Goal: Task Accomplishment & Management: Manage account settings

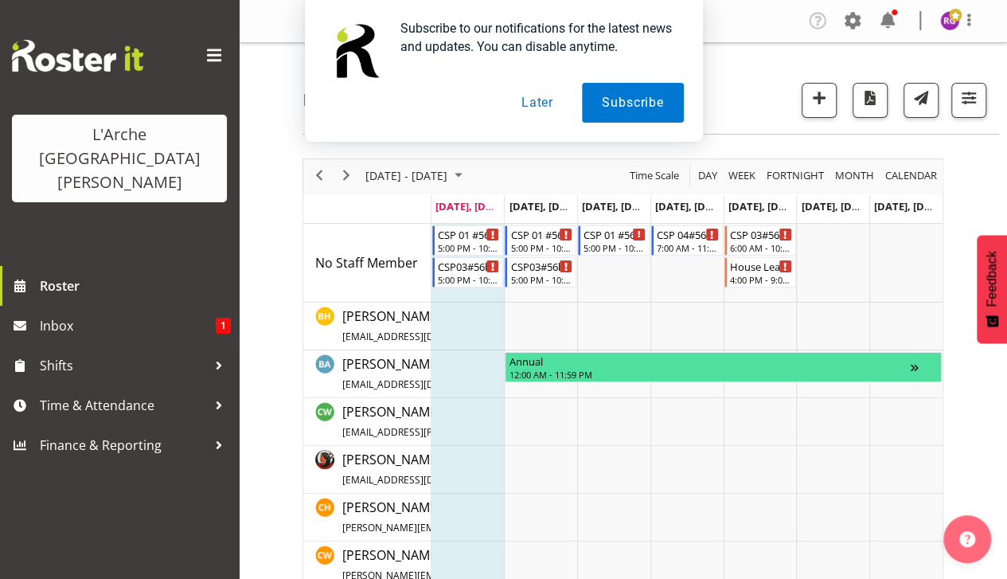
click at [543, 108] on button "Later" at bounding box center [538, 103] width 72 height 40
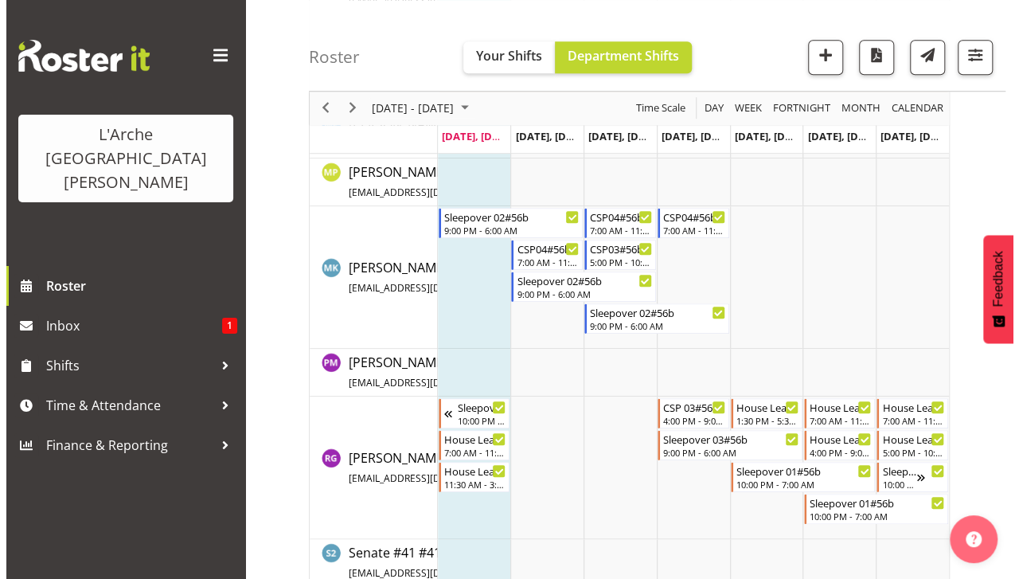
scroll to position [640, 0]
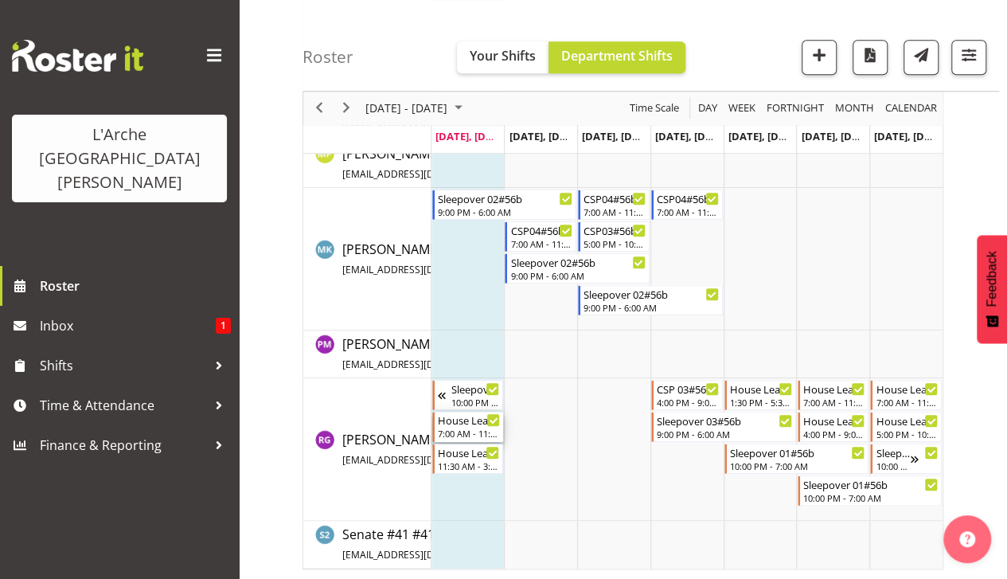
click at [469, 420] on div "House Leader 04#56b" at bounding box center [469, 420] width 63 height 16
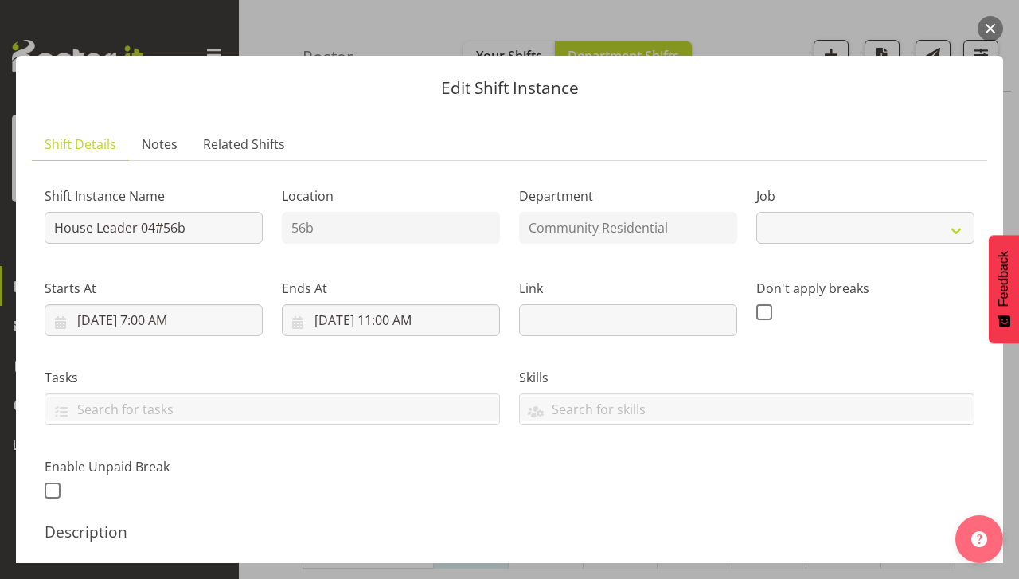
select select "1"
click at [991, 31] on button "button" at bounding box center [990, 28] width 25 height 25
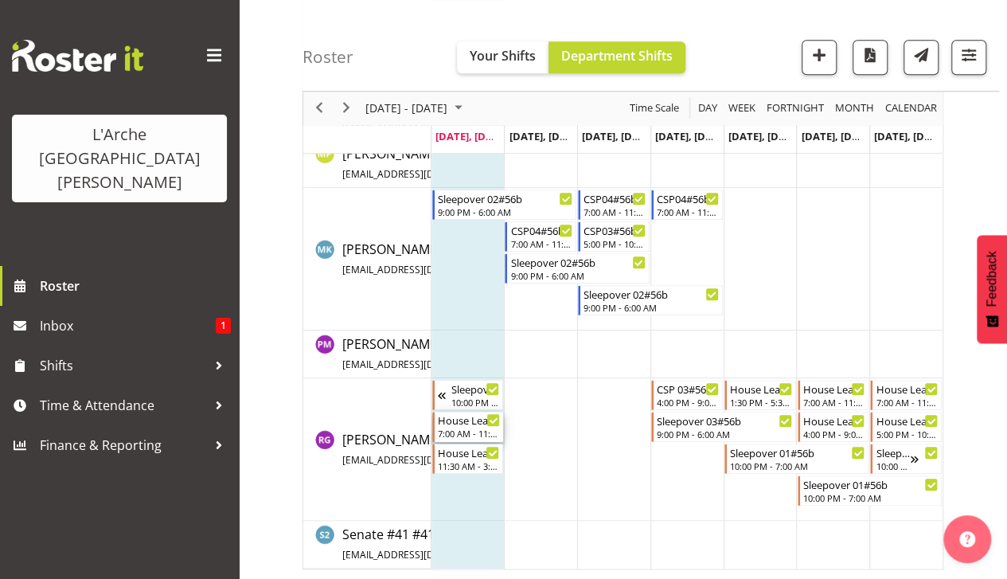
click at [486, 423] on div "House Leader 04#56b" at bounding box center [469, 420] width 63 height 16
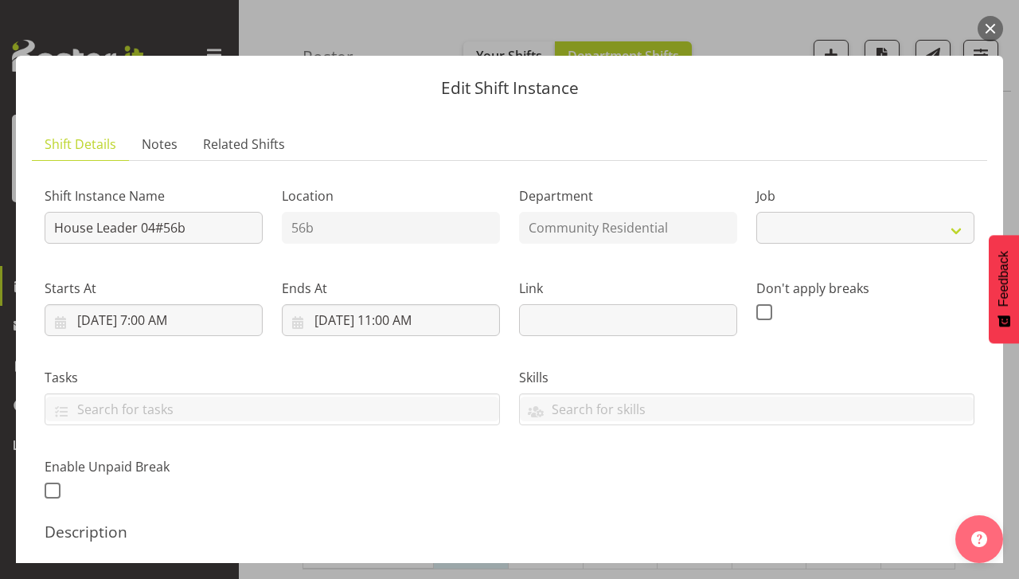
select select "1"
click at [193, 222] on input "House Leader 04#56b" at bounding box center [154, 228] width 218 height 32
click at [191, 241] on input "House Leader 04#56b" at bounding box center [154, 228] width 218 height 32
click at [193, 240] on input "House Leader 04#56b" at bounding box center [154, 228] width 218 height 32
click at [989, 19] on button "button" at bounding box center [990, 28] width 25 height 25
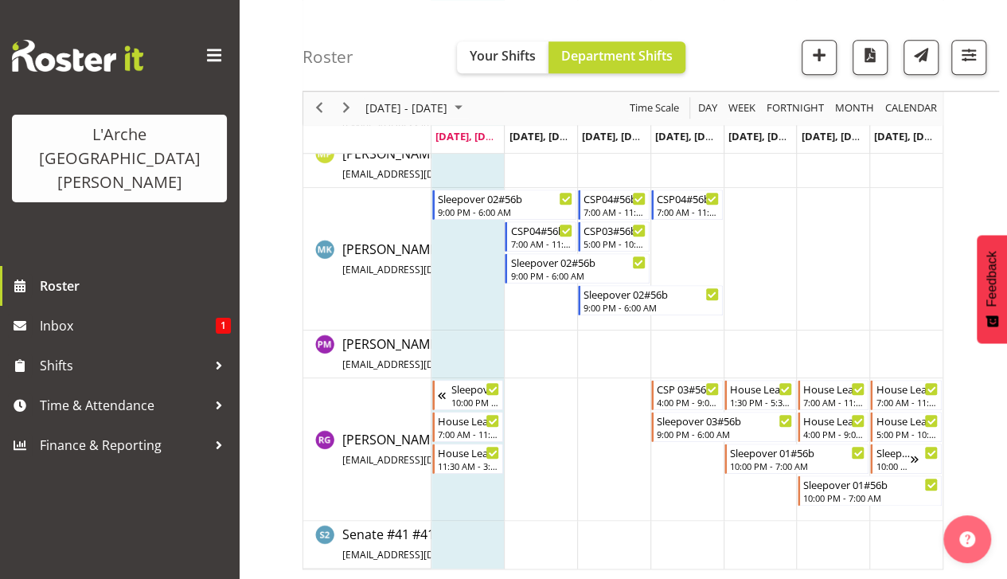
click at [532, 442] on td "Timeline Week of September 22, 2025" at bounding box center [540, 449] width 73 height 143
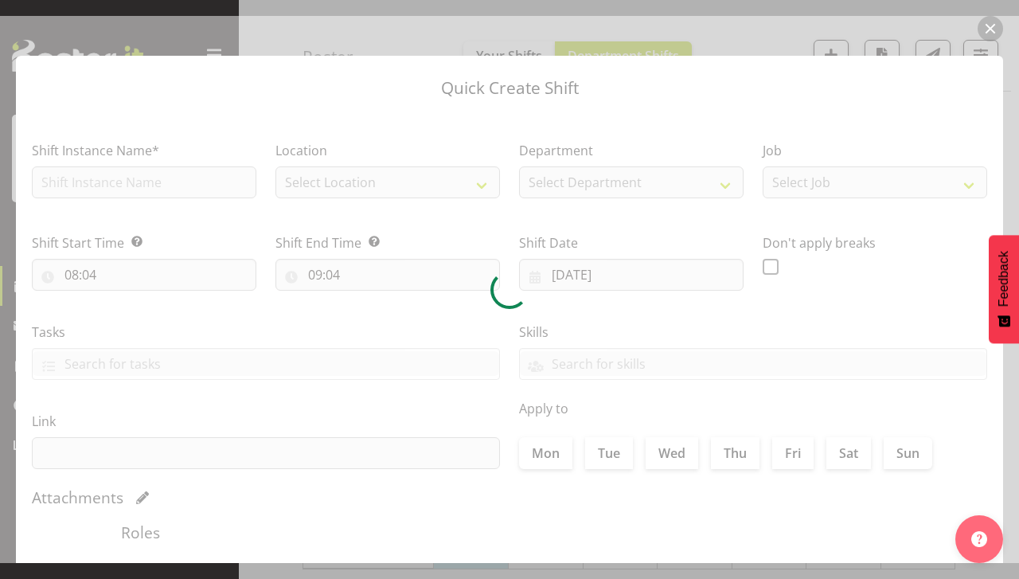
type input "[DATE]"
checkbox input "true"
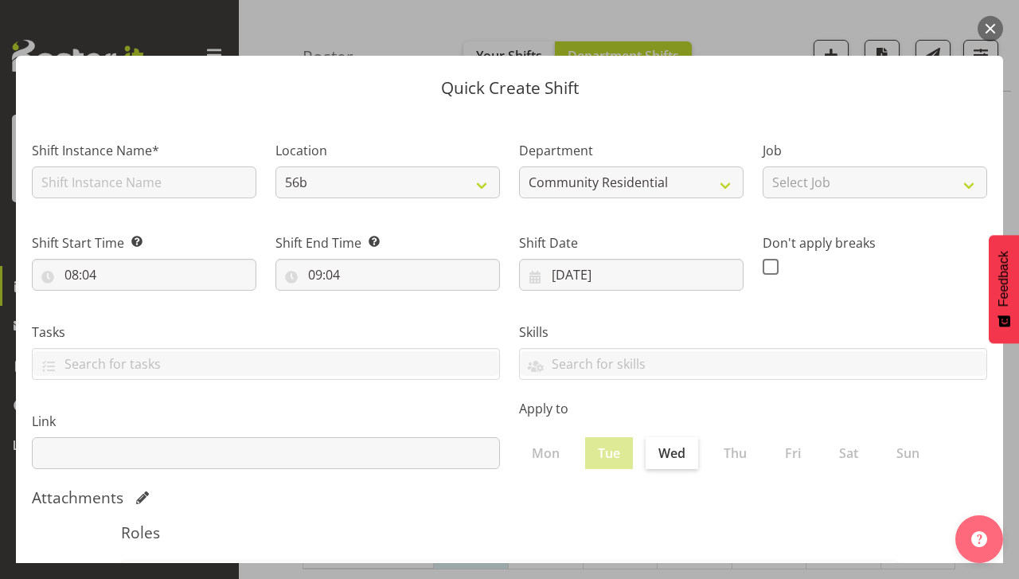
click at [176, 165] on div "Shift Instance Name*" at bounding box center [144, 169] width 225 height 57
click at [173, 184] on input "text" at bounding box center [144, 182] width 225 height 32
type input "House Leader 04#56b"
click at [964, 186] on select "Select Job Accounts Admin Art Coordinator Community Leader Community Support Pe…" at bounding box center [875, 182] width 225 height 32
select select "1"
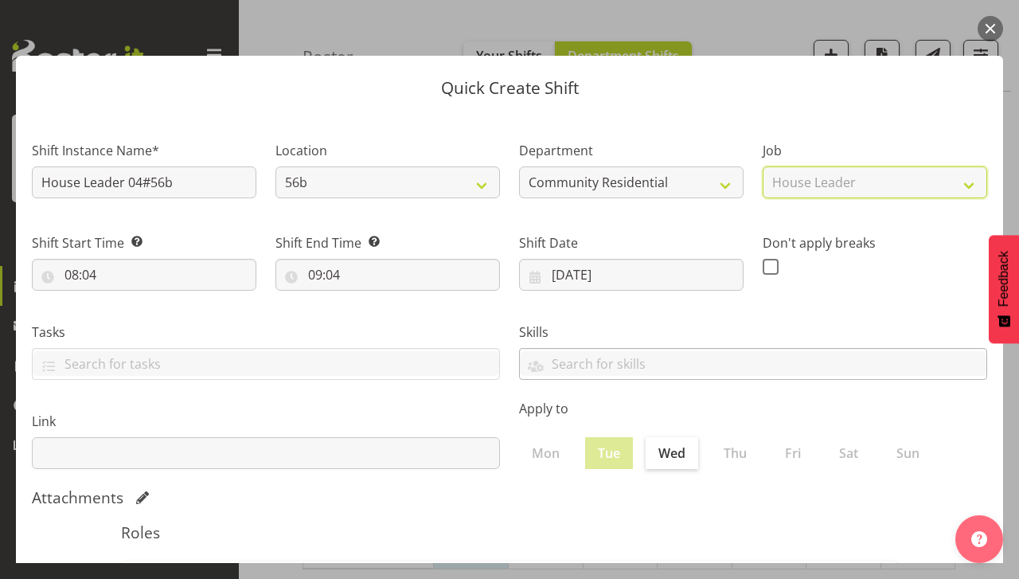
click at [763, 166] on select "Select Job Accounts Admin Art Coordinator Community Leader Community Support Pe…" at bounding box center [875, 182] width 225 height 32
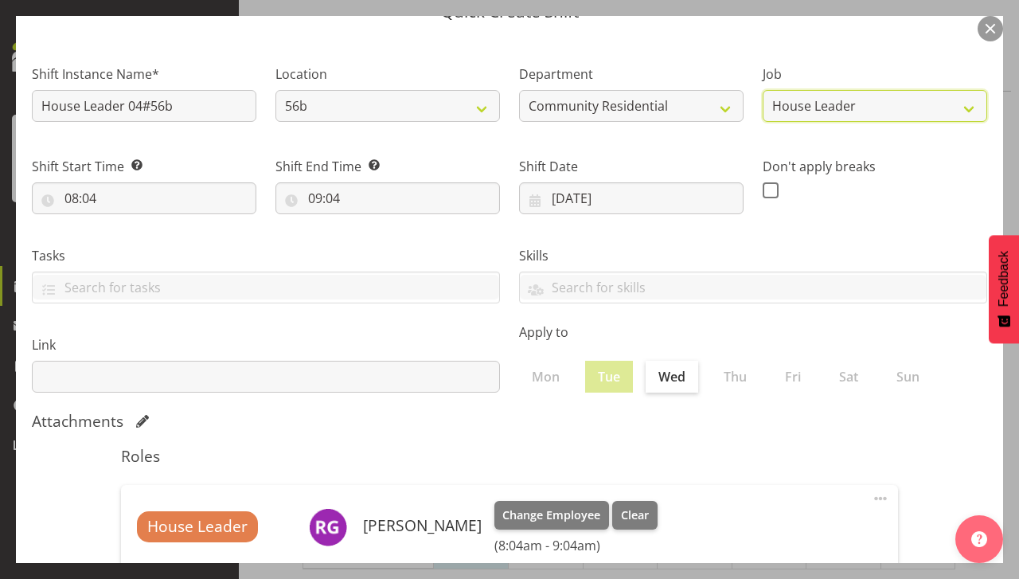
scroll to position [127, 0]
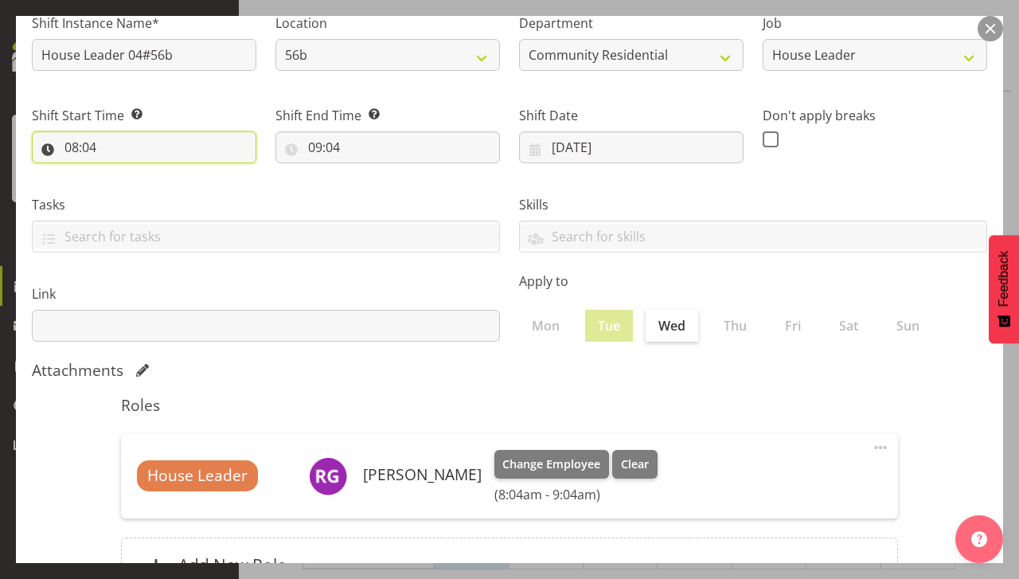
click at [121, 147] on input "08:04" at bounding box center [144, 147] width 225 height 32
click at [110, 138] on input "08:04" at bounding box center [144, 147] width 225 height 32
click at [83, 143] on input "08:04" at bounding box center [144, 147] width 225 height 32
click at [131, 189] on select "00 01 02 03 04 05 06 07 08 09 10 11 12 13 14 15 16 17 18 19 20 21 22 23" at bounding box center [141, 189] width 36 height 32
select select "17"
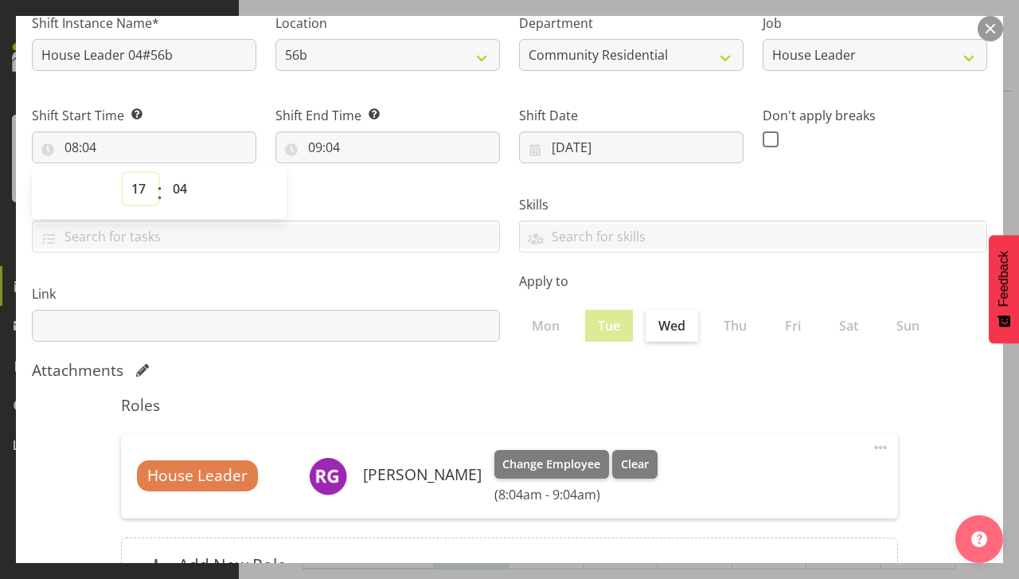
click at [123, 173] on select "00 01 02 03 04 05 06 07 08 09 10 11 12 13 14 15 16 17 18 19 20 21 22 23" at bounding box center [141, 189] width 36 height 32
type input "17:04"
click at [179, 191] on select "00 01 02 03 04 05 06 07 08 09 10 11 12 13 14 15 16 17 18 19 20 21 22 23 24 25 2…" at bounding box center [182, 189] width 36 height 32
select select "5"
click at [164, 173] on select "00 01 02 03 04 05 06 07 08 09 10 11 12 13 14 15 16 17 18 19 20 21 22 23 24 25 2…" at bounding box center [182, 189] width 36 height 32
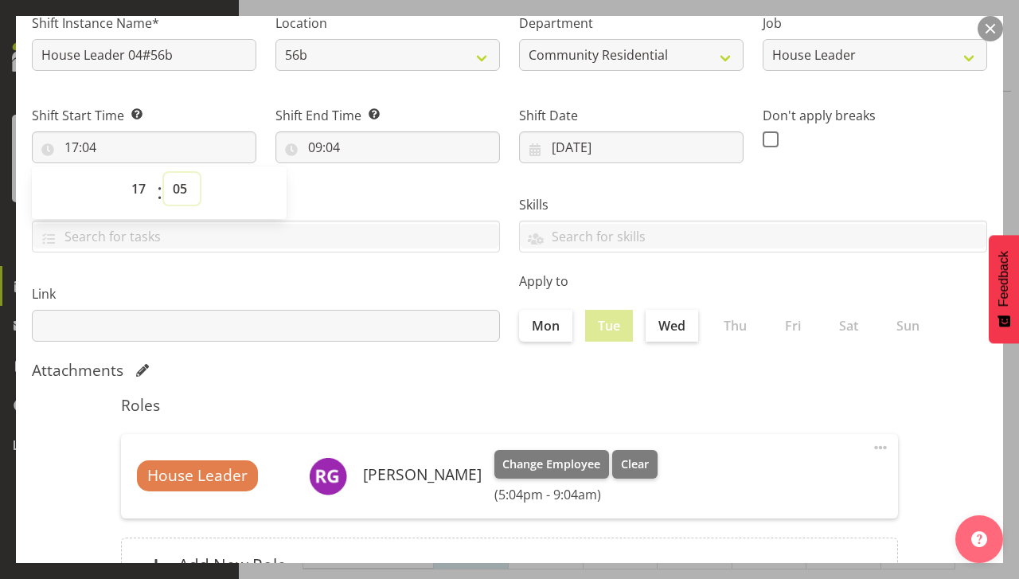
type input "17:05"
click at [183, 197] on select "00 01 02 03 04 05 06 07 08 09 10 11 12 13 14 15 16 17 18 19 20 21 22 23 24 25 2…" at bounding box center [182, 189] width 36 height 32
select select "2"
click at [164, 173] on select "00 01 02 03 04 05 06 07 08 09 10 11 12 13 14 15 16 17 18 19 20 21 22 23 24 25 2…" at bounding box center [182, 189] width 36 height 32
type input "17:02"
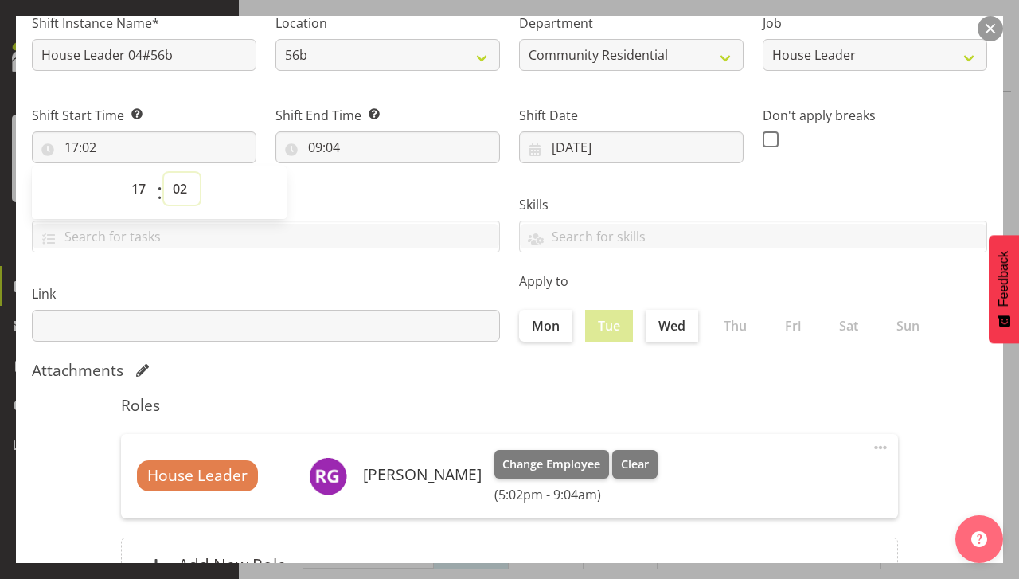
click at [185, 197] on select "00 01 02 03 04 05 06 07 08 09 10 11 12 13 14 15 16 17 18 19 20 21 22 23 24 25 2…" at bounding box center [182, 189] width 36 height 32
select select "0"
click at [164, 173] on select "00 01 02 03 04 05 06 07 08 09 10 11 12 13 14 15 16 17 18 19 20 21 22 23 24 25 2…" at bounding box center [182, 189] width 36 height 32
type input "17:00"
click at [343, 147] on input "09:04" at bounding box center [388, 147] width 225 height 32
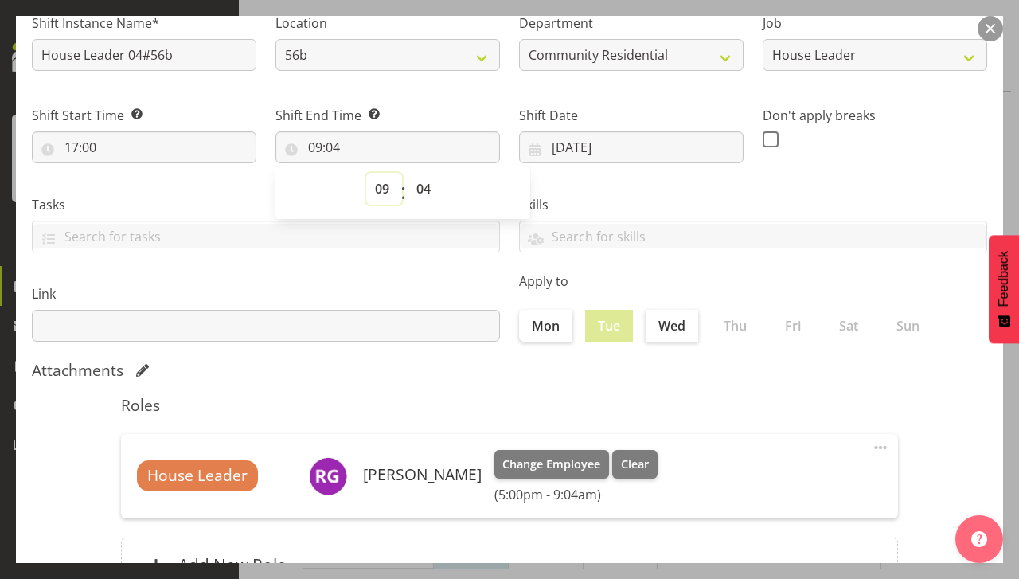
click at [380, 192] on select "00 01 02 03 04 05 06 07 08 09 10 11 12 13 14 15 16 17 18 19 20 21 22 23" at bounding box center [384, 189] width 36 height 32
select select "22"
click at [366, 173] on select "00 01 02 03 04 05 06 07 08 09 10 11 12 13 14 15 16 17 18 19 20 21 22 23" at bounding box center [384, 189] width 36 height 32
type input "22:04"
click at [418, 186] on select "00 01 02 03 04 05 06 07 08 09 10 11 12 13 14 15 16 17 18 19 20 21 22 23 24 25 2…" at bounding box center [426, 189] width 36 height 32
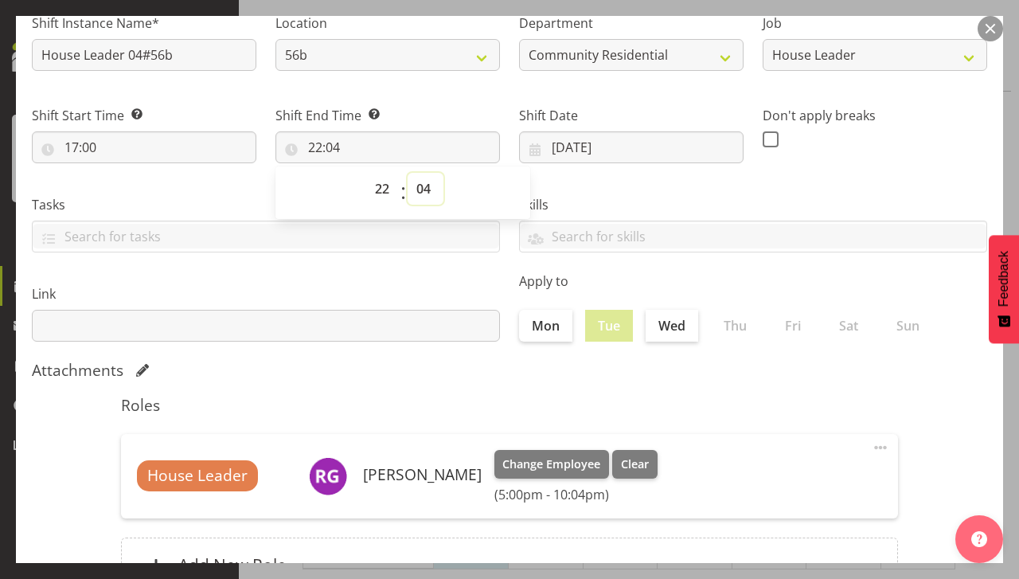
select select "0"
click at [408, 173] on select "00 01 02 03 04 05 06 07 08 09 10 11 12 13 14 15 16 17 18 19 20 21 22 23 24 25 2…" at bounding box center [426, 189] width 36 height 32
type input "22:00"
click at [602, 327] on label "Tue" at bounding box center [609, 326] width 48 height 32
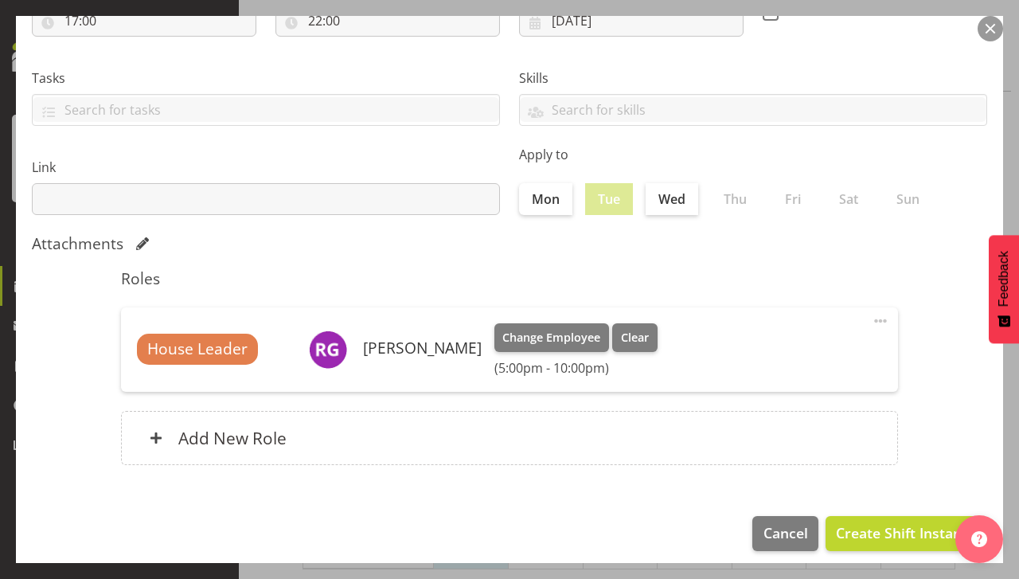
scroll to position [264, 0]
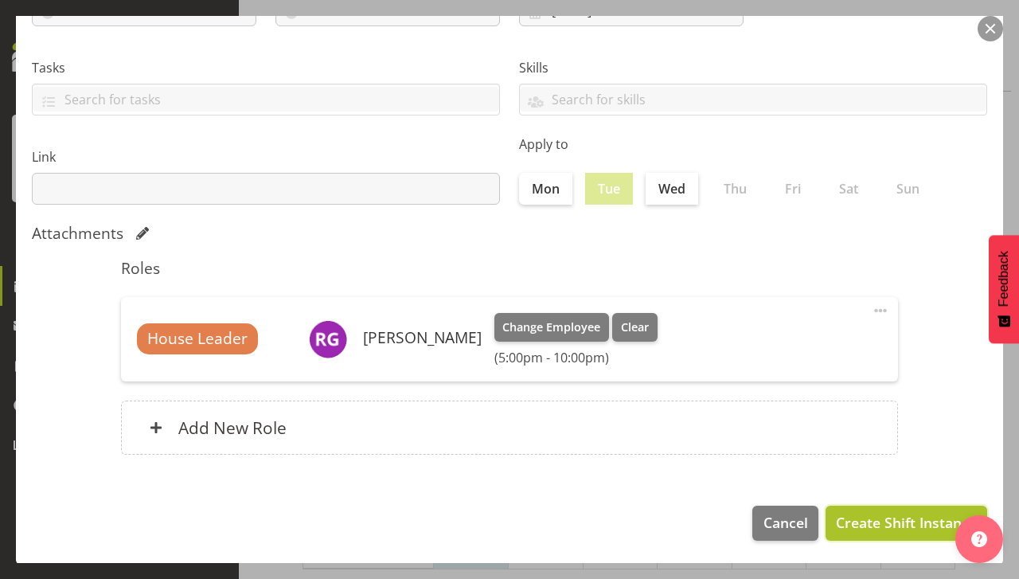
click at [928, 527] on span "Create Shift Instance" at bounding box center [906, 522] width 141 height 21
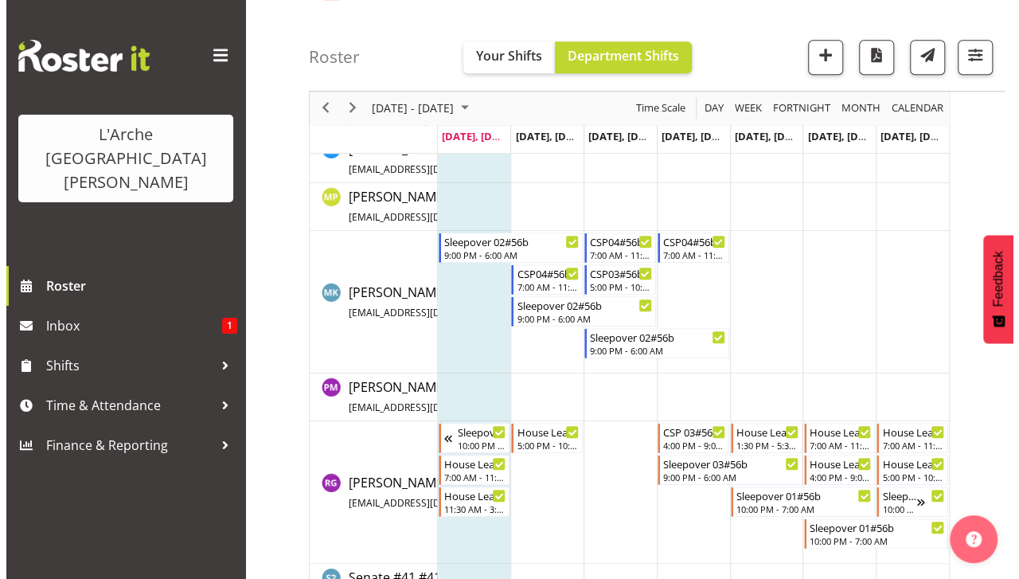
scroll to position [618, 0]
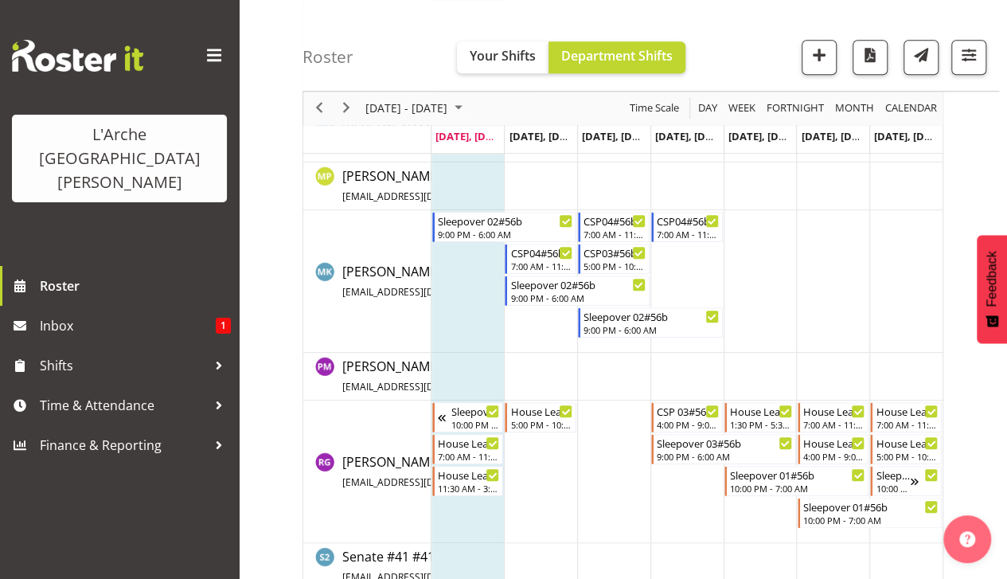
click at [556, 451] on td "Timeline Week of September 22, 2025" at bounding box center [540, 472] width 73 height 143
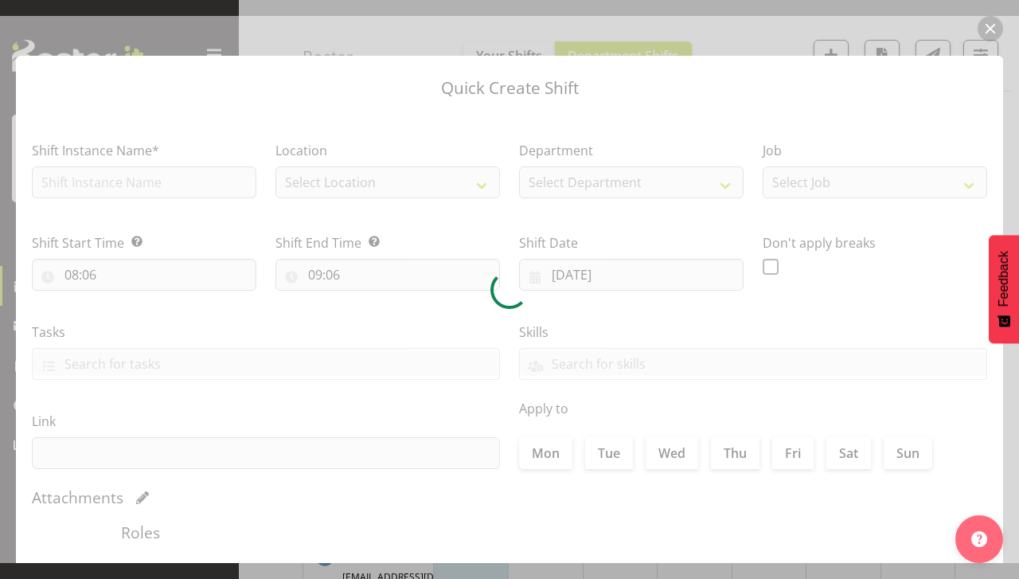
type input "[DATE]"
checkbox input "true"
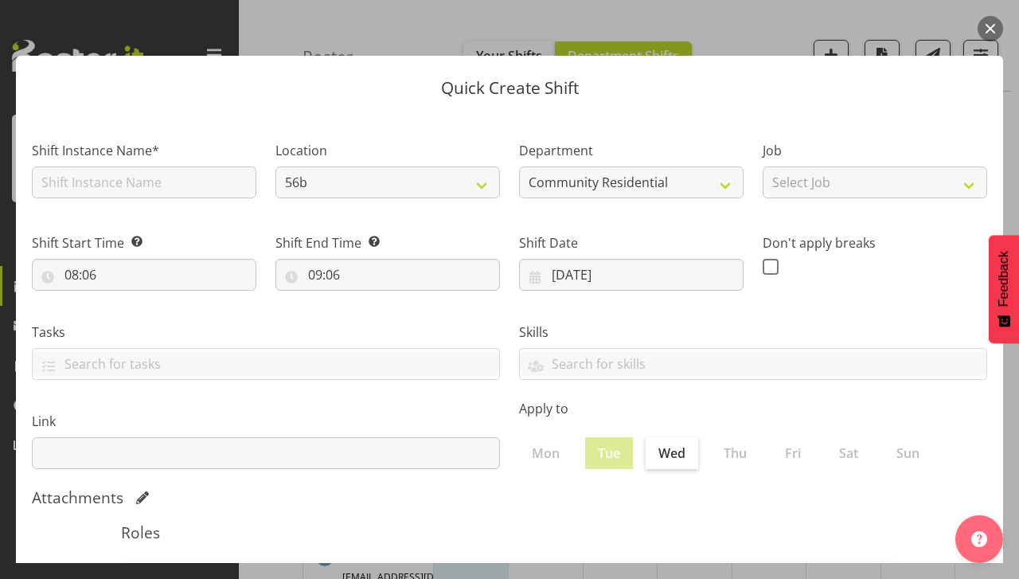
click at [995, 29] on button "button" at bounding box center [990, 28] width 25 height 25
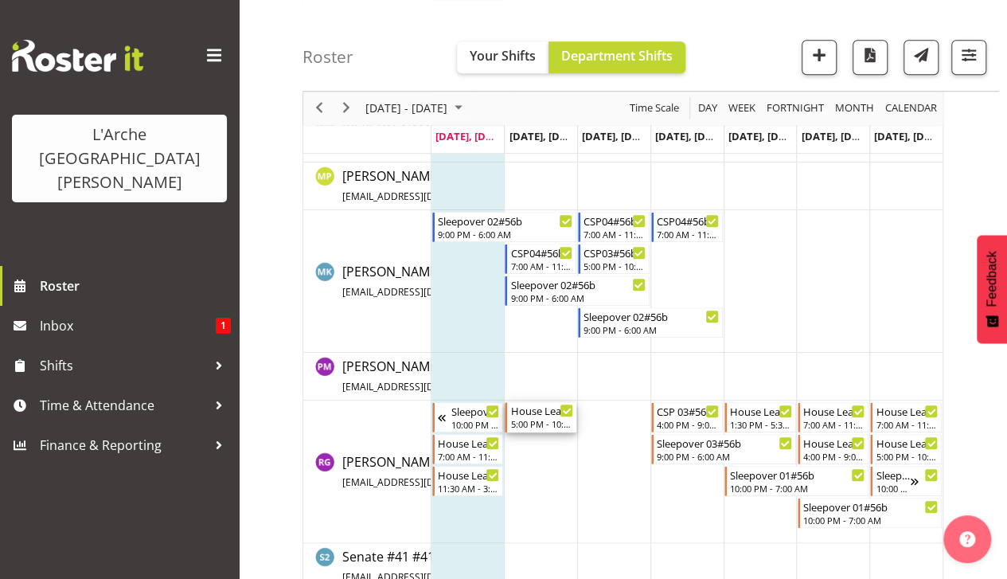
click at [551, 413] on div "House Leader 04#56b" at bounding box center [541, 410] width 63 height 16
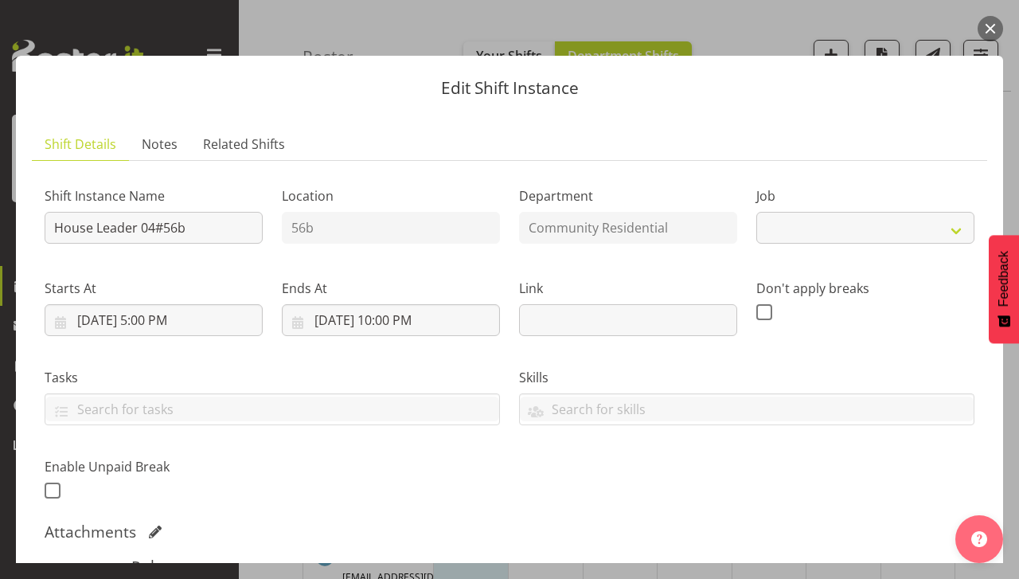
select select "1"
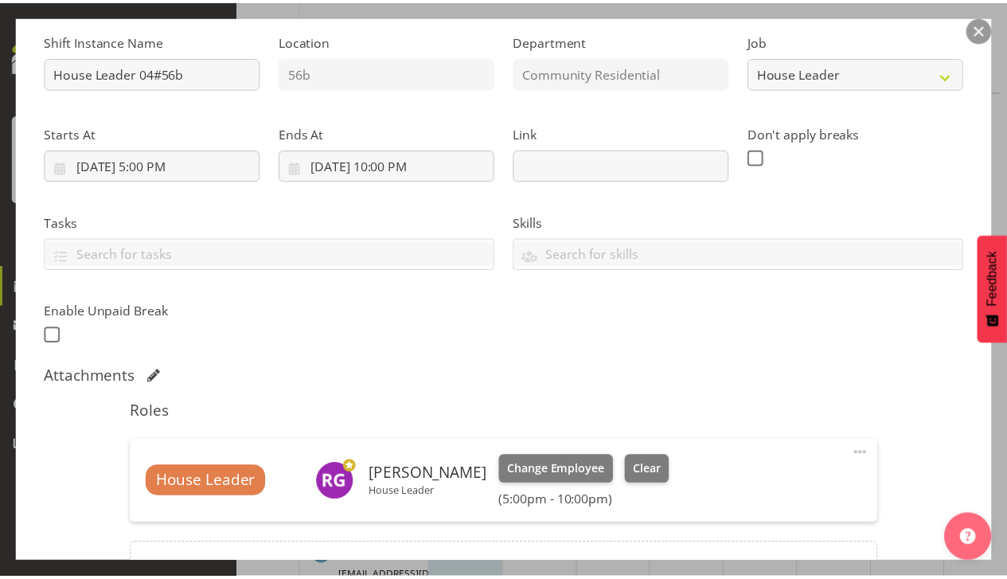
scroll to position [330, 0]
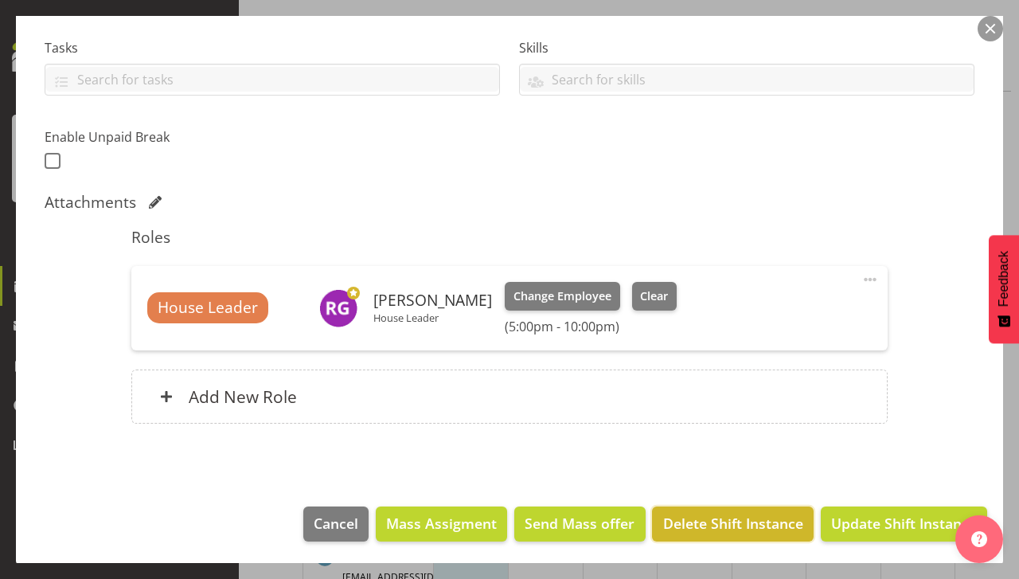
click at [707, 523] on span "Delete Shift Instance" at bounding box center [733, 523] width 140 height 21
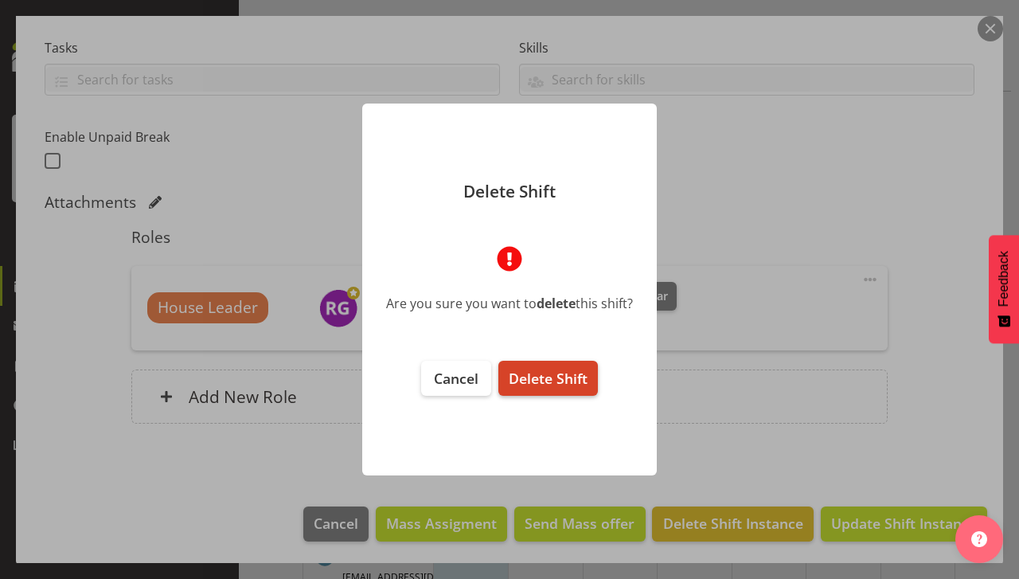
click at [527, 378] on span "Delete Shift" at bounding box center [548, 378] width 79 height 19
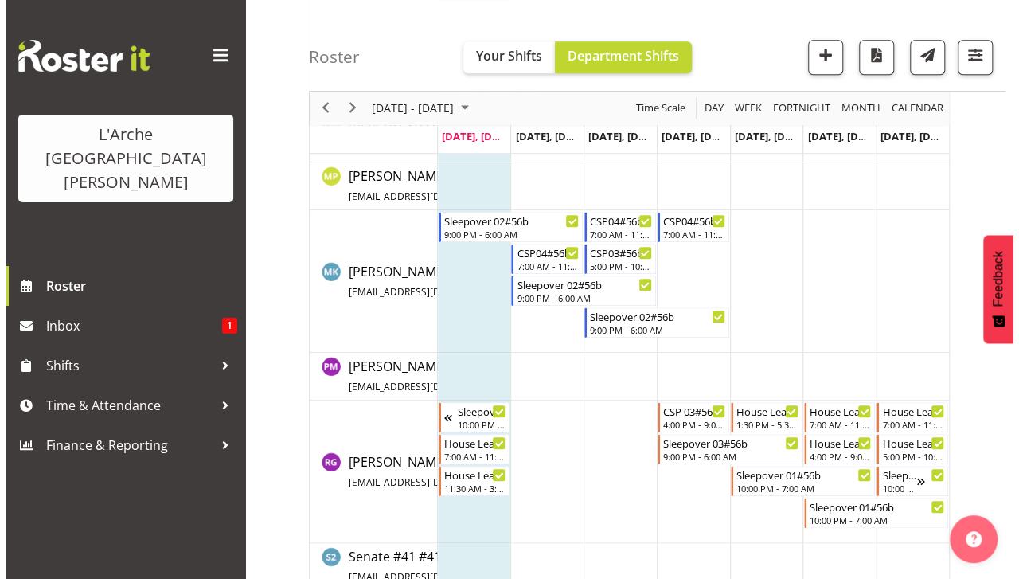
scroll to position [640, 0]
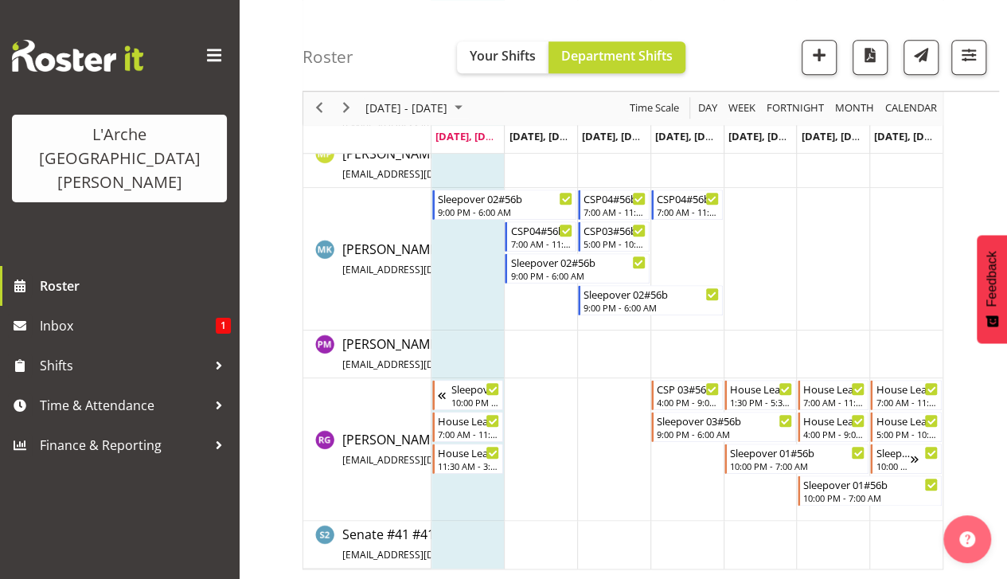
click at [530, 460] on td "Timeline Week of September 22, 2025" at bounding box center [540, 449] width 73 height 143
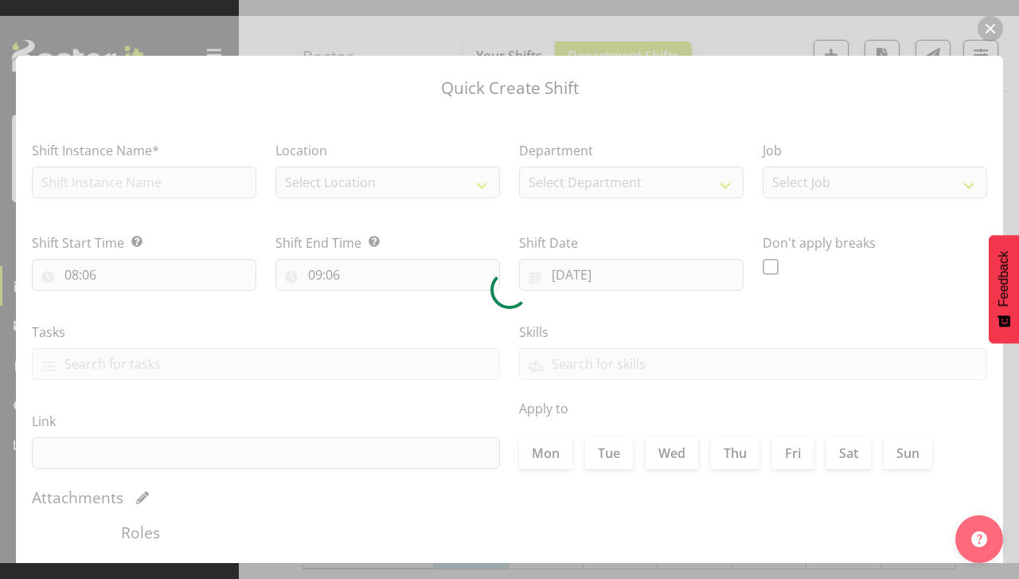
type input "[DATE]"
checkbox input "true"
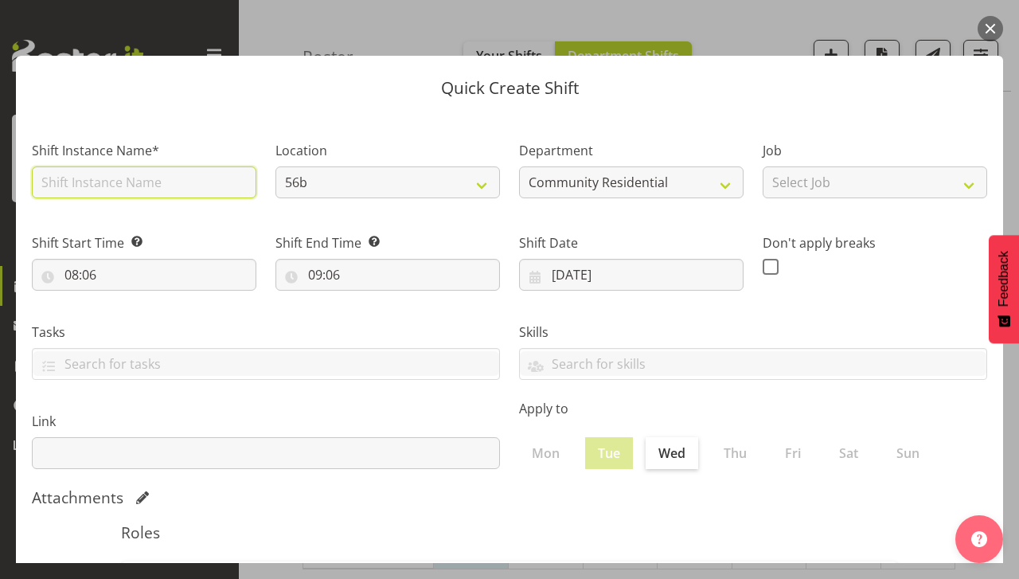
click at [240, 184] on input "text" at bounding box center [144, 182] width 225 height 32
type input "House Leader 04#56b"
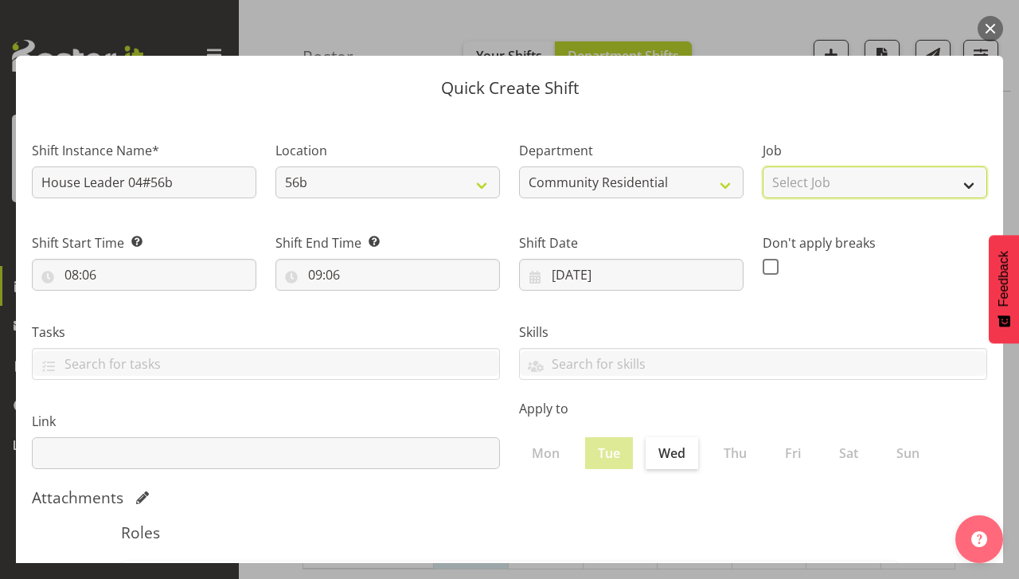
click at [948, 190] on select "Select Job Accounts Admin Art Coordinator Community Leader Community Support Pe…" at bounding box center [875, 182] width 225 height 32
select select "1"
click at [763, 166] on select "Select Job Accounts Admin Art Coordinator Community Leader Community Support Pe…" at bounding box center [875, 182] width 225 height 32
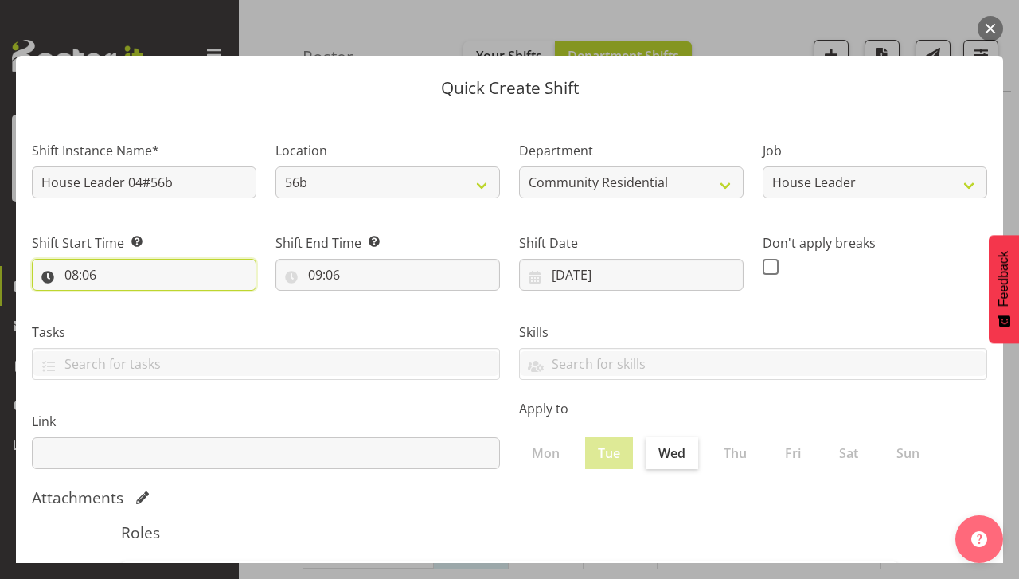
click at [138, 281] on input "08:06" at bounding box center [144, 275] width 225 height 32
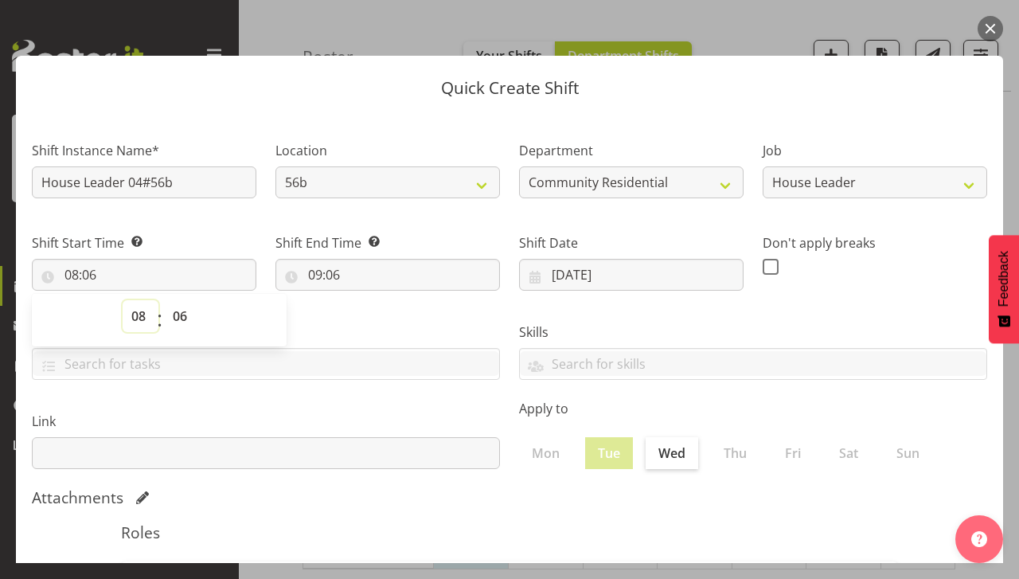
click at [143, 318] on select "00 01 02 03 04 05 06 07 08 09 10 11 12 13 14 15 16 17 18 19 20 21 22 23" at bounding box center [141, 316] width 36 height 32
select select "17"
click at [123, 300] on select "00 01 02 03 04 05 06 07 08 09 10 11 12 13 14 15 16 17 18 19 20 21 22 23" at bounding box center [141, 316] width 36 height 32
type input "17:06"
click at [178, 311] on select "00 01 02 03 04 05 06 07 08 09 10 11 12 13 14 15 16 17 18 19 20 21 22 23 24 25 2…" at bounding box center [182, 316] width 36 height 32
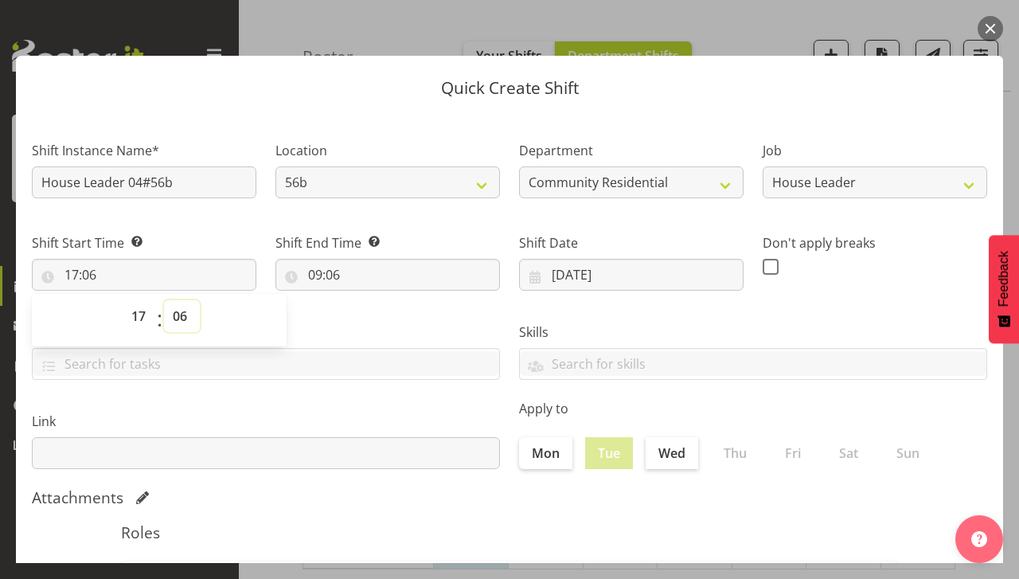
click at [172, 309] on select "00 01 02 03 04 05 06 07 08 09 10 11 12 13 14 15 16 17 18 19 20 21 22 23 24 25 2…" at bounding box center [182, 316] width 36 height 32
select select "0"
click at [164, 300] on select "00 01 02 03 04 05 06 07 08 09 10 11 12 13 14 15 16 17 18 19 20 21 22 23 24 25 2…" at bounding box center [182, 316] width 36 height 32
type input "17:00"
click at [322, 277] on input "09:06" at bounding box center [388, 275] width 225 height 32
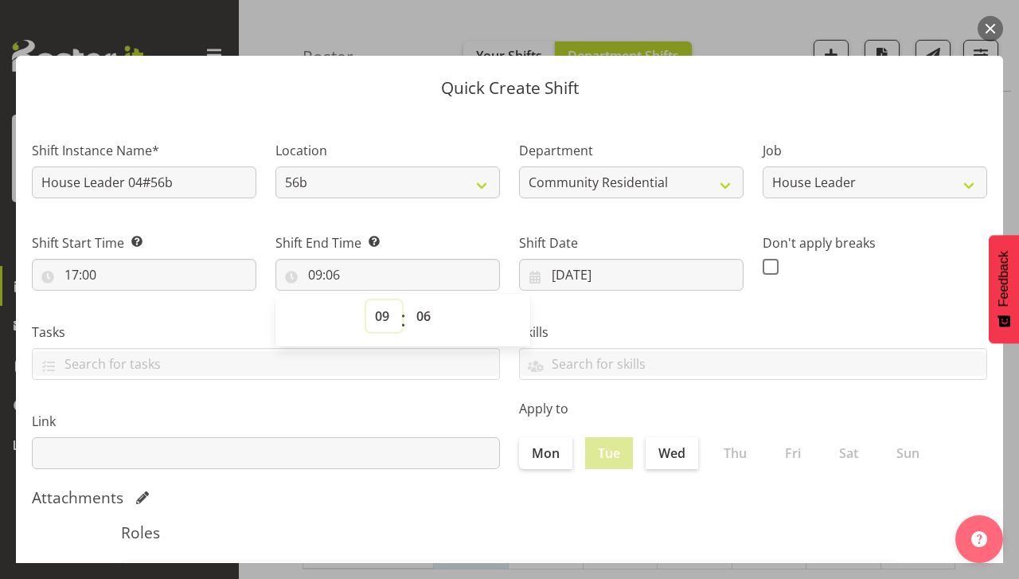
click at [382, 318] on select "00 01 02 03 04 05 06 07 08 09 10 11 12 13 14 15 16 17 18 19 20 21 22 23" at bounding box center [384, 316] width 36 height 32
select select "22"
click at [366, 300] on select "00 01 02 03 04 05 06 07 08 09 10 11 12 13 14 15 16 17 18 19 20 21 22 23" at bounding box center [384, 316] width 36 height 32
type input "22:06"
click at [422, 319] on select "00 01 02 03 04 05 06 07 08 09 10 11 12 13 14 15 16 17 18 19 20 21 22 23 24 25 2…" at bounding box center [426, 316] width 36 height 32
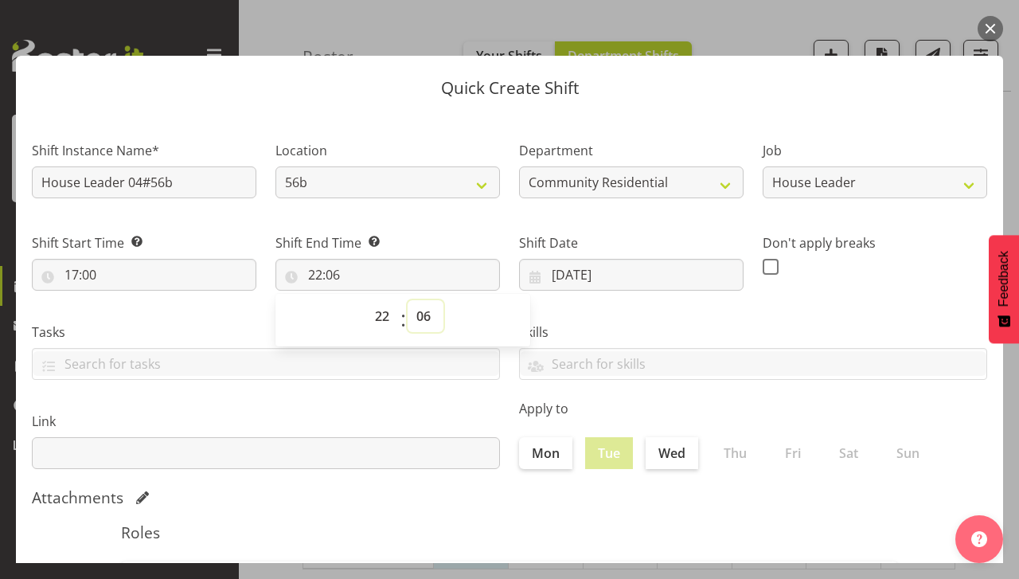
select select "0"
click at [408, 300] on select "00 01 02 03 04 05 06 07 08 09 10 11 12 13 14 15 16 17 18 19 20 21 22 23 24 25 2…" at bounding box center [426, 316] width 36 height 32
type input "22:00"
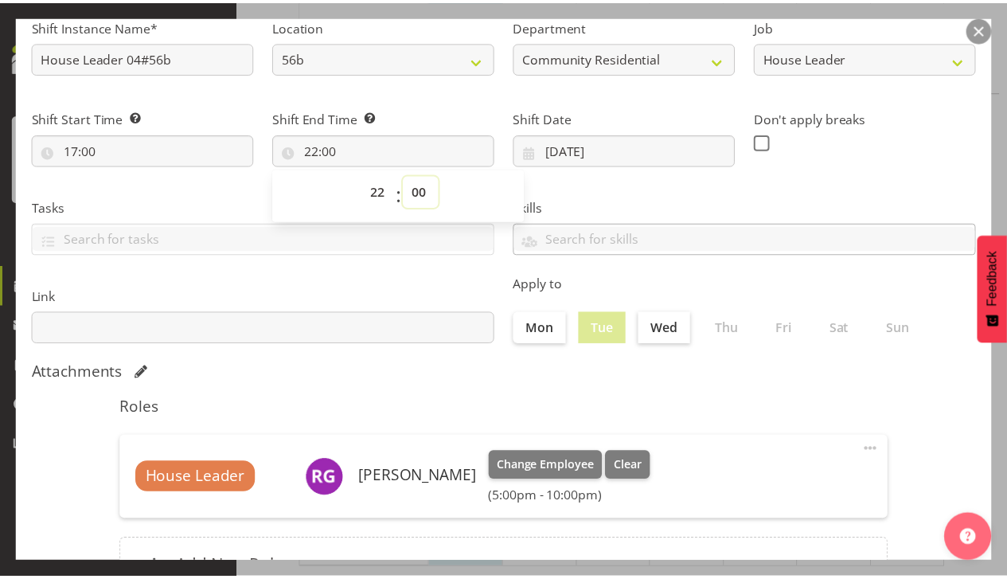
scroll to position [264, 0]
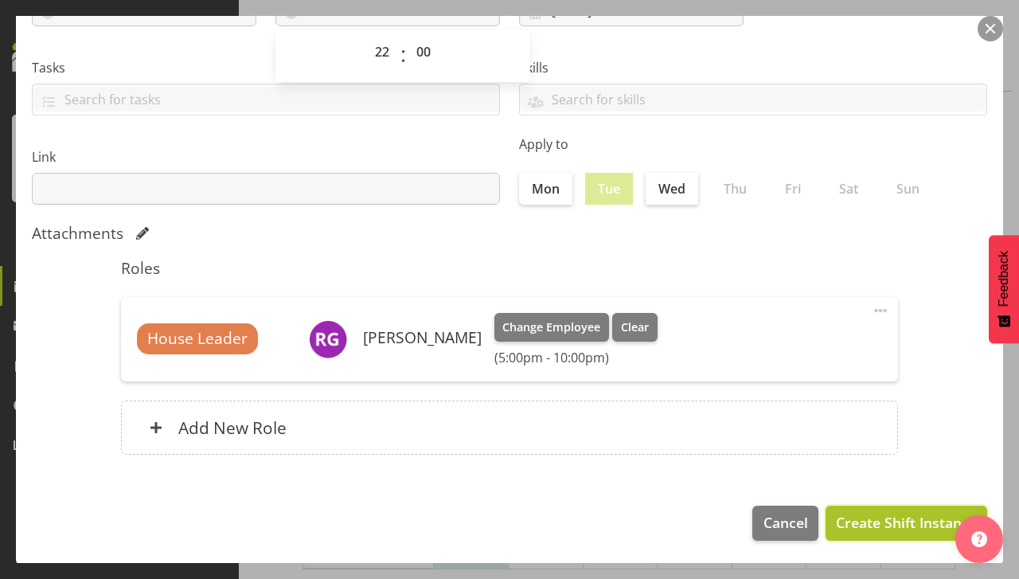
click at [871, 531] on span "Create Shift Instance" at bounding box center [906, 522] width 141 height 21
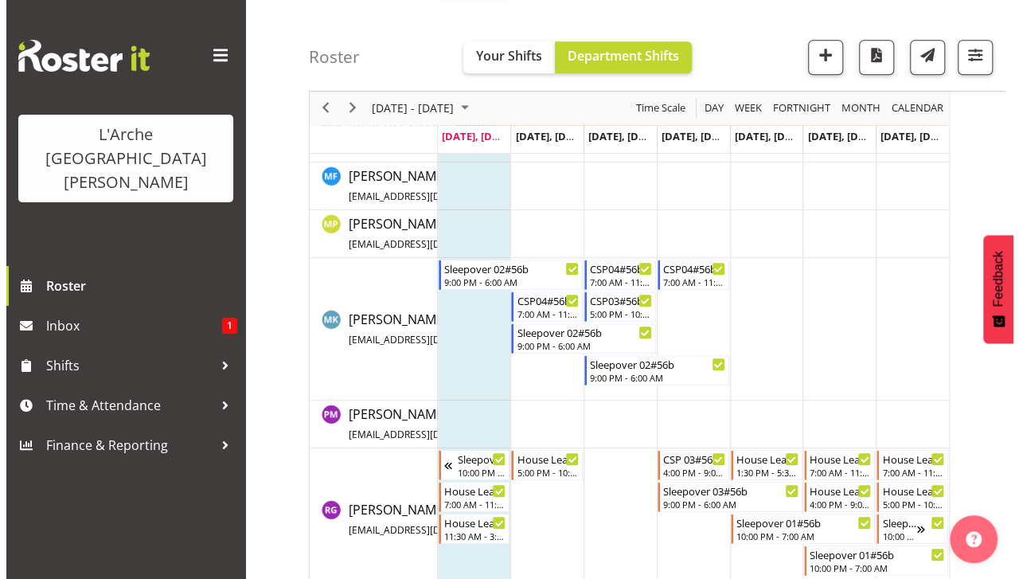
scroll to position [573, 0]
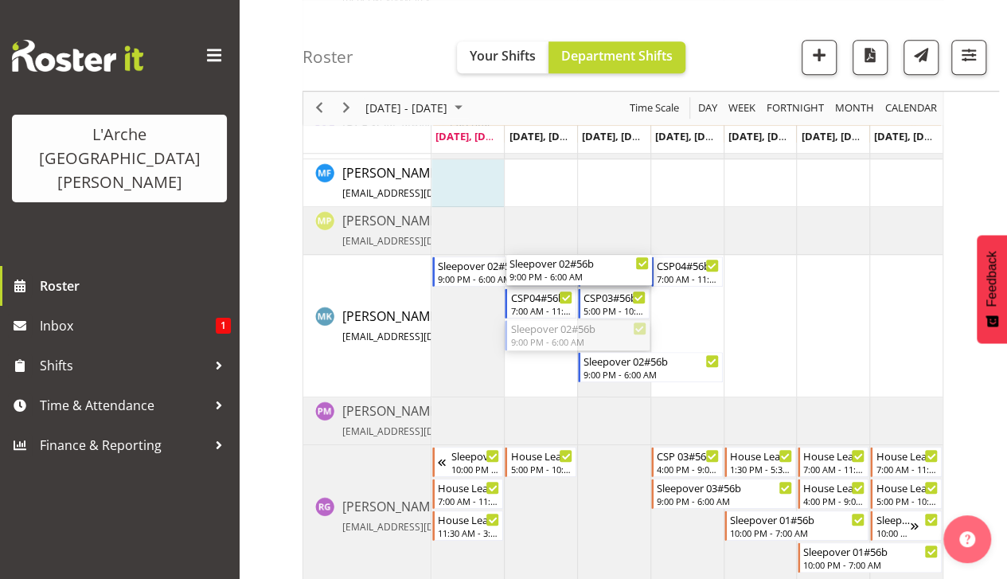
drag, startPoint x: 623, startPoint y: 330, endPoint x: 519, endPoint y: 327, distance: 104.4
click at [519, 327] on div "CSP 01 #56B 5:00 PM - 10:00 PM CSP03#56b 5:00 PM - 10:00 PM CSP 01 #56B 5:00 PM…" at bounding box center [687, 142] width 511 height 985
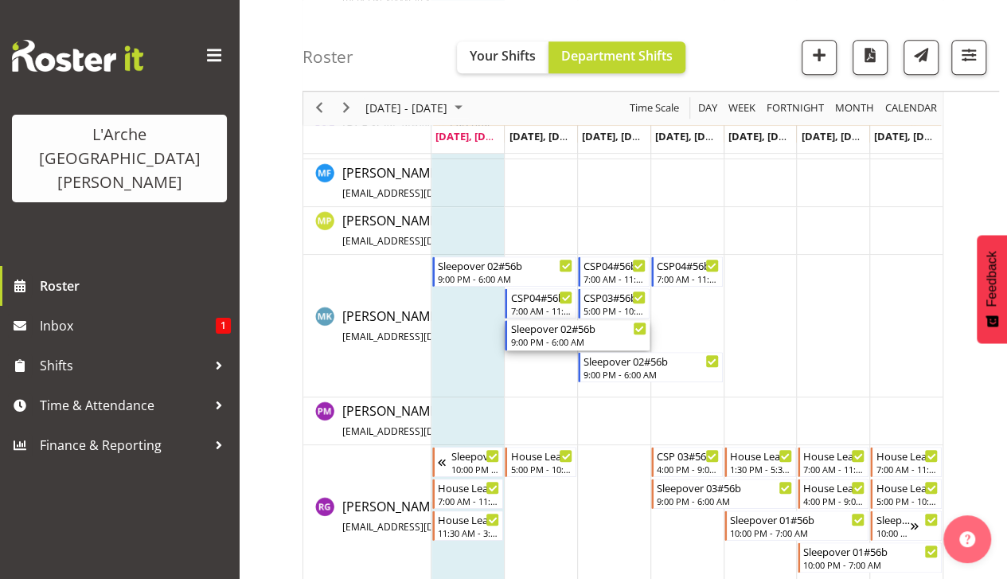
click at [530, 321] on div "Sleepover 02#56b" at bounding box center [578, 328] width 136 height 16
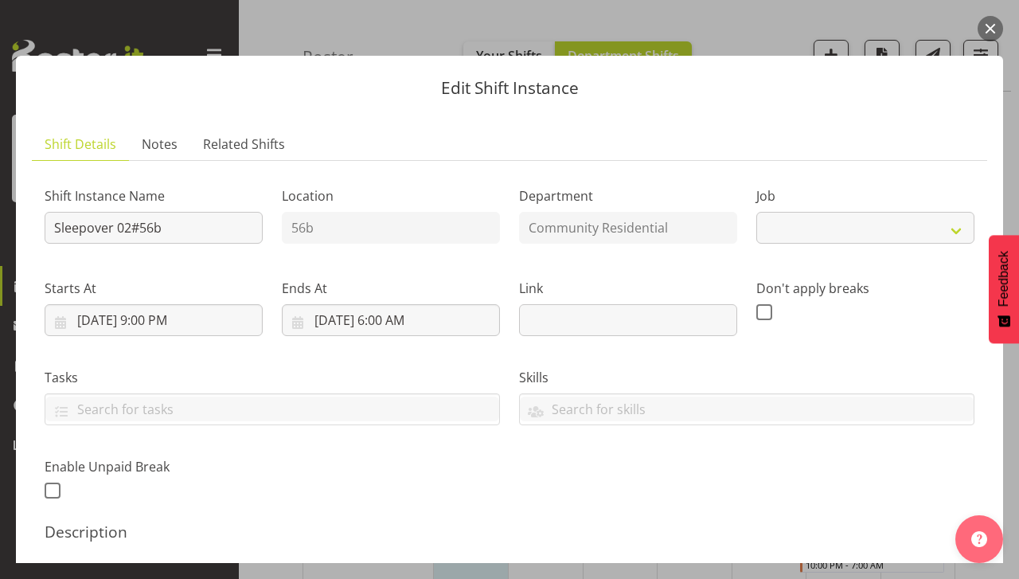
select select "2"
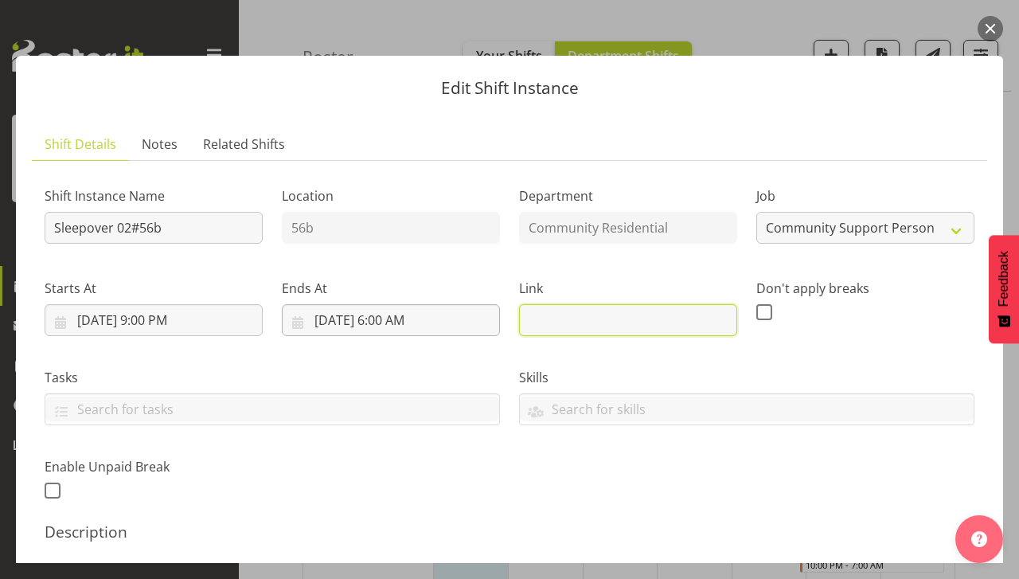
drag, startPoint x: 529, startPoint y: 324, endPoint x: 469, endPoint y: 315, distance: 60.5
click at [469, 315] on div "Shift Instance Name Sleepover 02#56b Location 56b Department Community Resident…" at bounding box center [509, 338] width 949 height 349
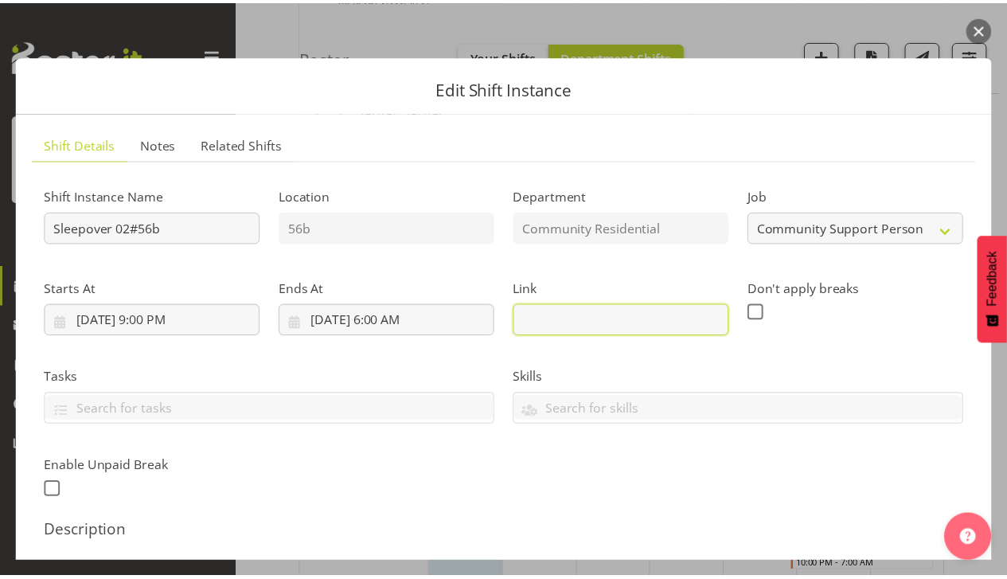
scroll to position [393, 0]
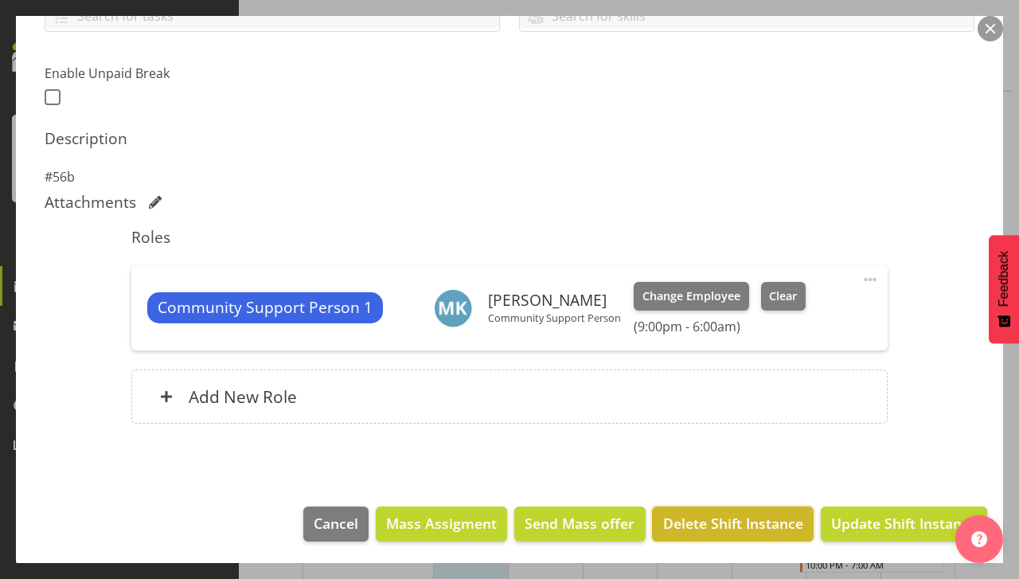
click at [725, 521] on span "Delete Shift Instance" at bounding box center [733, 523] width 140 height 21
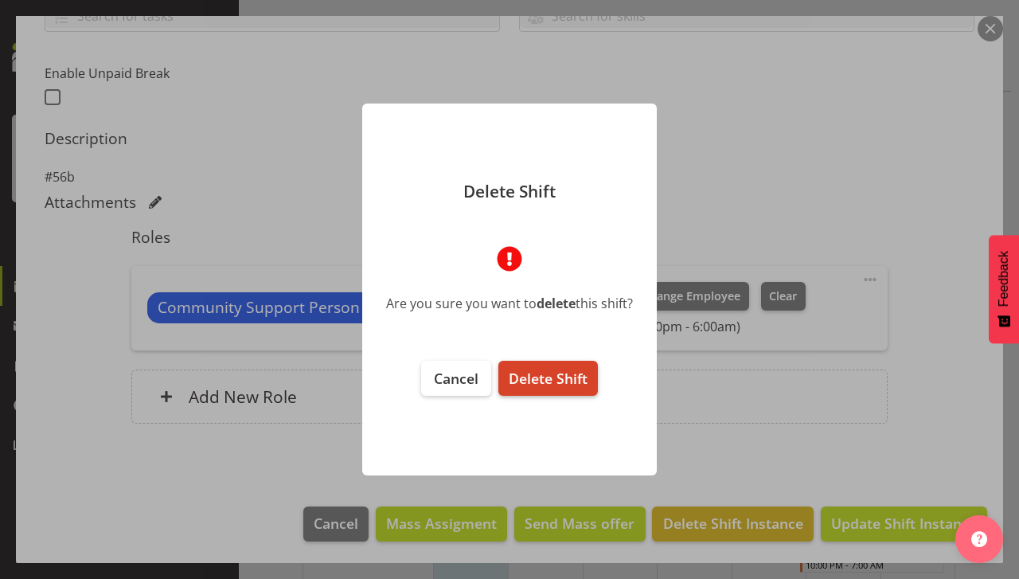
click at [561, 375] on span "Delete Shift" at bounding box center [548, 378] width 79 height 19
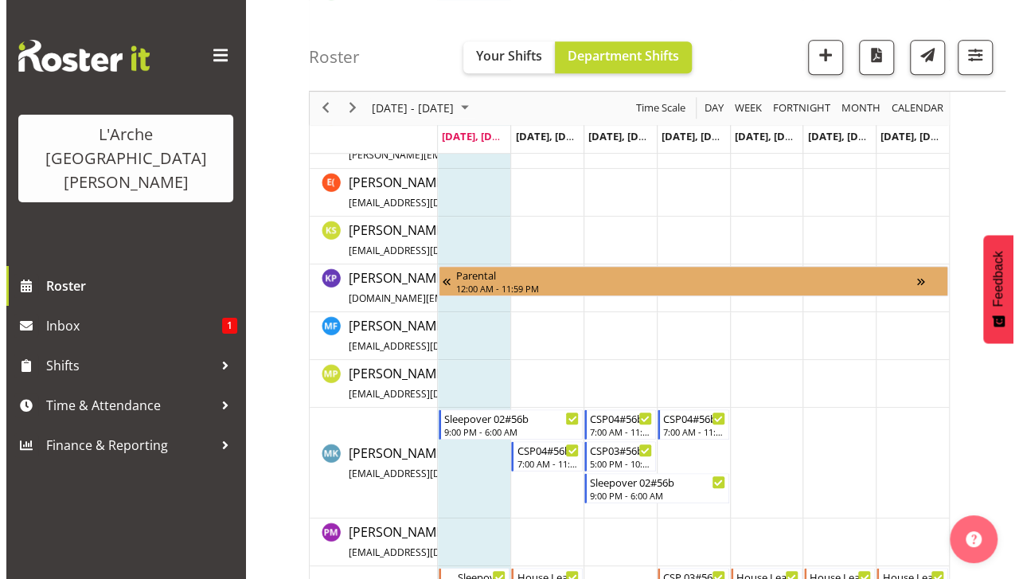
scroll to position [573, 0]
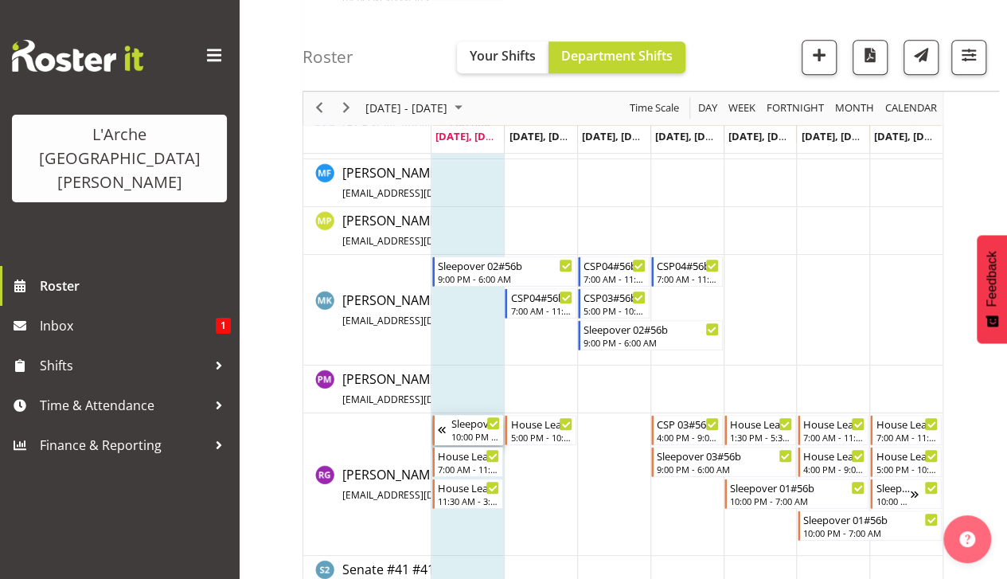
click at [467, 425] on div "Sleepover 01#56b" at bounding box center [475, 423] width 49 height 16
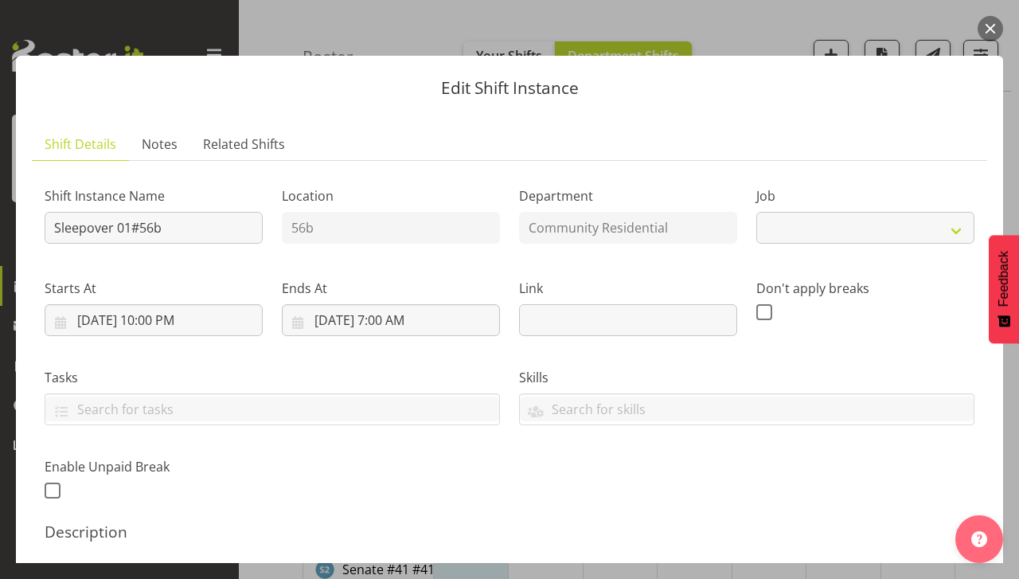
select select "1"
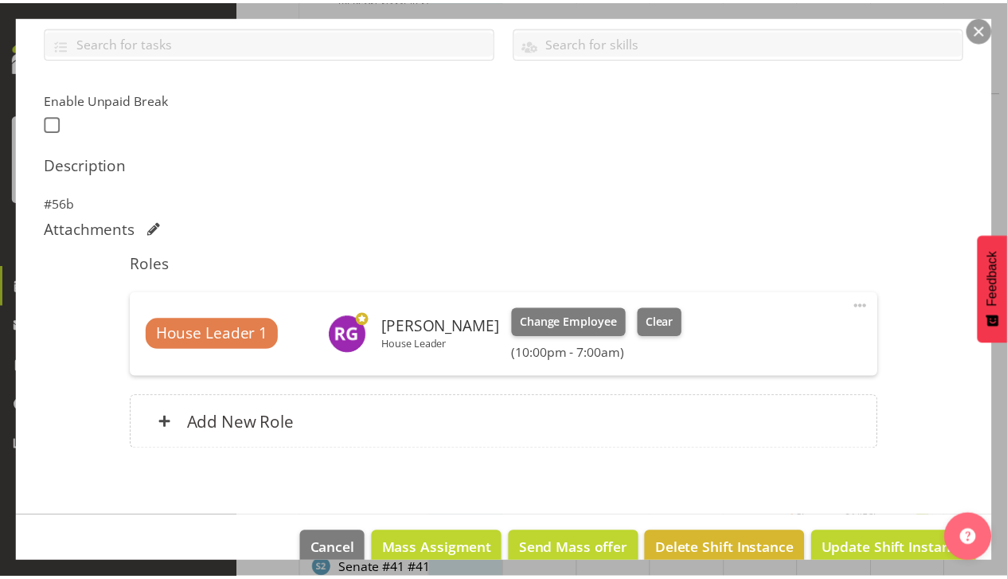
scroll to position [393, 0]
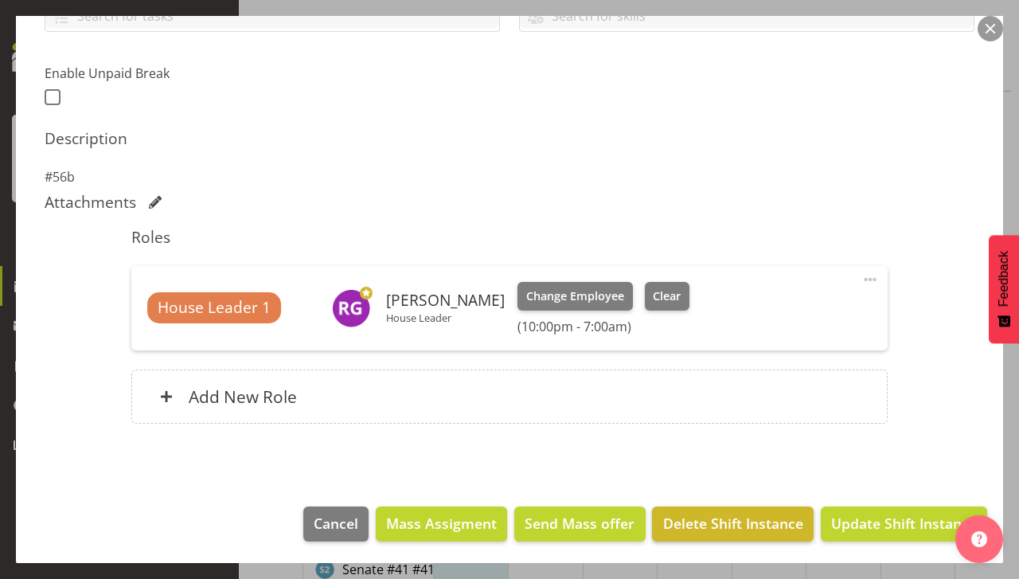
click at [737, 527] on span "Delete Shift Instance" at bounding box center [733, 523] width 140 height 21
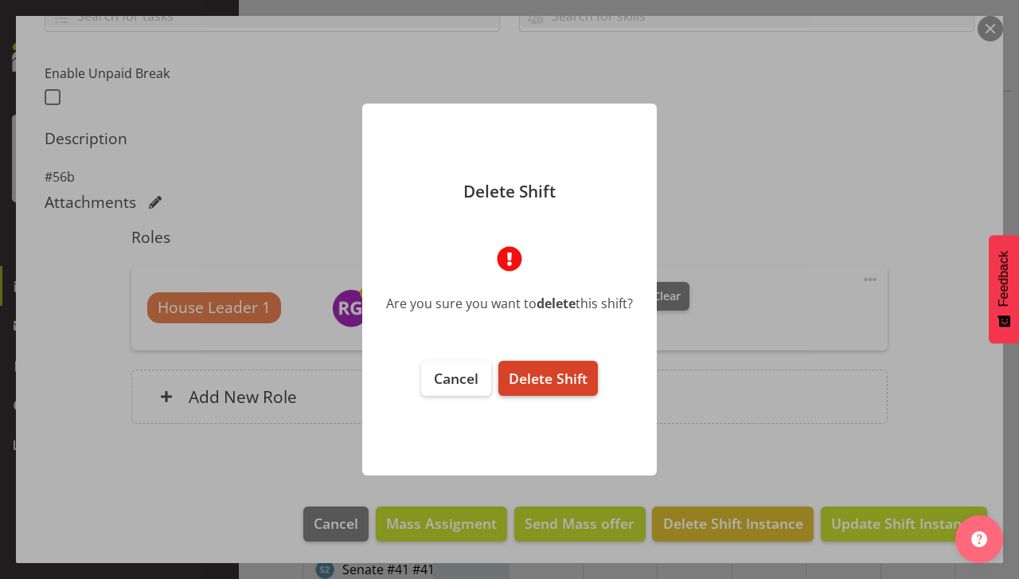
click at [556, 374] on span "Delete Shift" at bounding box center [548, 378] width 79 height 19
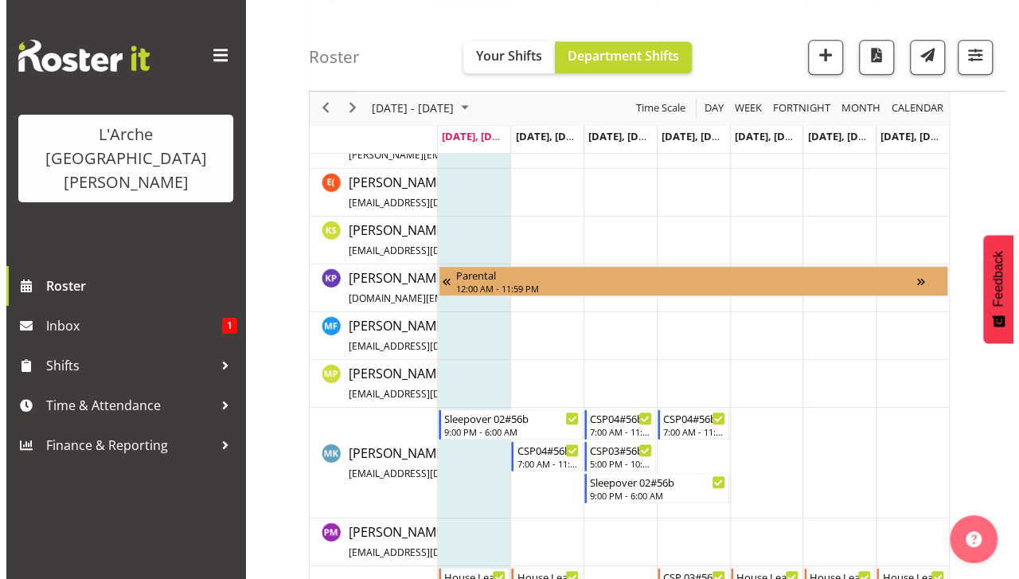
scroll to position [573, 0]
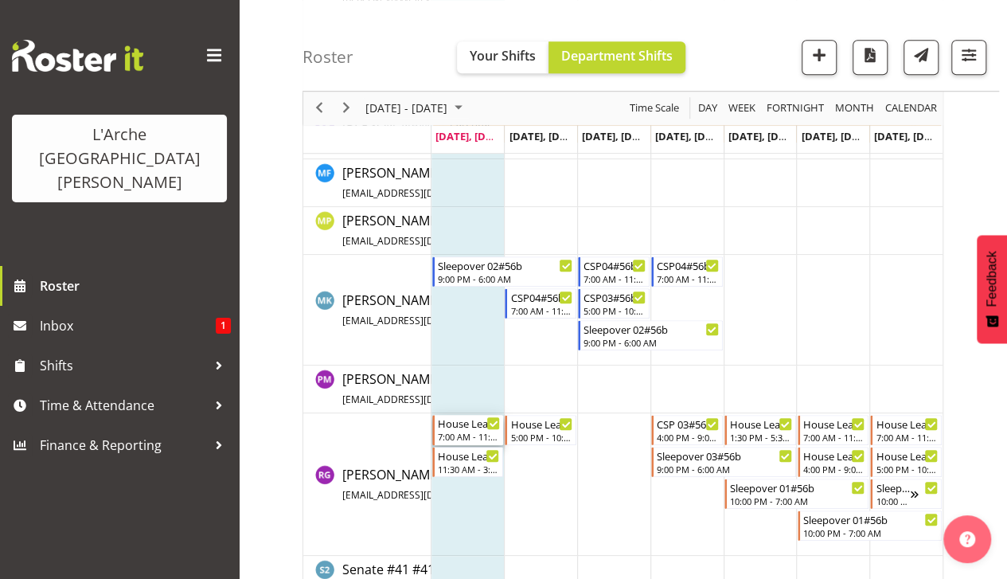
click at [466, 421] on div "House Leader 04#56b" at bounding box center [469, 423] width 63 height 16
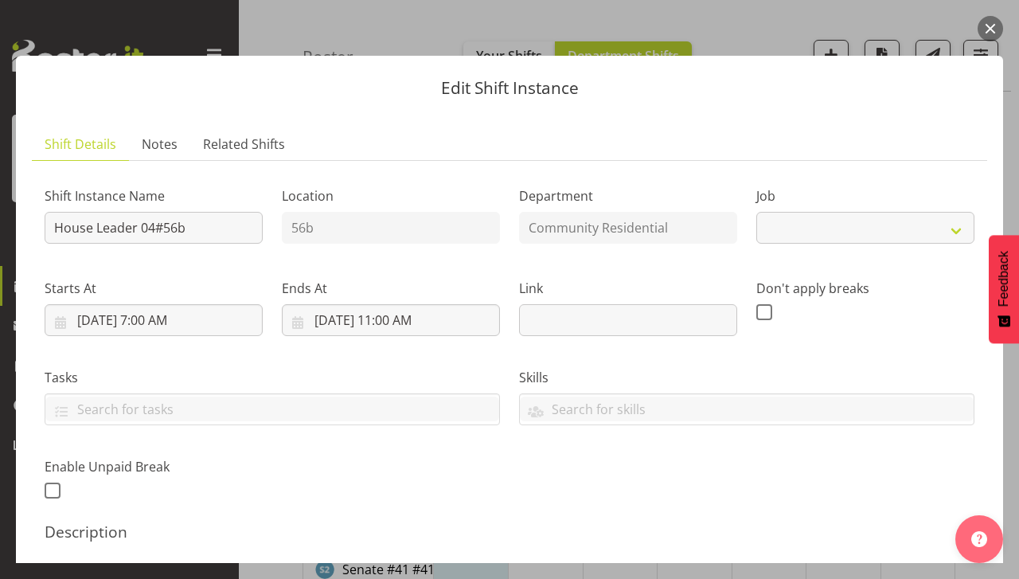
select select "1"
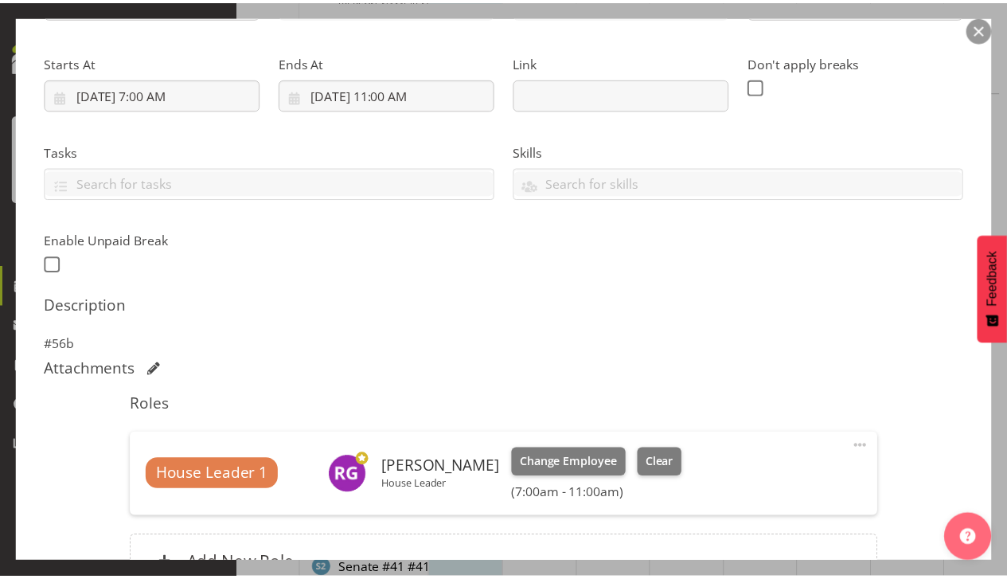
scroll to position [393, 0]
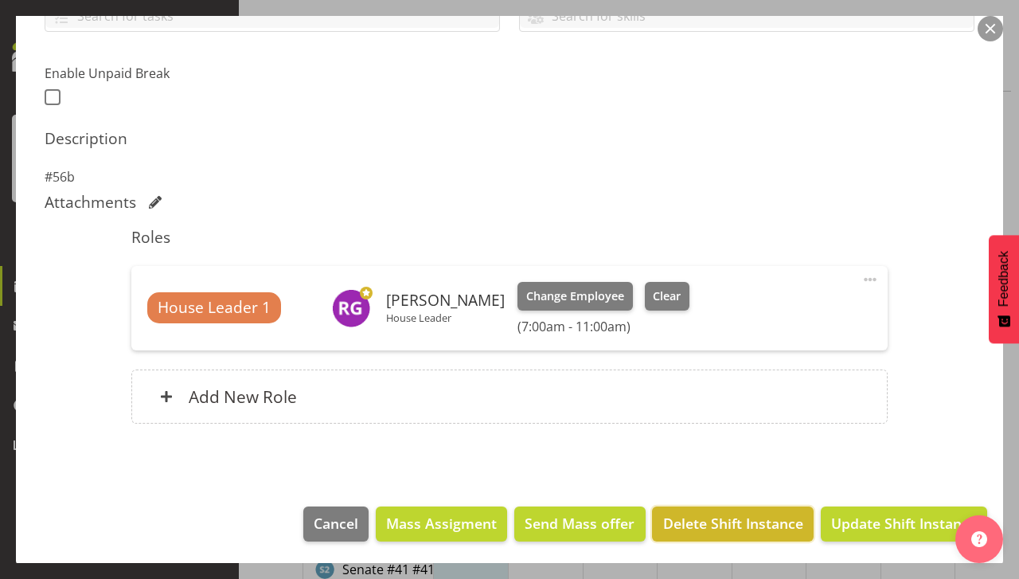
click at [749, 529] on span "Delete Shift Instance" at bounding box center [733, 523] width 140 height 21
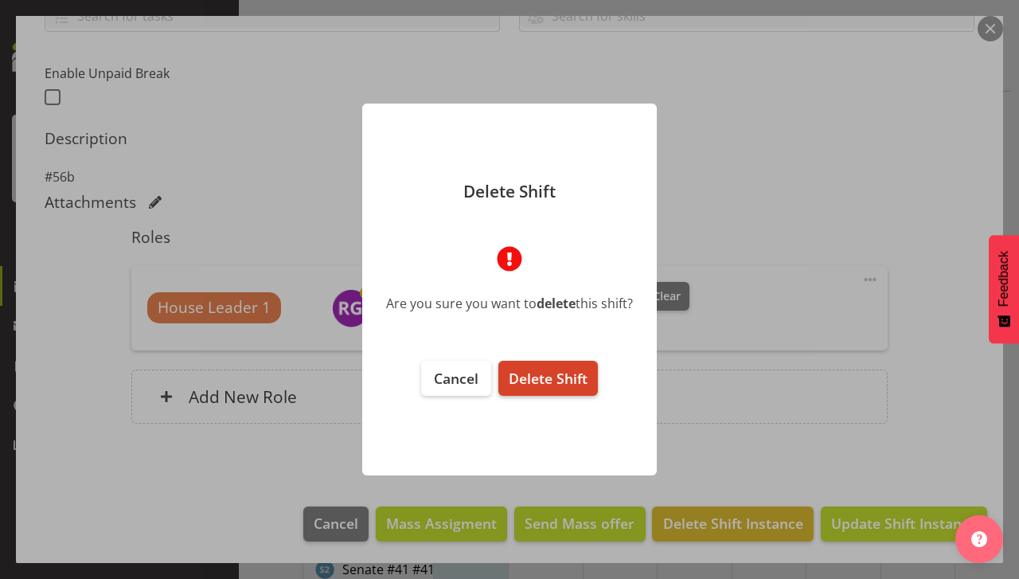
click at [561, 377] on span "Delete Shift" at bounding box center [548, 378] width 79 height 19
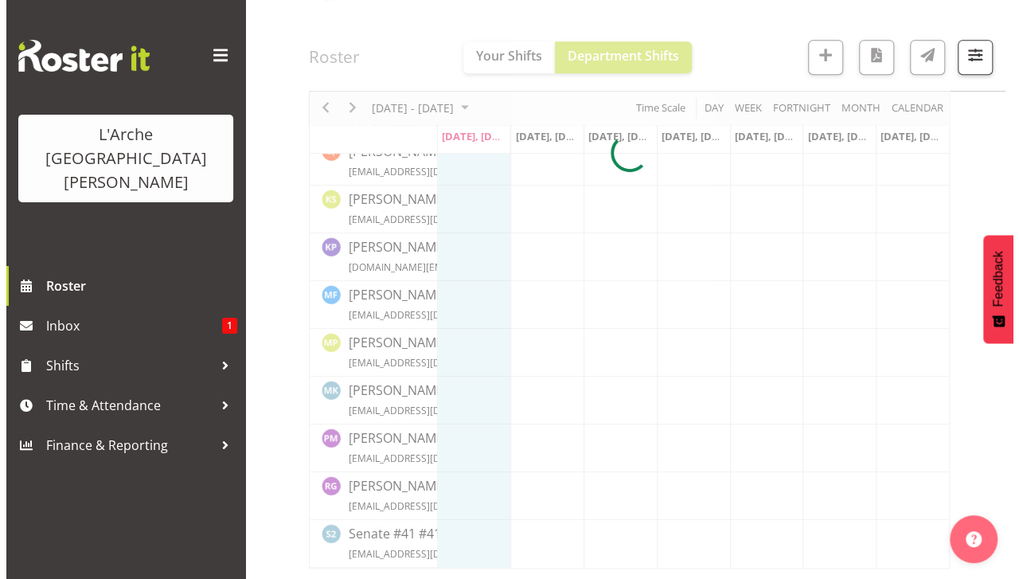
scroll to position [573, 0]
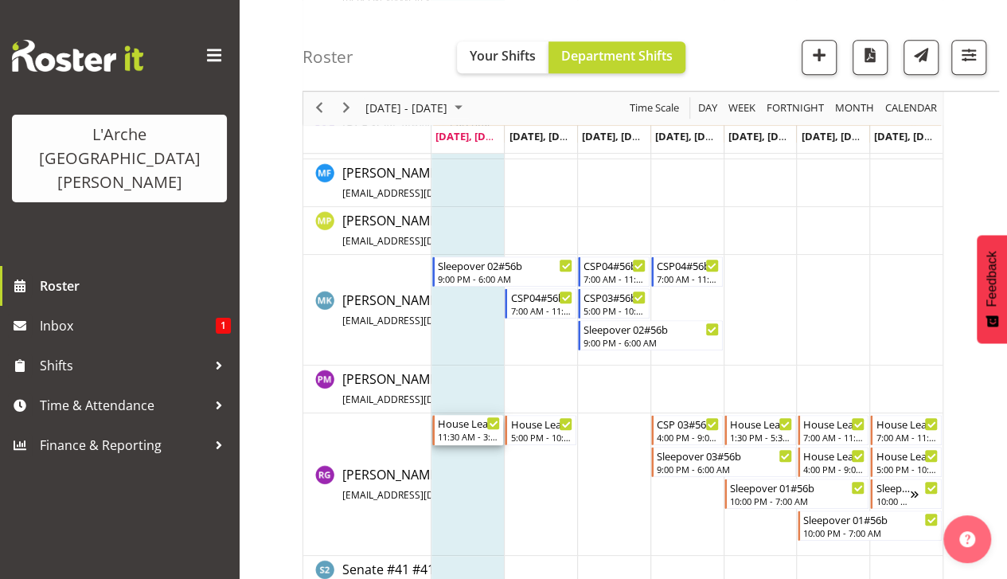
click at [467, 427] on div "House Leader 04#56b" at bounding box center [469, 423] width 63 height 16
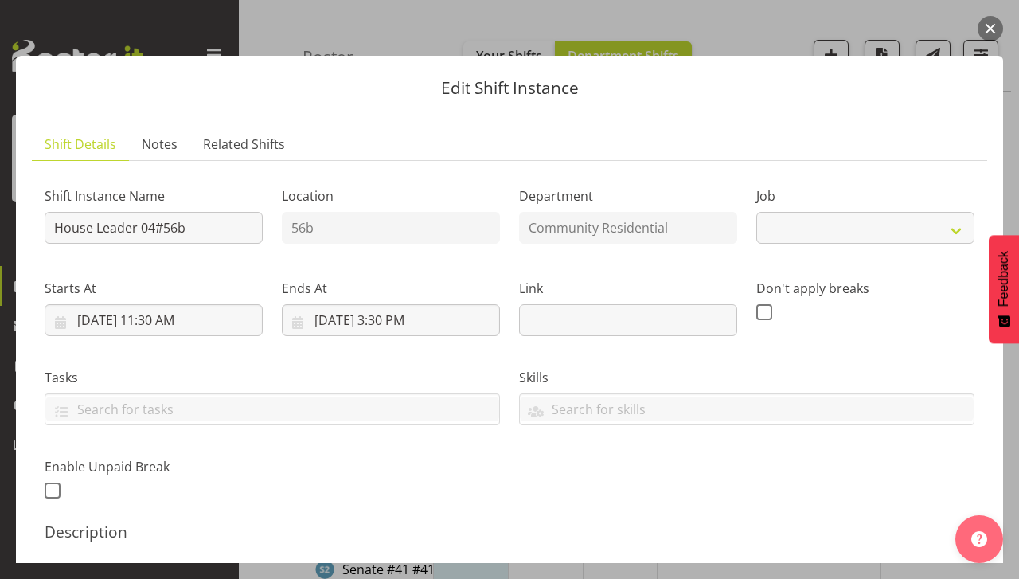
select select "1"
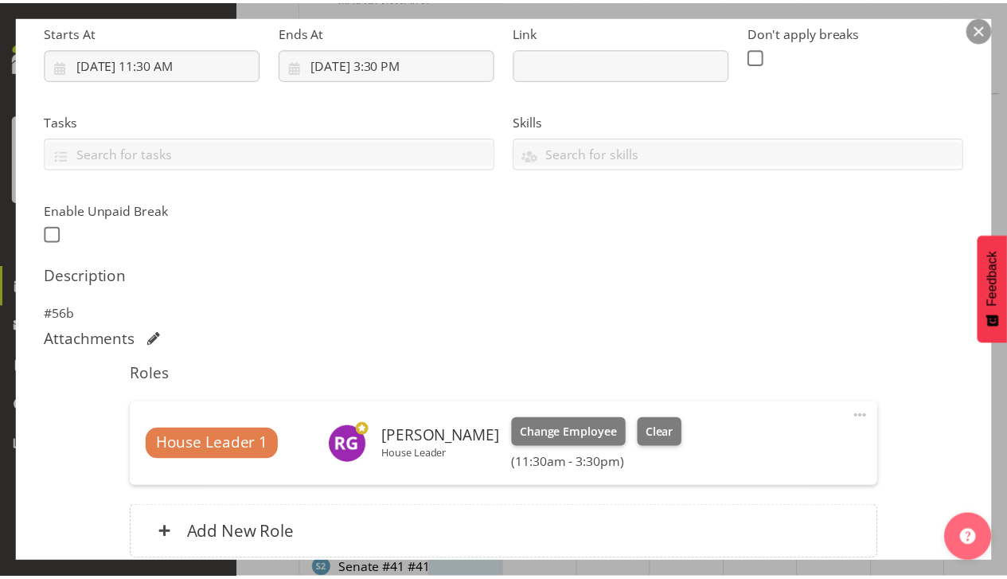
scroll to position [393, 0]
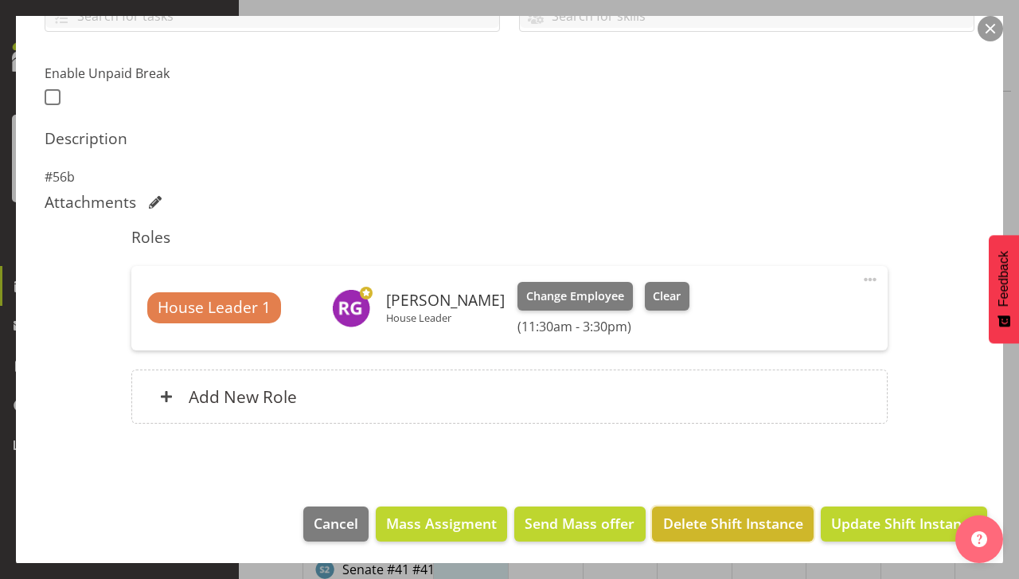
click at [724, 521] on span "Delete Shift Instance" at bounding box center [733, 523] width 140 height 21
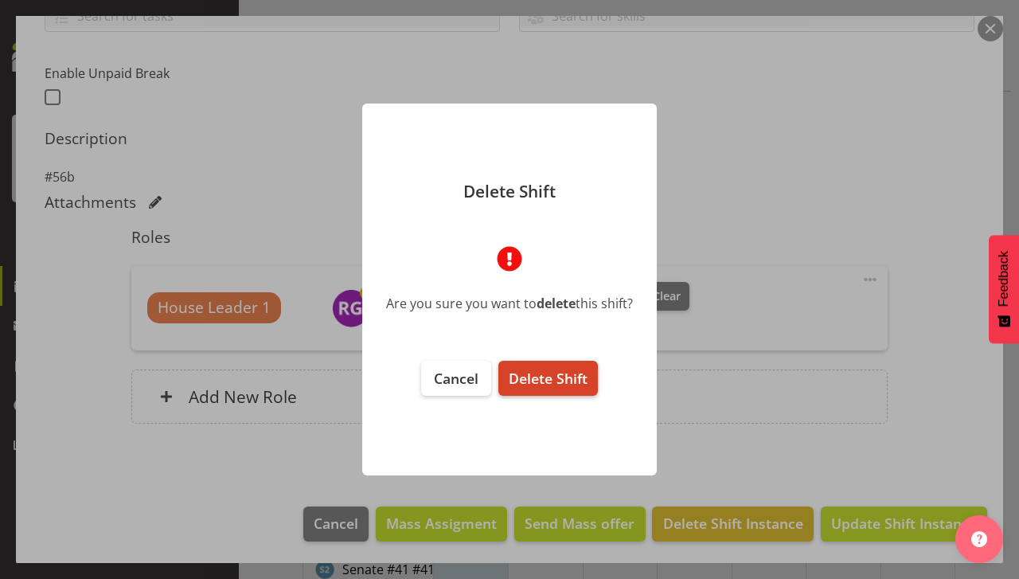
click at [553, 378] on span "Delete Shift" at bounding box center [548, 378] width 79 height 19
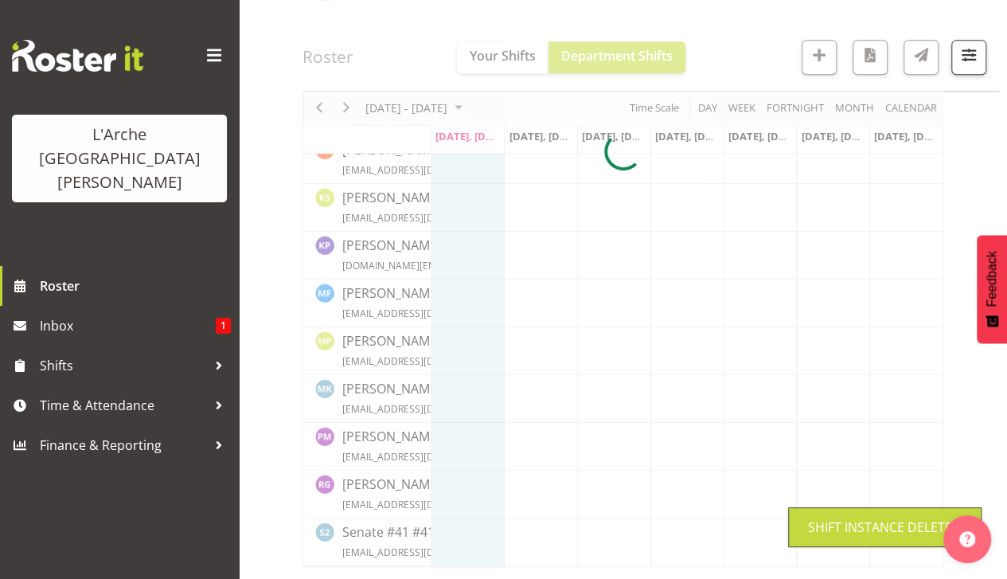
scroll to position [420, 0]
click at [486, 510] on div at bounding box center [623, 153] width 641 height 831
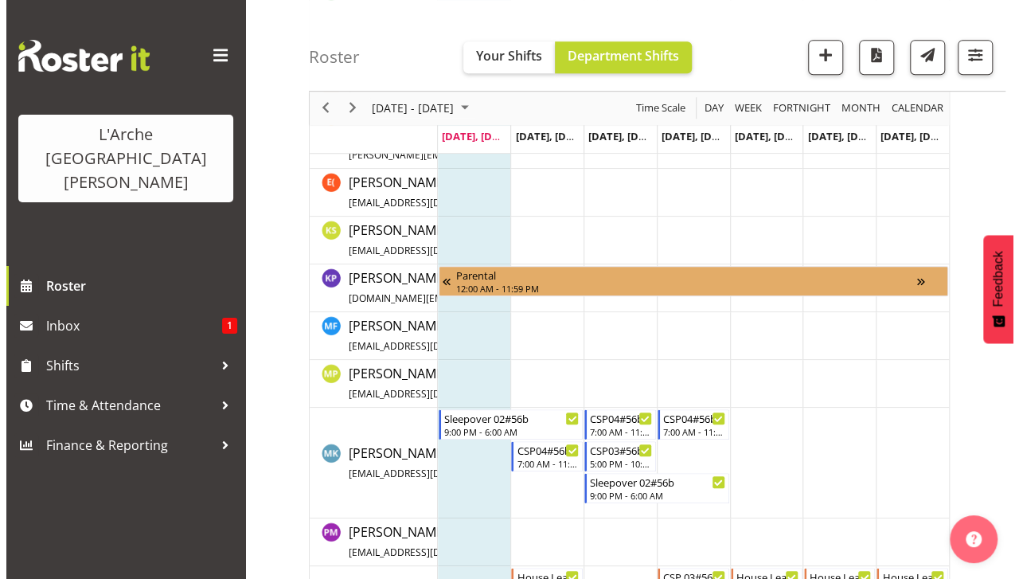
scroll to position [573, 0]
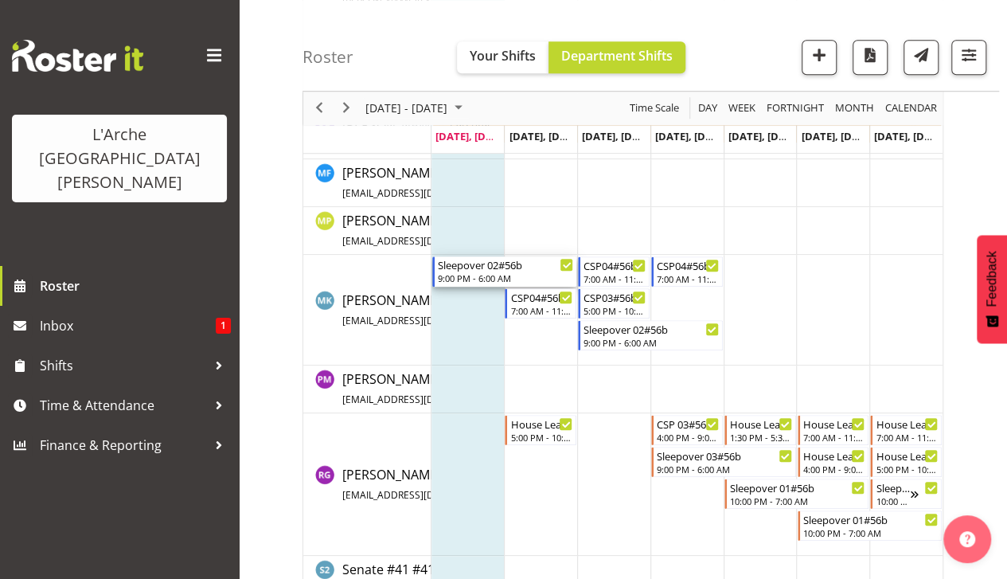
click at [483, 272] on div "9:00 PM - 6:00 AM" at bounding box center [506, 278] width 136 height 13
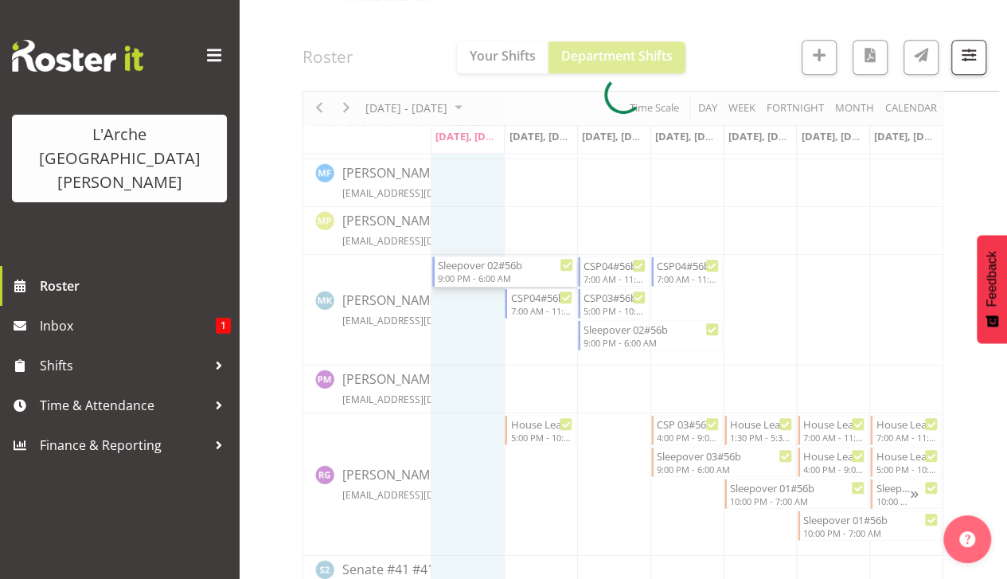
select select
select select "8"
select select "2025"
select select "21"
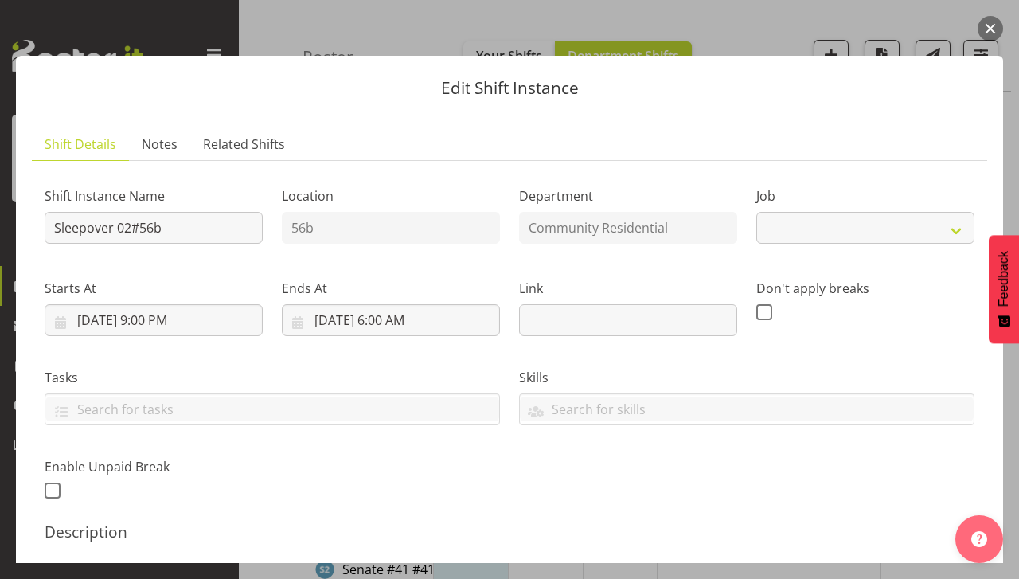
select select "2"
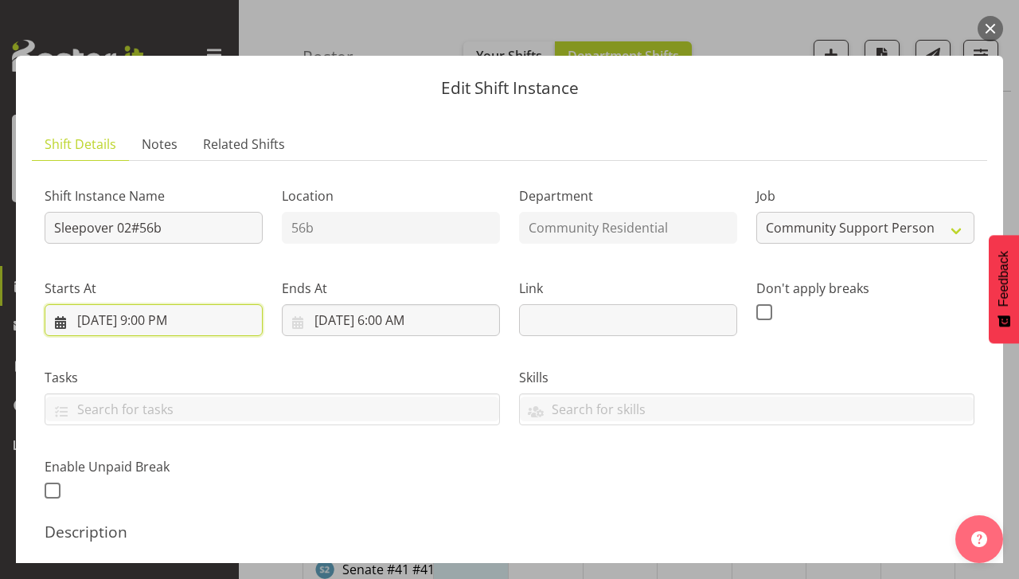
click at [210, 317] on input "[DATE] 9:00 PM" at bounding box center [154, 320] width 218 height 32
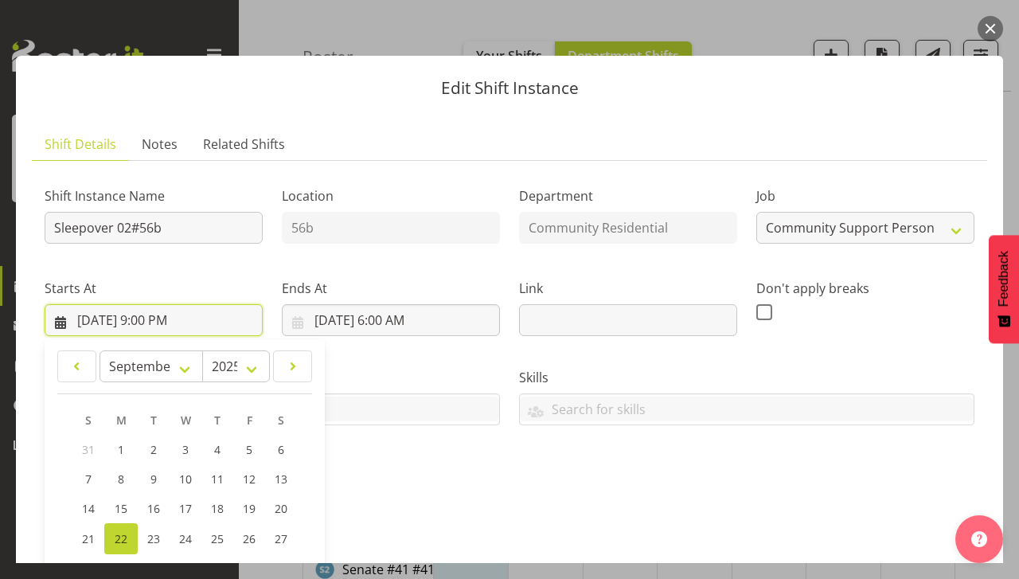
click at [170, 311] on input "[DATE] 9:00 PM" at bounding box center [154, 320] width 218 height 32
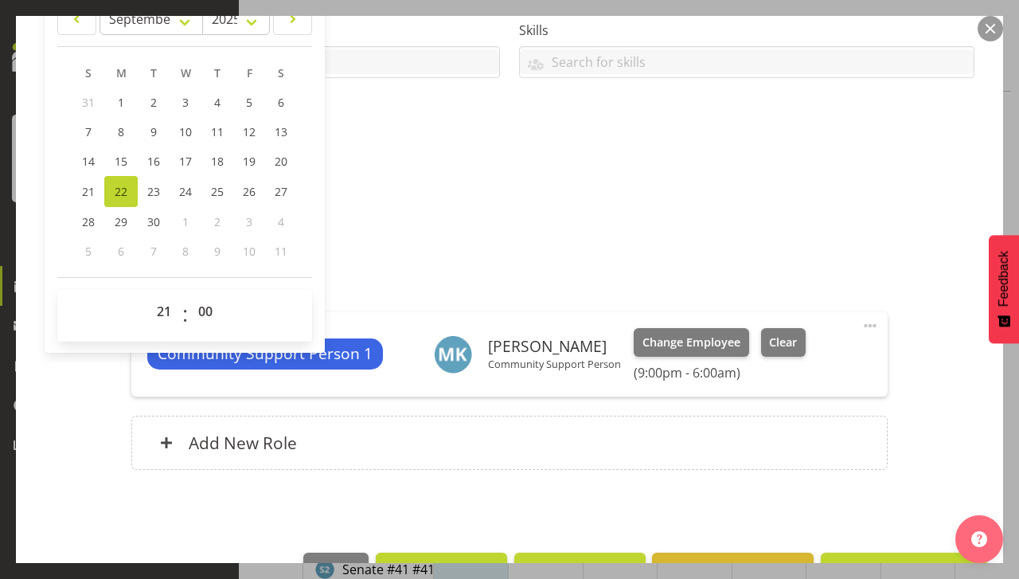
scroll to position [393, 0]
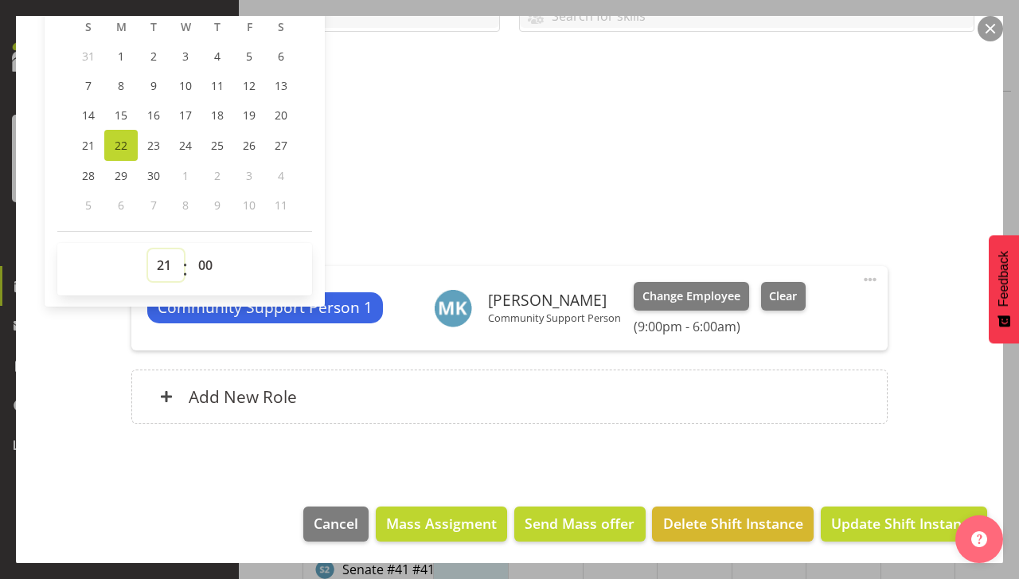
click at [161, 257] on select "00 01 02 03 04 05 06 07 08 09 10 11 12 13 14 15 16 17 18 19 20 21 22 23" at bounding box center [166, 265] width 36 height 32
select select "22"
click at [148, 249] on select "00 01 02 03 04 05 06 07 08 09 10 11 12 13 14 15 16 17 18 19 20 21 22 23" at bounding box center [166, 265] width 36 height 32
type input "[DATE] 10:00 PM"
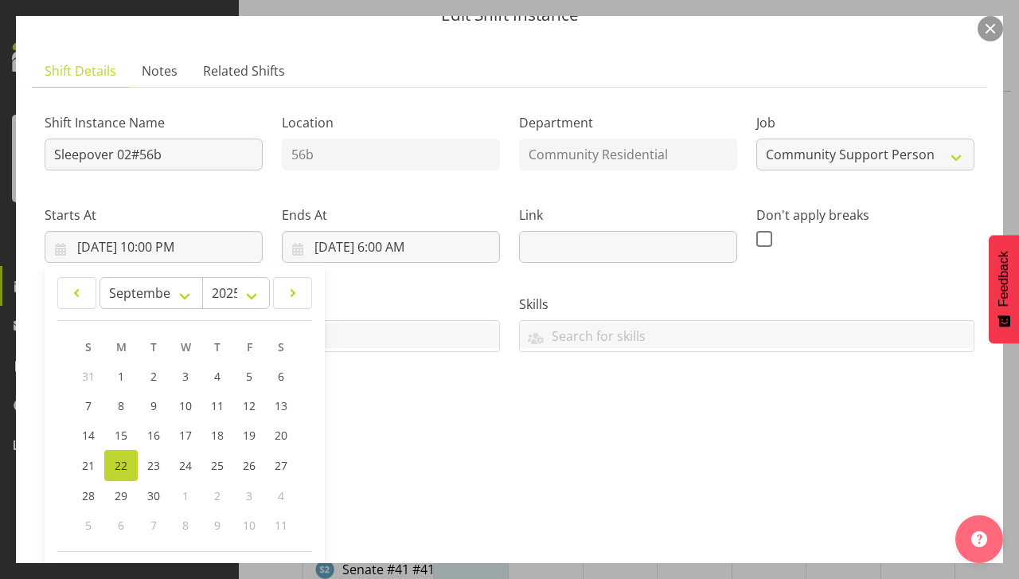
scroll to position [0, 0]
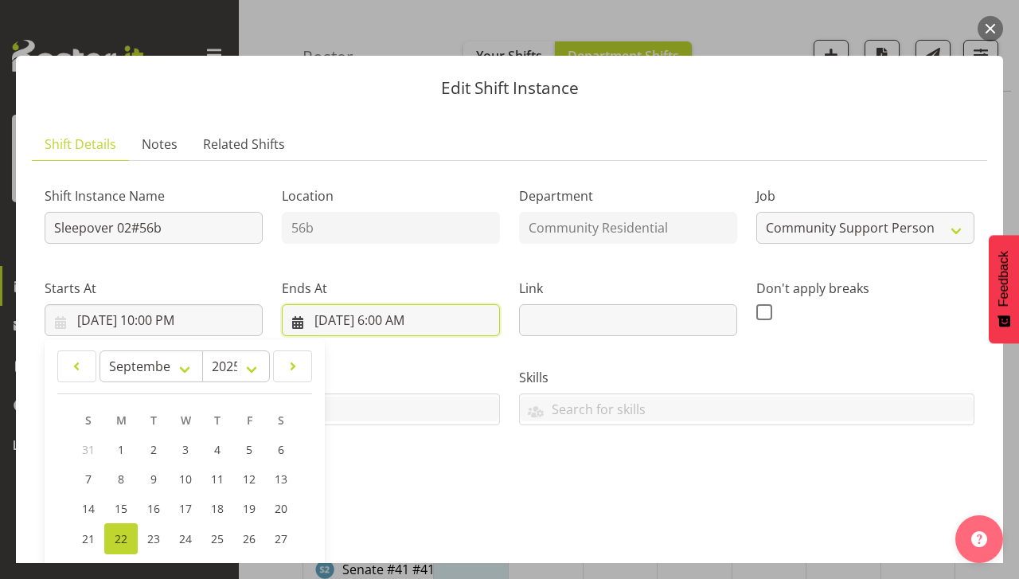
click at [387, 316] on input "[DATE] 6:00 AM" at bounding box center [391, 320] width 218 height 32
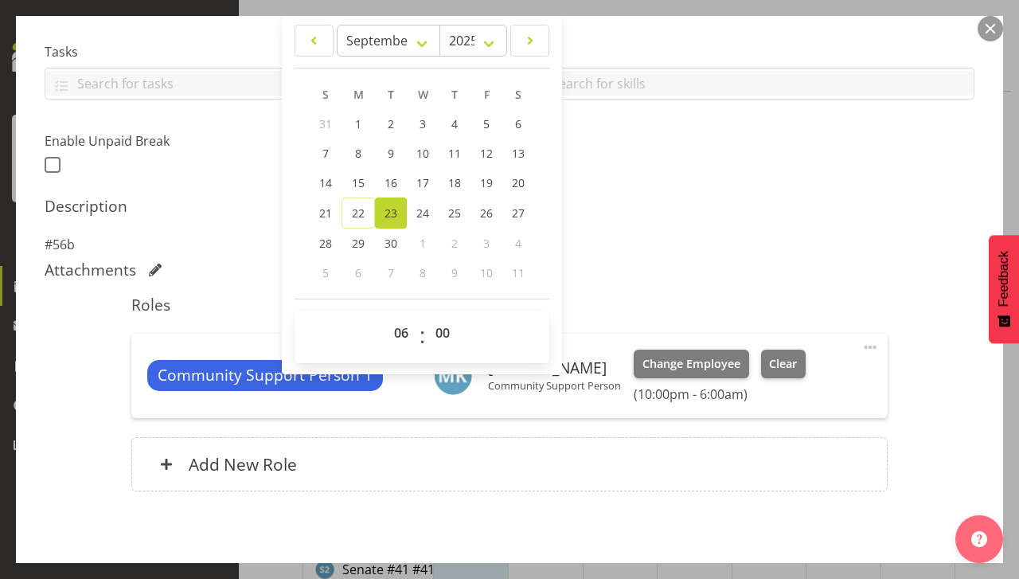
scroll to position [328, 0]
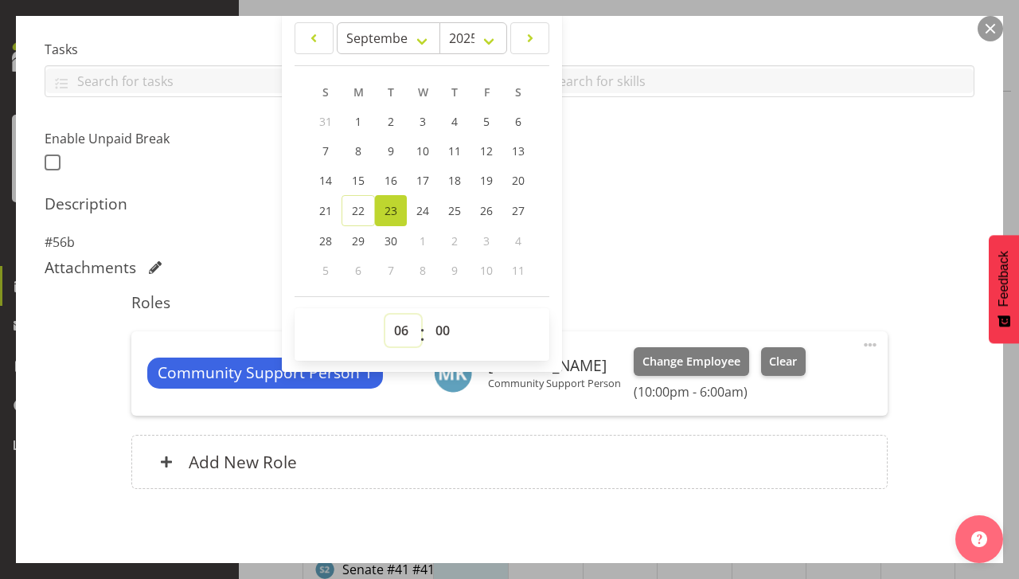
click at [397, 326] on select "00 01 02 03 04 05 06 07 08 09 10 11 12 13 14 15 16 17 18 19 20 21 22 23" at bounding box center [403, 331] width 36 height 32
select select "7"
click at [385, 315] on select "00 01 02 03 04 05 06 07 08 09 10 11 12 13 14 15 16 17 18 19 20 21 22 23" at bounding box center [403, 331] width 36 height 32
type input "[DATE] 7:00 AM"
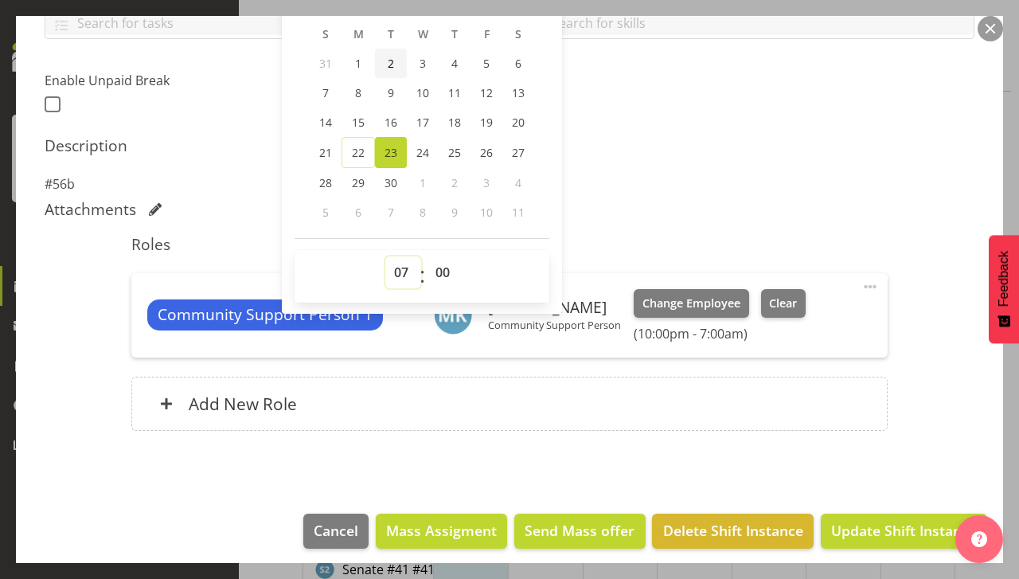
scroll to position [393, 0]
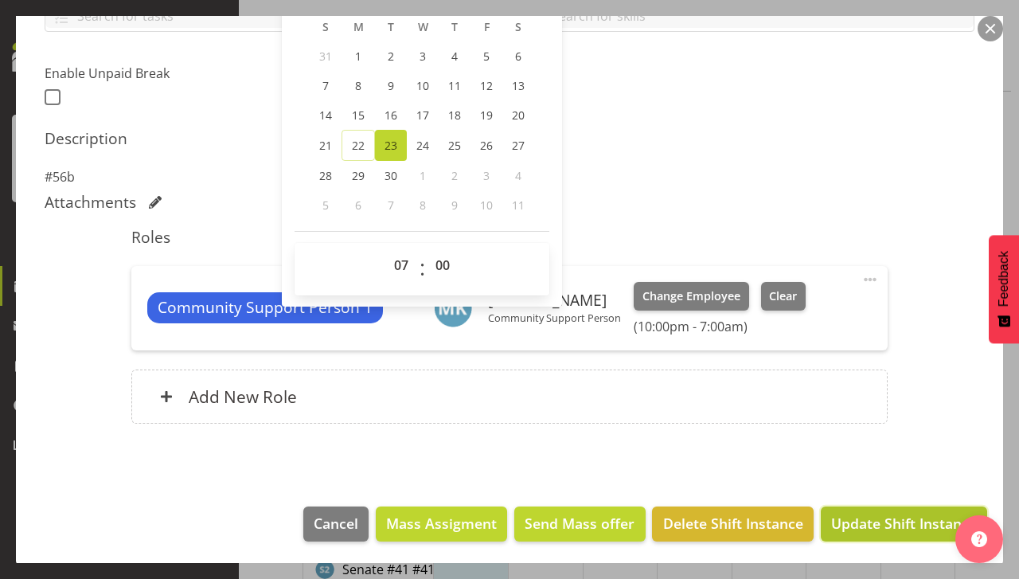
click at [893, 519] on span "Update Shift Instance" at bounding box center [904, 523] width 146 height 21
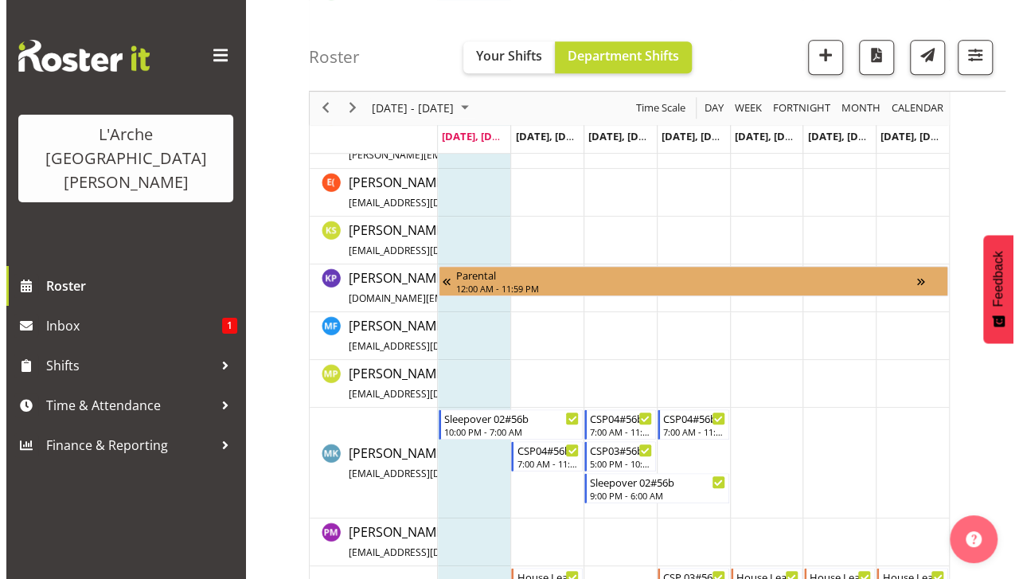
scroll to position [573, 0]
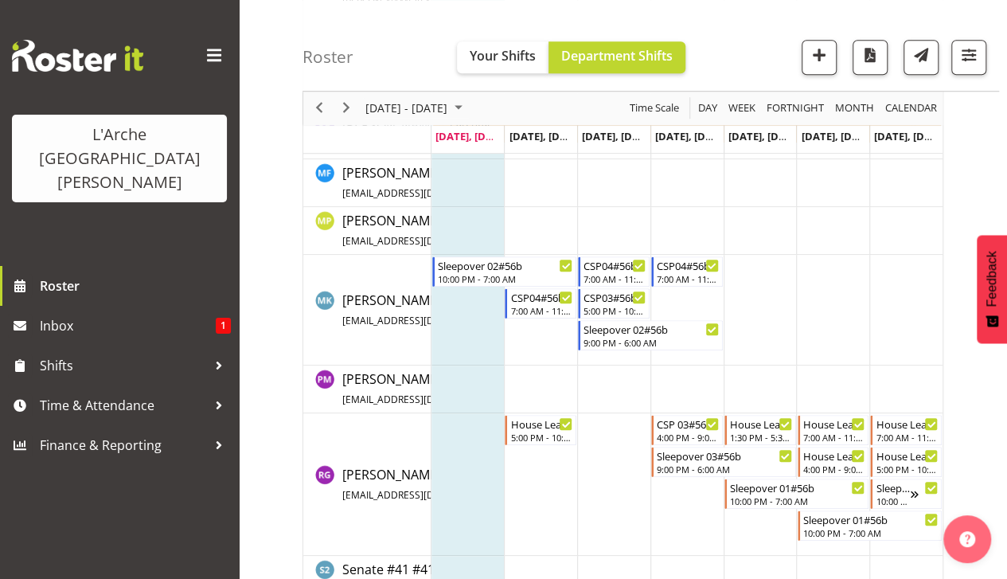
click at [455, 294] on td "Timeline Week of September 22, 2025" at bounding box center [468, 310] width 73 height 111
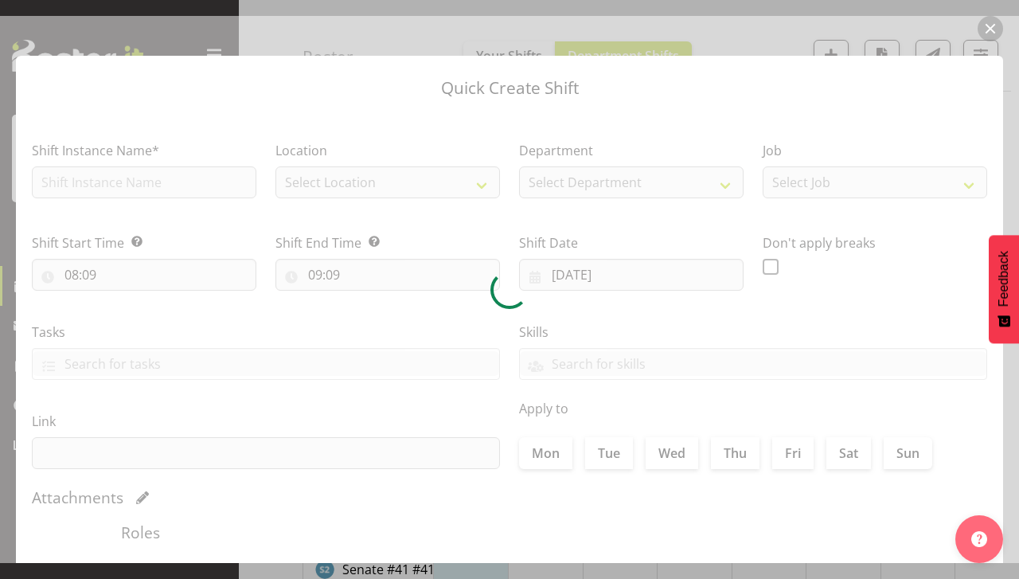
checkbox input "true"
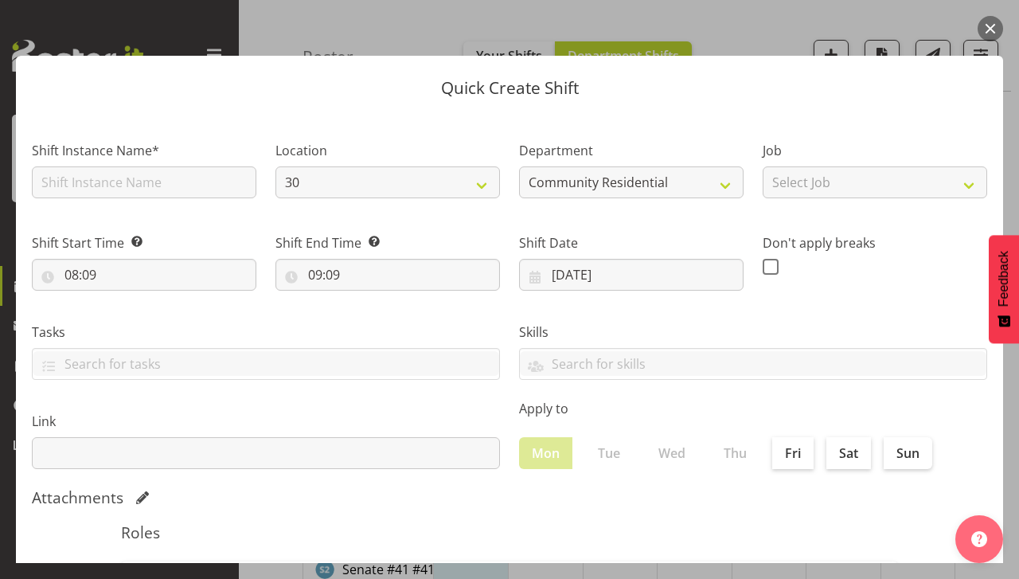
click at [139, 160] on div "Shift Instance Name*" at bounding box center [144, 169] width 225 height 57
click at [151, 179] on input "text" at bounding box center [144, 182] width 225 height 32
click at [67, 184] on input "text" at bounding box center [144, 182] width 225 height 32
click at [990, 25] on button "button" at bounding box center [990, 28] width 25 height 25
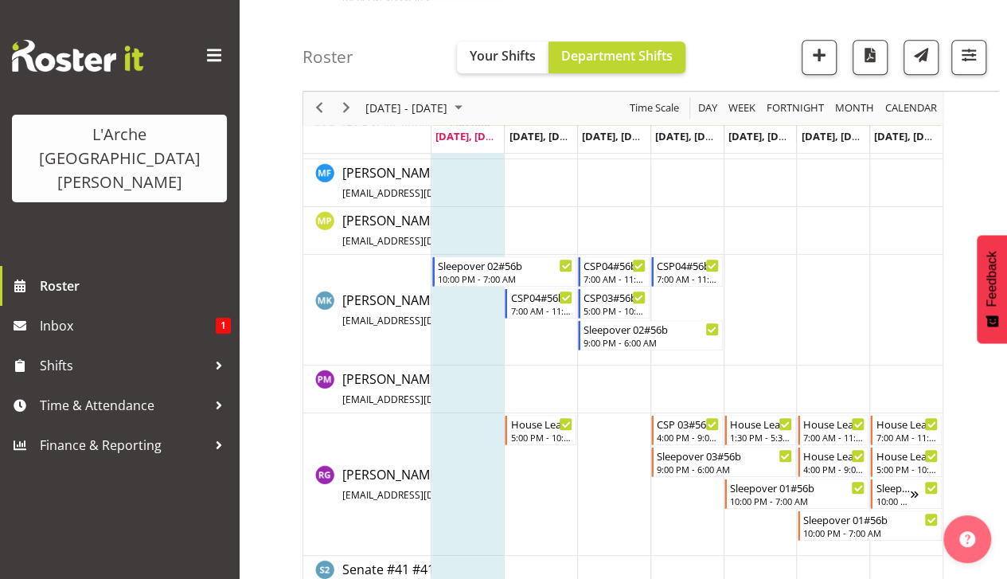
click at [449, 307] on td "Timeline Week of September 22, 2025" at bounding box center [468, 310] width 73 height 111
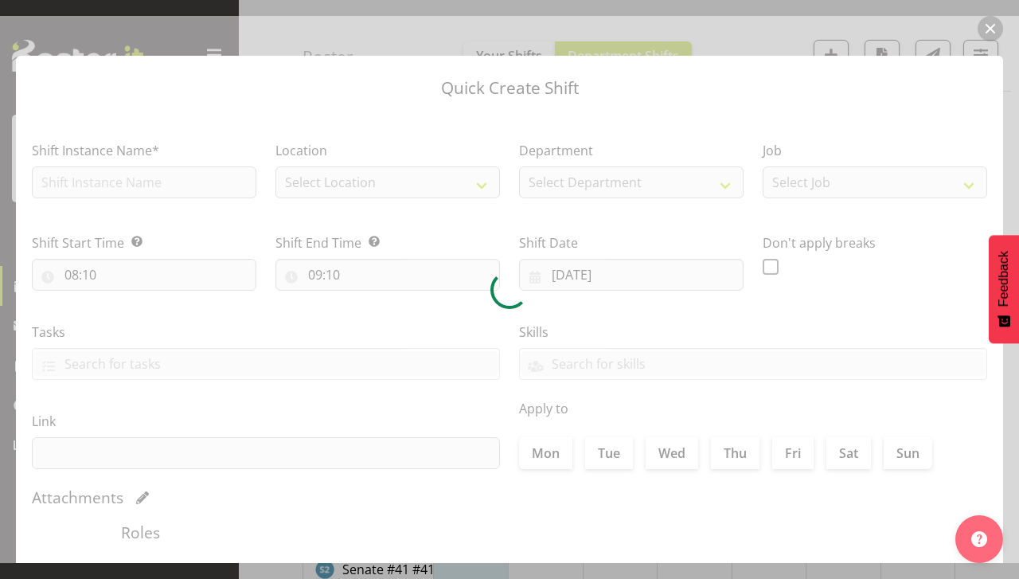
checkbox input "true"
click at [240, 367] on div at bounding box center [509, 289] width 1019 height 547
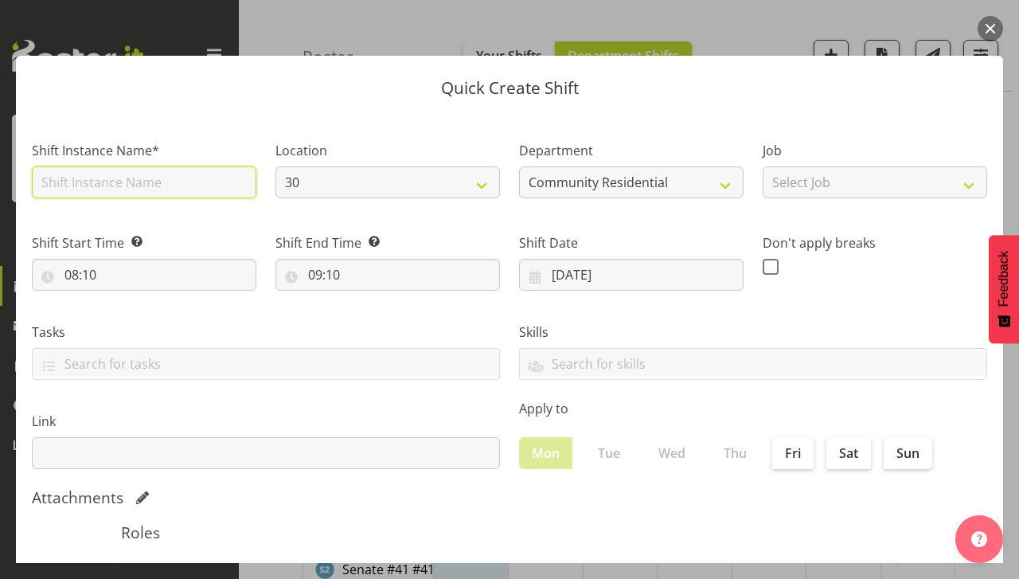
click at [72, 173] on input "text" at bounding box center [144, 182] width 225 height 32
type input "c"
type input "CSP#456B"
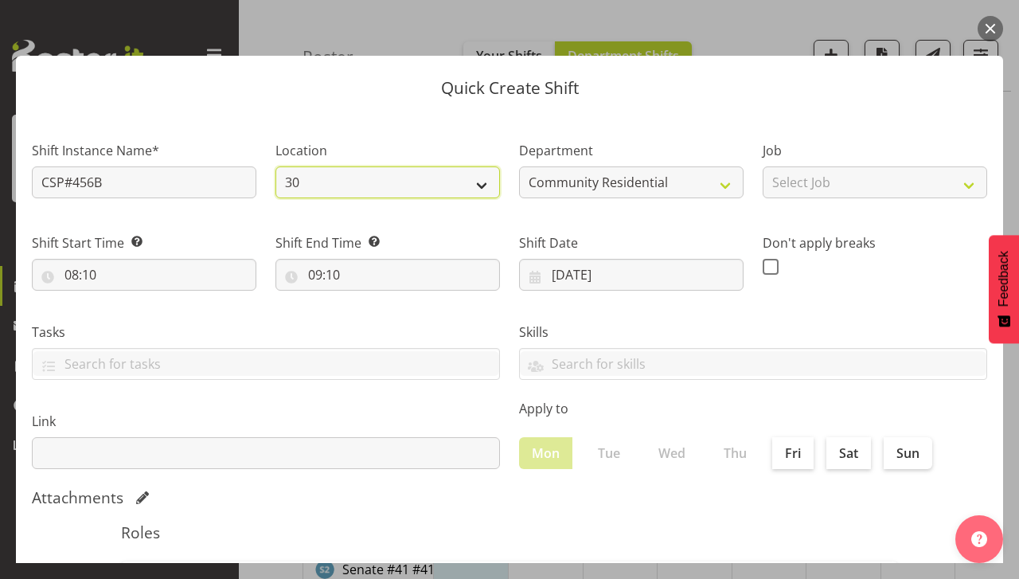
click at [483, 182] on select "30 41 SIL 56b 65a" at bounding box center [388, 182] width 225 height 32
select select "1061"
click at [276, 166] on select "30 41 SIL 56b 65a" at bounding box center [388, 182] width 225 height 32
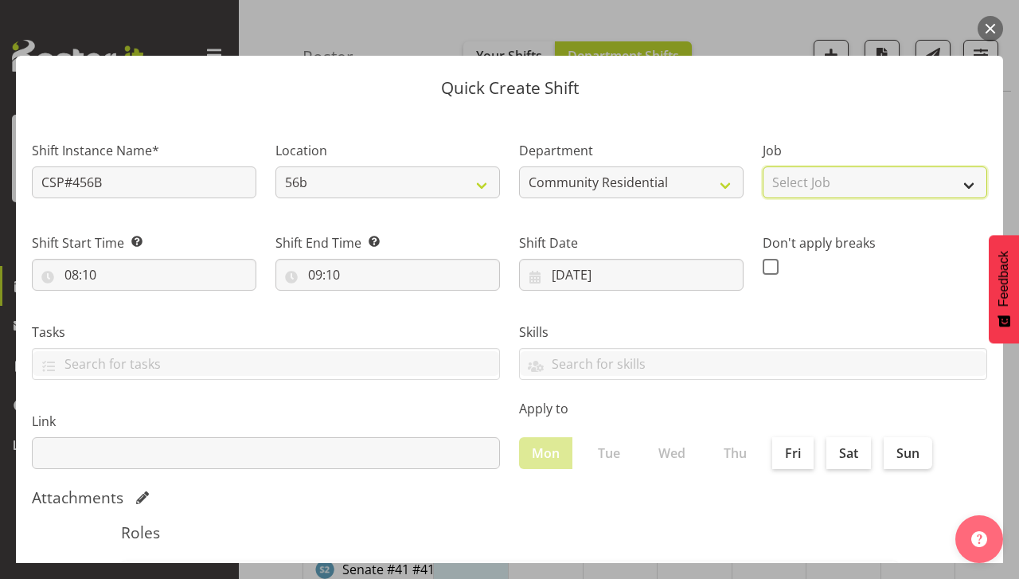
click at [955, 185] on select "Select Job Accounts Admin Art Coordinator Community Leader Community Support Pe…" at bounding box center [875, 182] width 225 height 32
select select "2"
click at [763, 166] on select "Select Job Accounts Admin Art Coordinator Community Leader Community Support Pe…" at bounding box center [875, 182] width 225 height 32
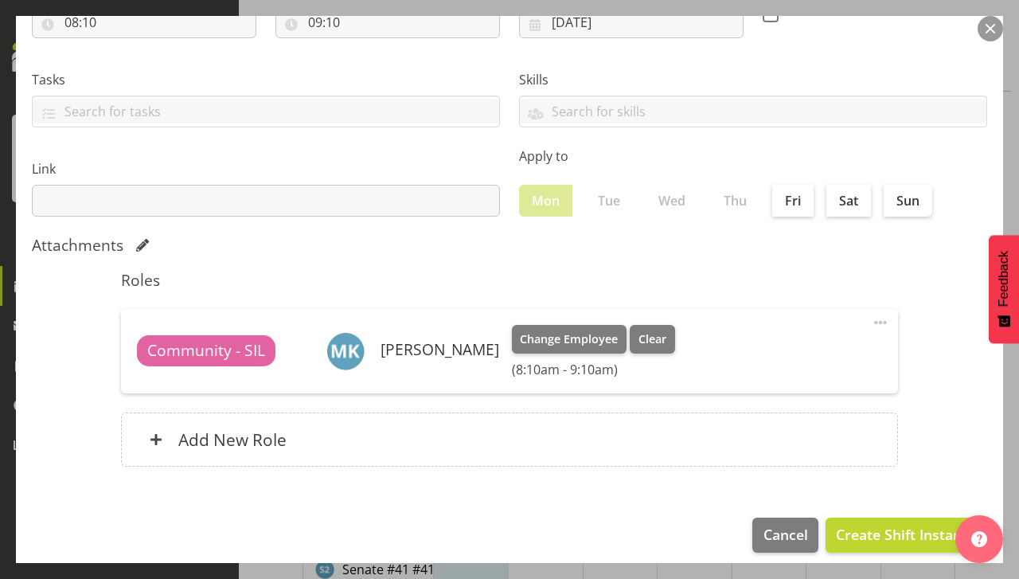
scroll to position [264, 0]
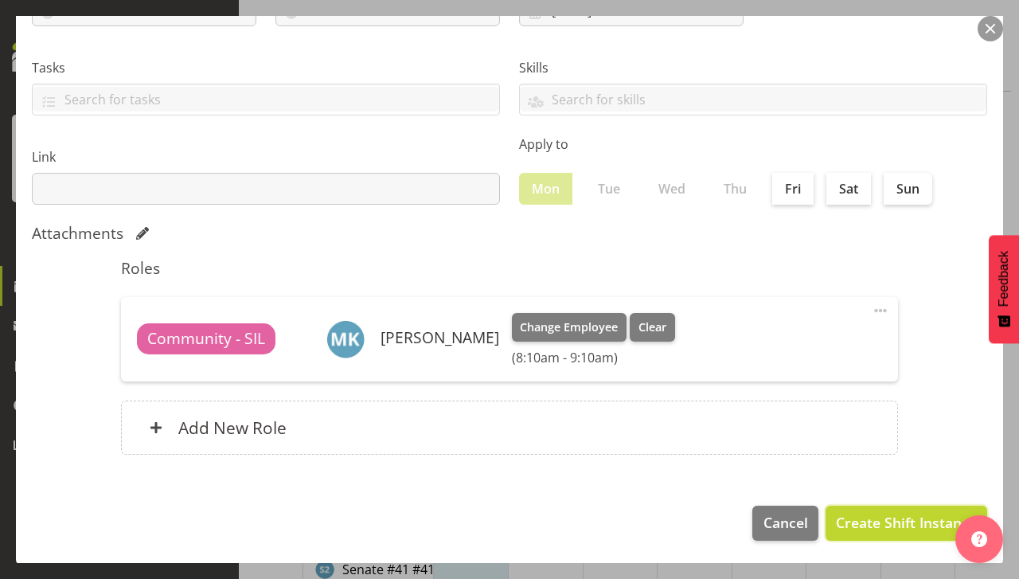
drag, startPoint x: 878, startPoint y: 518, endPoint x: 902, endPoint y: 518, distance: 24.7
click at [902, 518] on span "Create Shift Instance" at bounding box center [906, 522] width 141 height 21
drag, startPoint x: 902, startPoint y: 518, endPoint x: 439, endPoint y: 396, distance: 479.2
click at [865, 498] on footer "Cancel Create Shift Instance" at bounding box center [509, 527] width 987 height 75
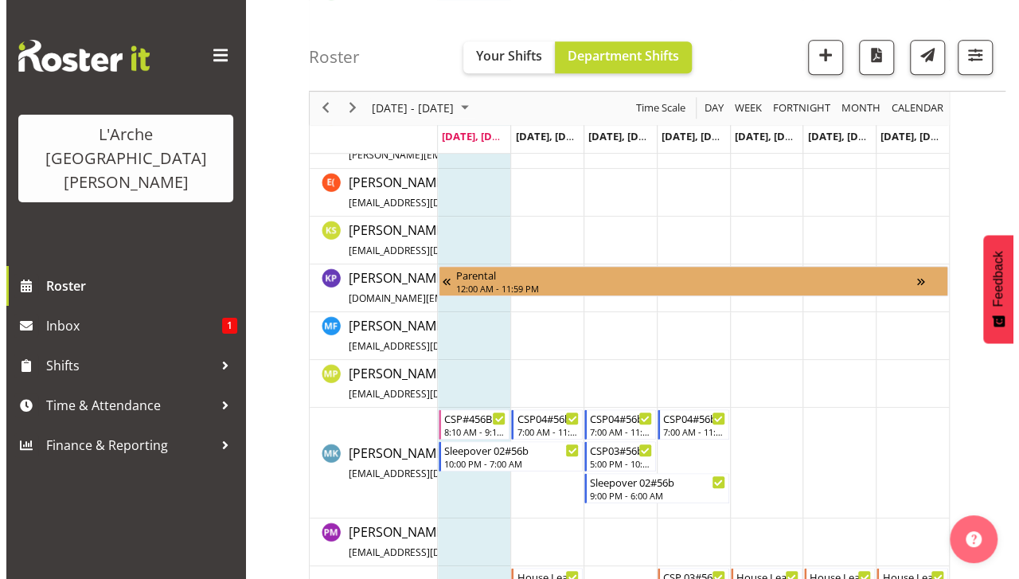
scroll to position [573, 0]
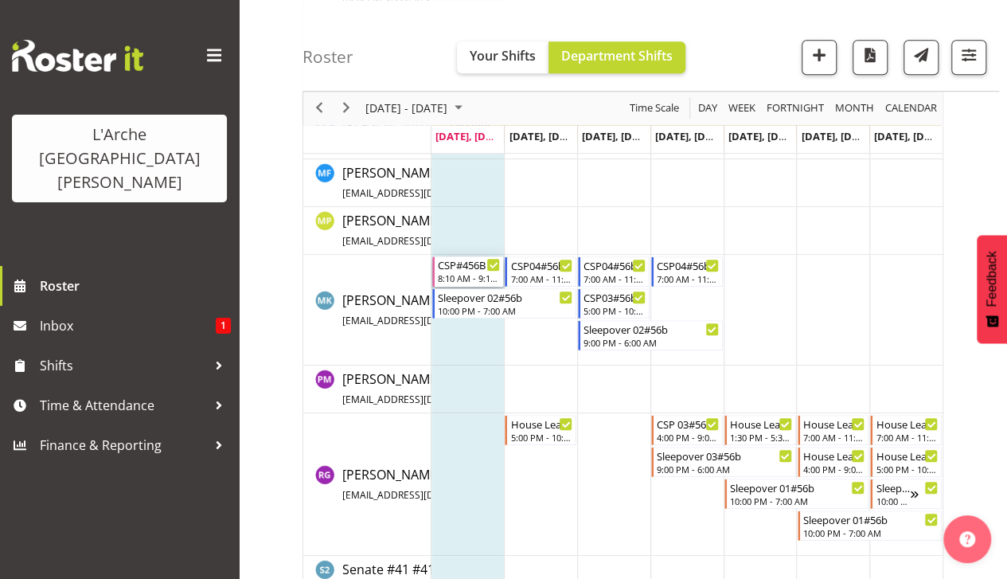
click at [489, 259] on div "Timeline Week of September 22, 2025" at bounding box center [493, 265] width 12 height 12
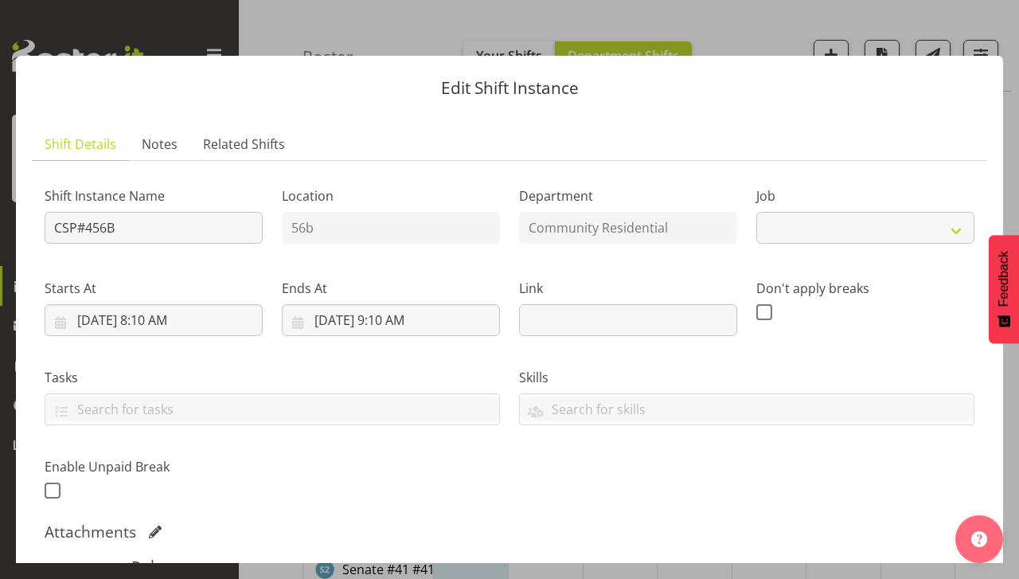
select select "2"
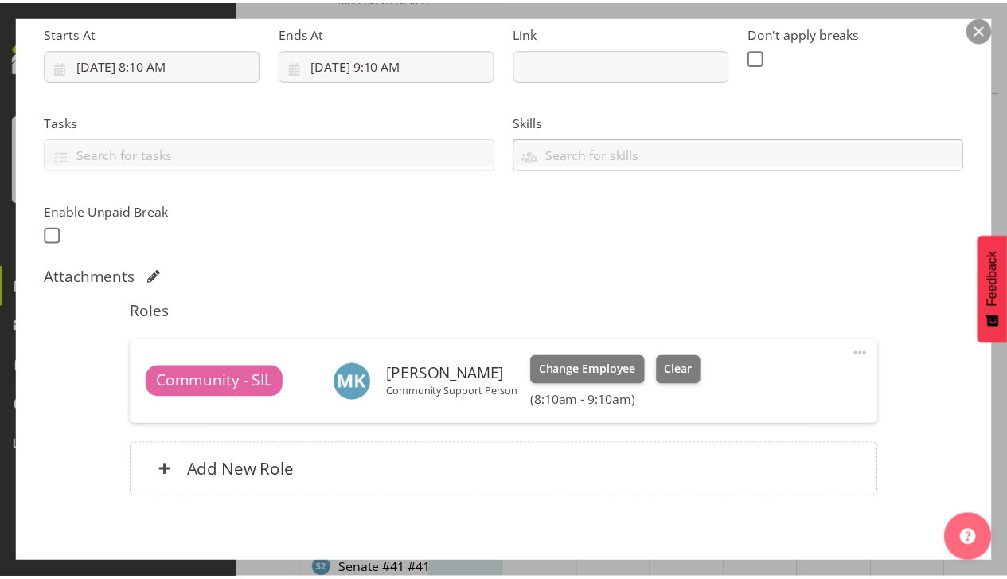
scroll to position [330, 0]
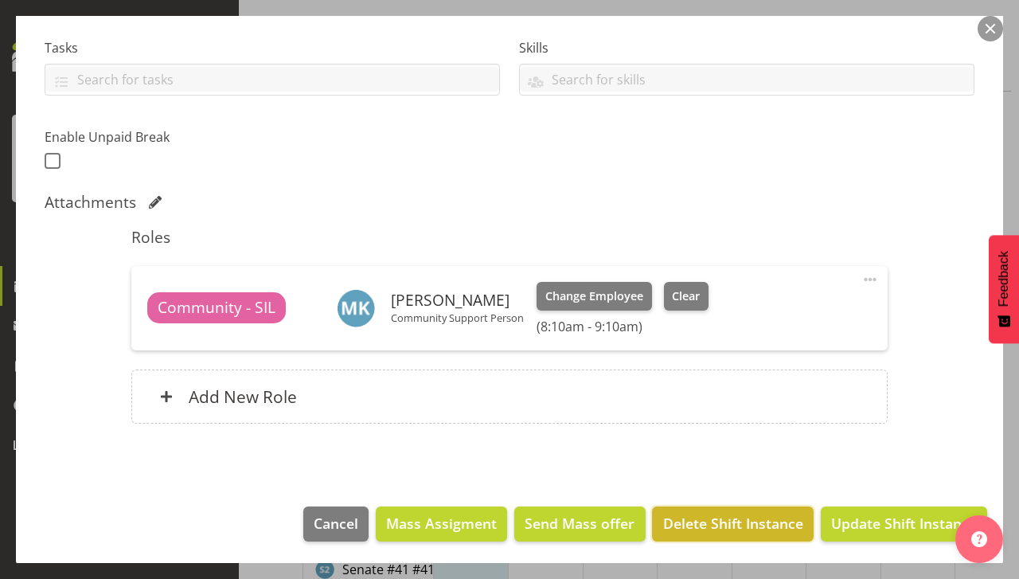
click at [765, 518] on span "Delete Shift Instance" at bounding box center [733, 523] width 140 height 21
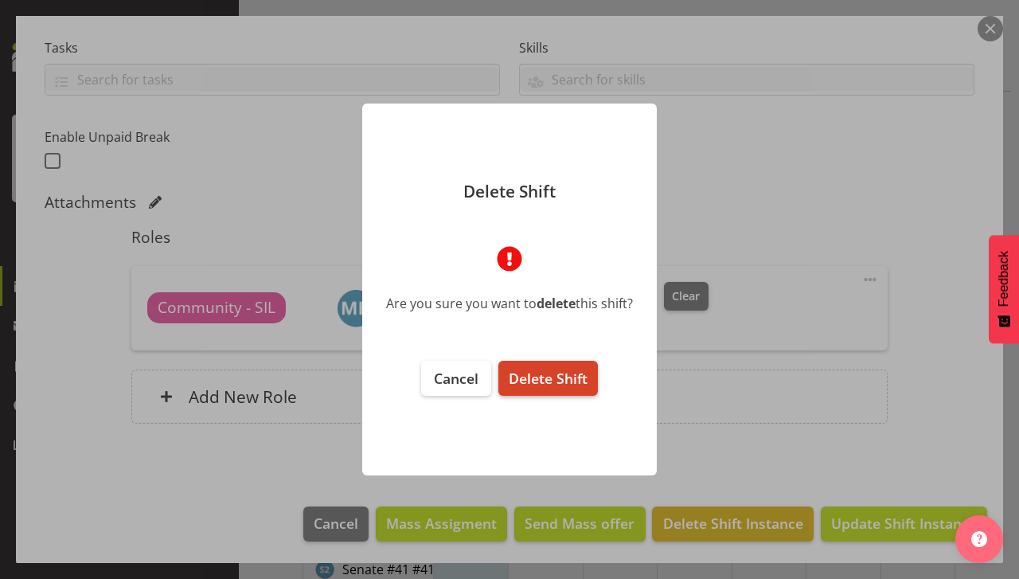
click at [537, 374] on span "Delete Shift" at bounding box center [548, 378] width 79 height 19
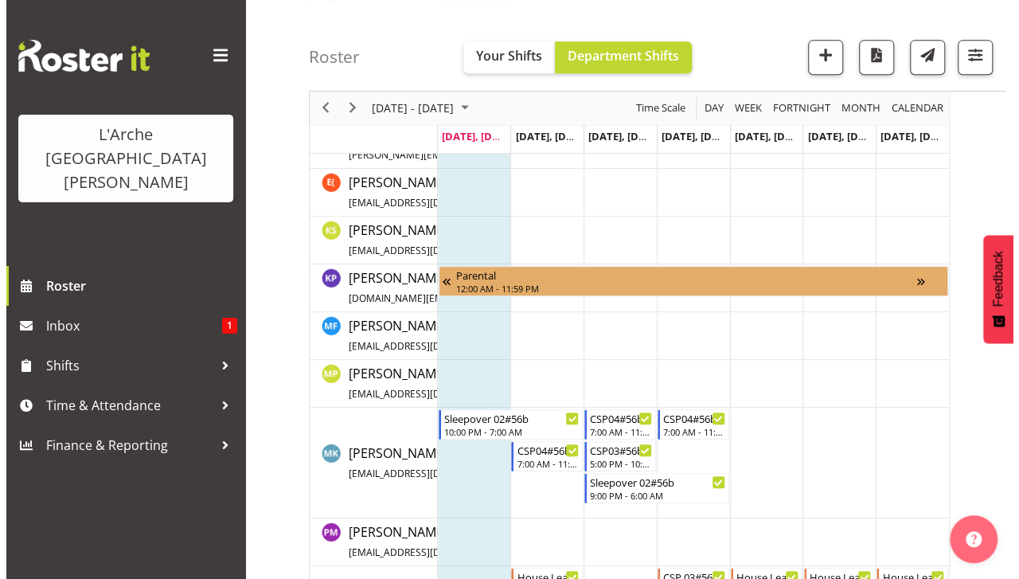
scroll to position [573, 0]
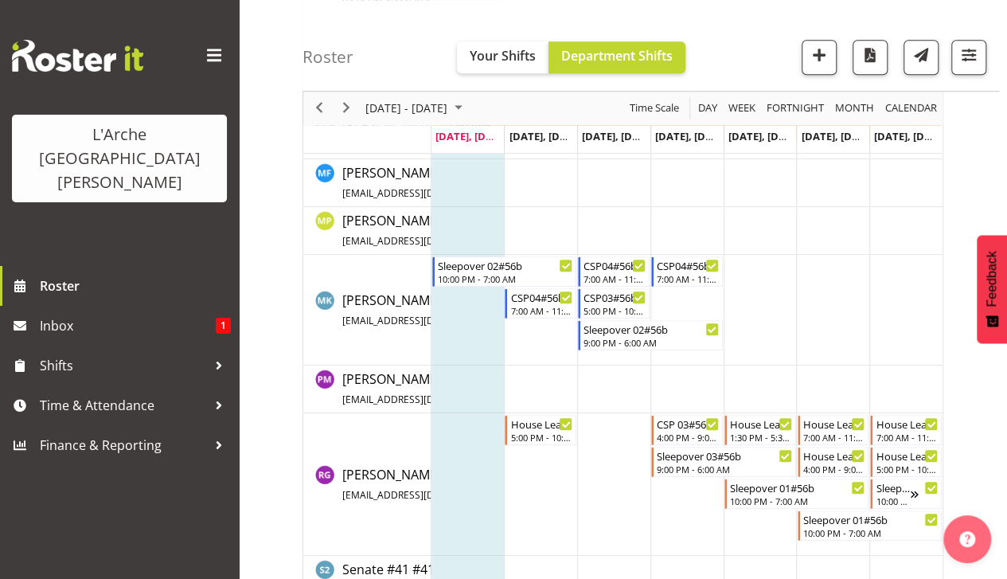
click at [471, 313] on td "Timeline Week of September 22, 2025" at bounding box center [468, 310] width 73 height 111
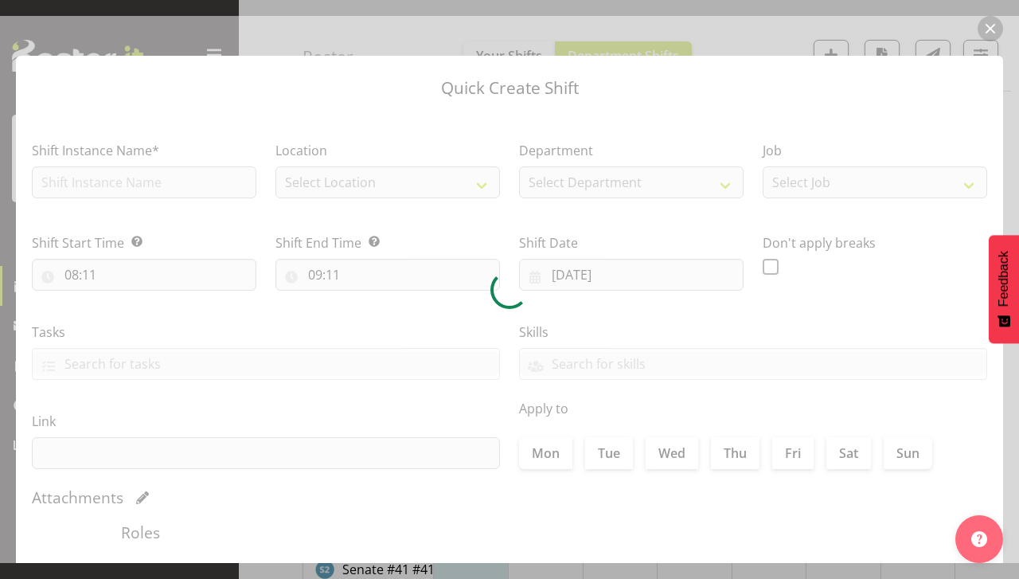
checkbox input "true"
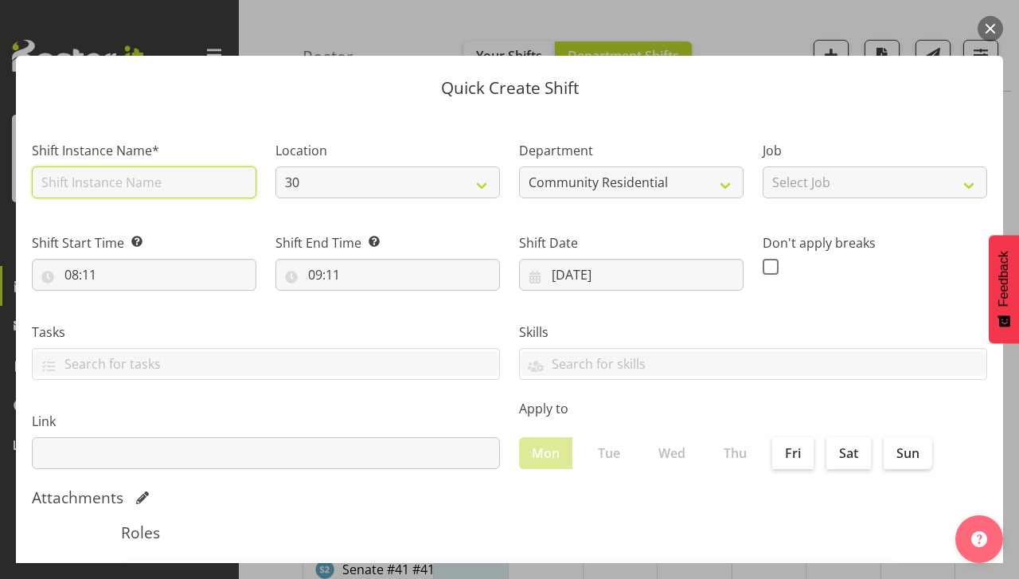
click at [159, 190] on input "text" at bounding box center [144, 182] width 225 height 32
type input "CSP#O456B"
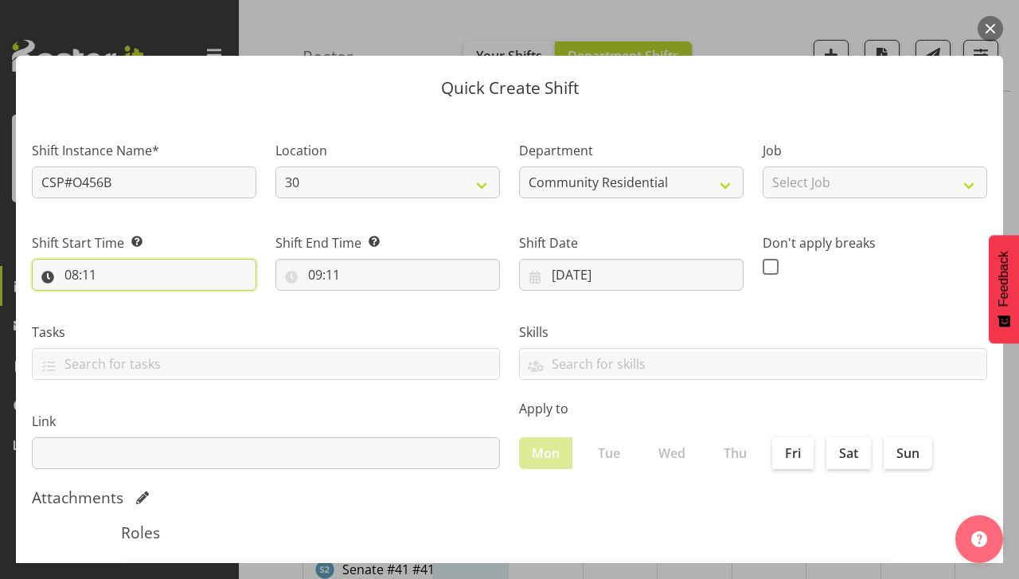
click at [113, 259] on input "08:11" at bounding box center [144, 275] width 225 height 32
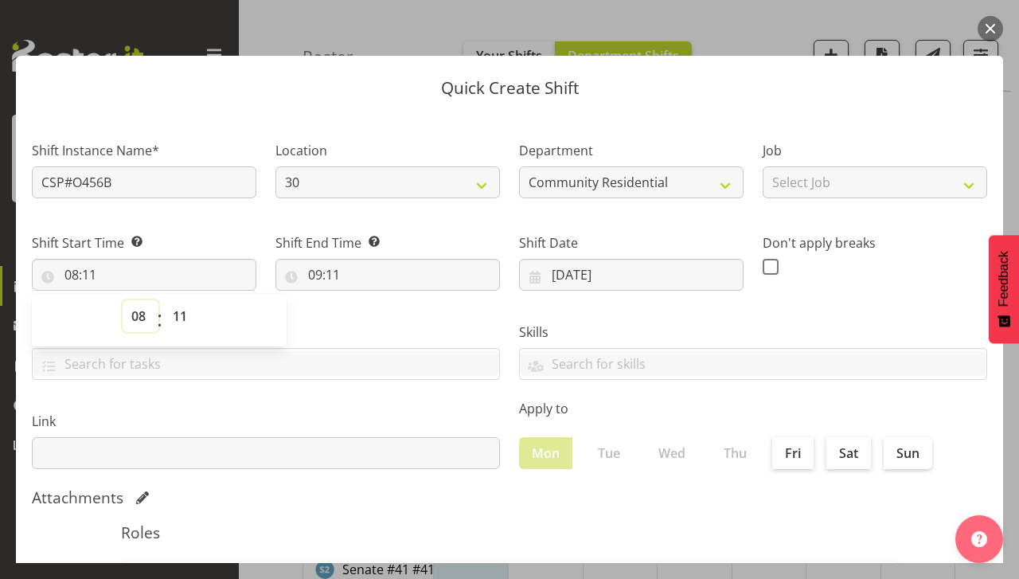
click at [145, 311] on select "00 01 02 03 04 05 06 07 08 09 10 11 12 13 14 15 16 17 18 19 20 21 22 23" at bounding box center [141, 316] width 36 height 32
select select "7"
click at [123, 300] on select "00 01 02 03 04 05 06 07 08 09 10 11 12 13 14 15 16 17 18 19 20 21 22 23" at bounding box center [141, 316] width 36 height 32
type input "07:11"
click at [180, 305] on select "00 01 02 03 04 05 06 07 08 09 10 11 12 13 14 15 16 17 18 19 20 21 22 23 24 25 2…" at bounding box center [182, 316] width 36 height 32
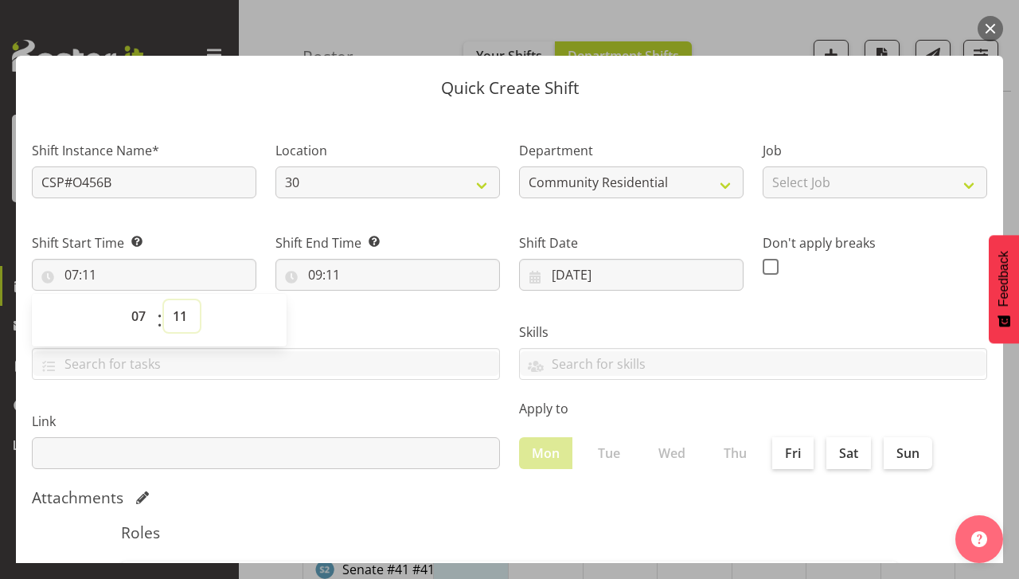
select select "0"
click at [164, 300] on select "00 01 02 03 04 05 06 07 08 09 10 11 12 13 14 15 16 17 18 19 20 21 22 23 24 25 2…" at bounding box center [182, 316] width 36 height 32
type input "07:00"
click at [331, 278] on input "09:11" at bounding box center [388, 275] width 225 height 32
click at [385, 318] on select "00 01 02 03 04 05 06 07 08 09 10 11 12 13 14 15 16 17 18 19 20 21 22 23" at bounding box center [384, 316] width 36 height 32
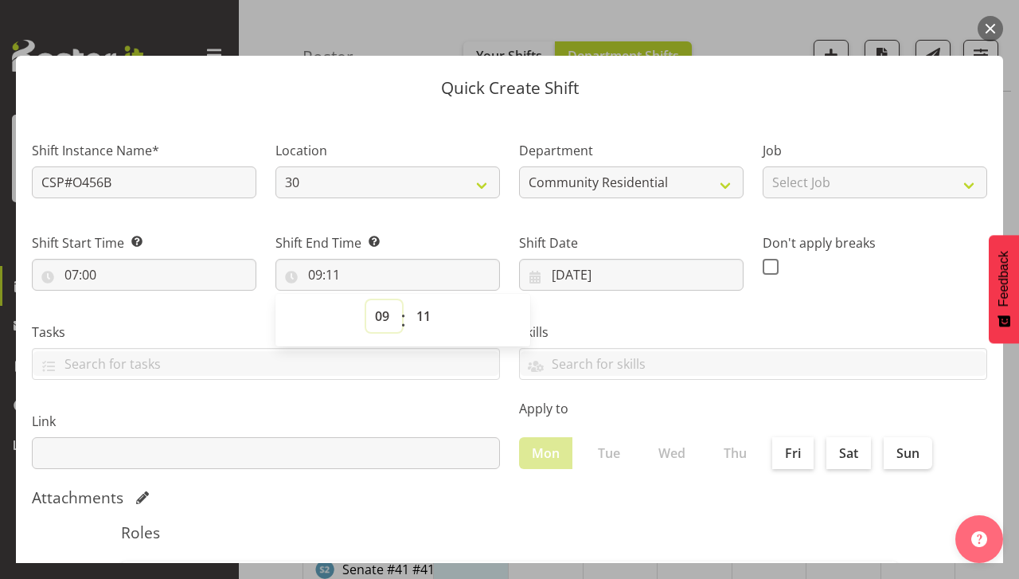
select select "11"
click at [366, 300] on select "00 01 02 03 04 05 06 07 08 09 10 11 12 13 14 15 16 17 18 19 20 21 22 23" at bounding box center [384, 316] width 36 height 32
type input "11:11"
click at [422, 313] on select "00 01 02 03 04 05 06 07 08 09 10 11 12 13 14 15 16 17 18 19 20 21 22 23 24 25 2…" at bounding box center [426, 316] width 36 height 32
select select "1"
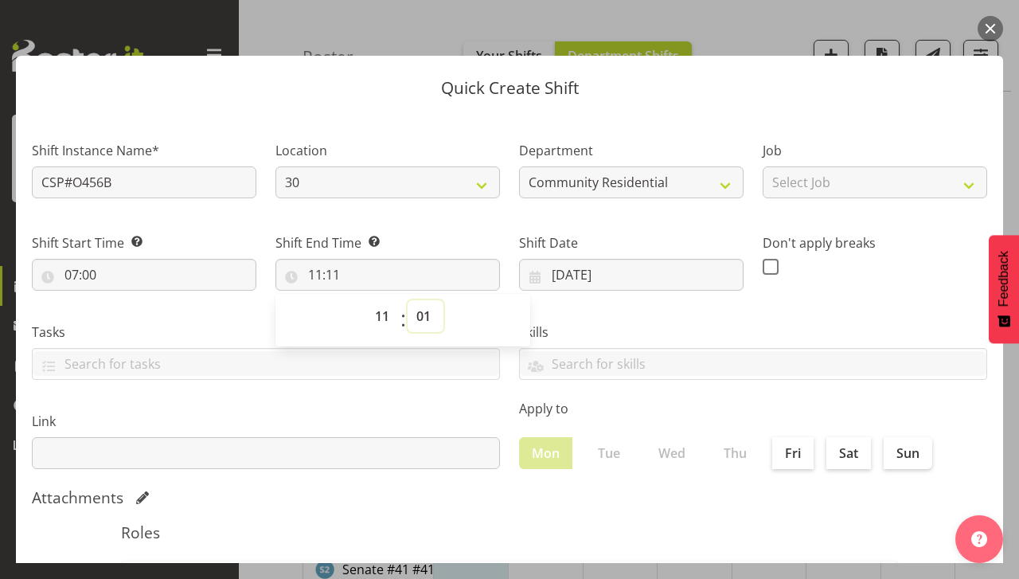
click at [408, 300] on select "00 01 02 03 04 05 06 07 08 09 10 11 12 13 14 15 16 17 18 19 20 21 22 23 24 25 2…" at bounding box center [426, 316] width 36 height 32
type input "11:01"
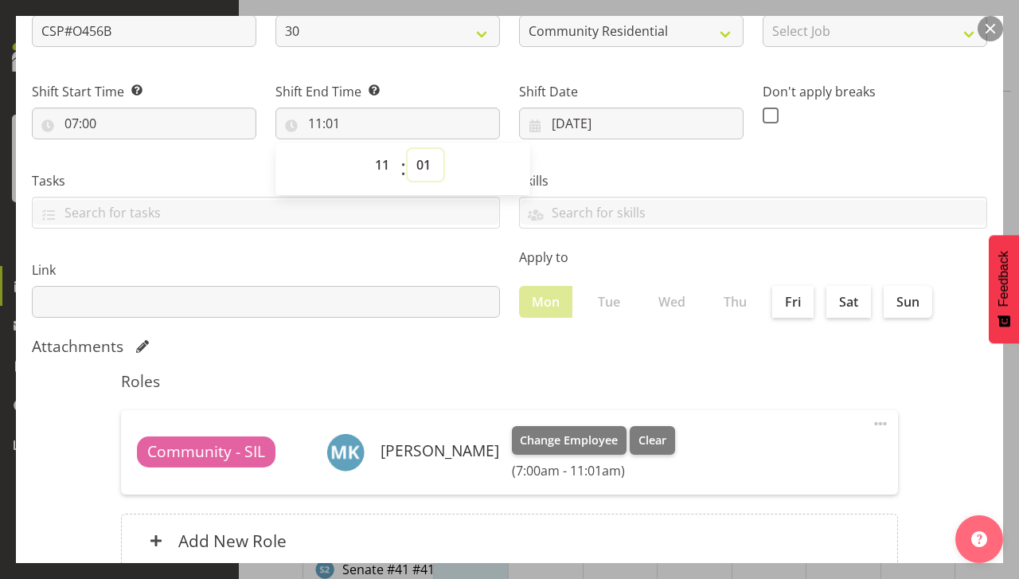
scroll to position [264, 0]
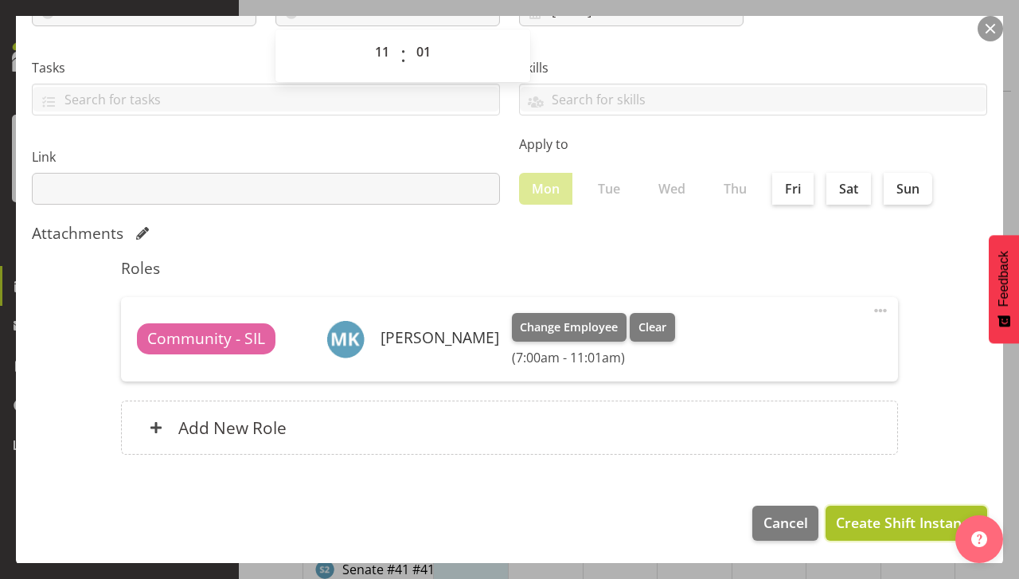
click at [878, 507] on button "Create Shift Instance" at bounding box center [907, 523] width 162 height 35
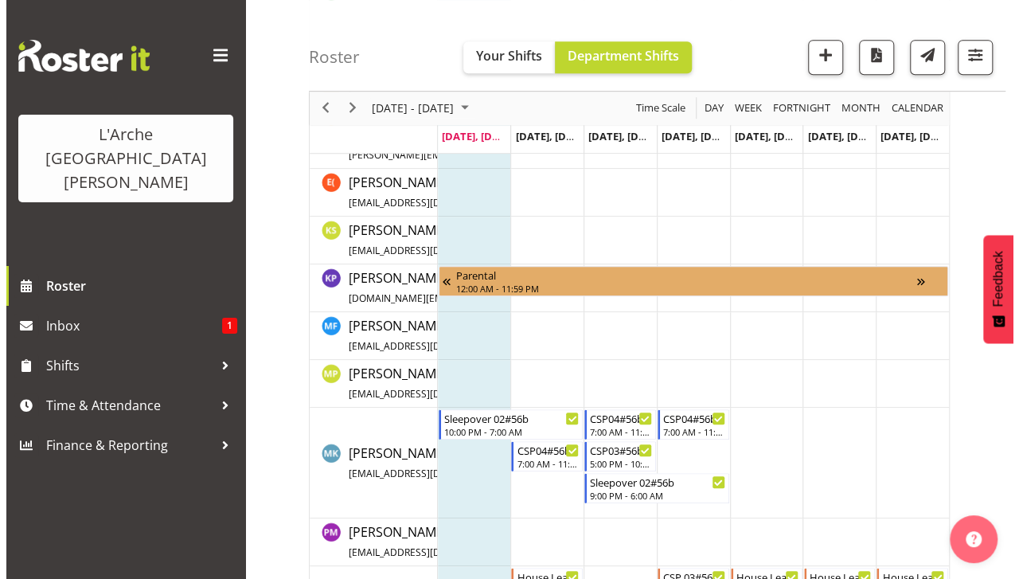
scroll to position [451, 0]
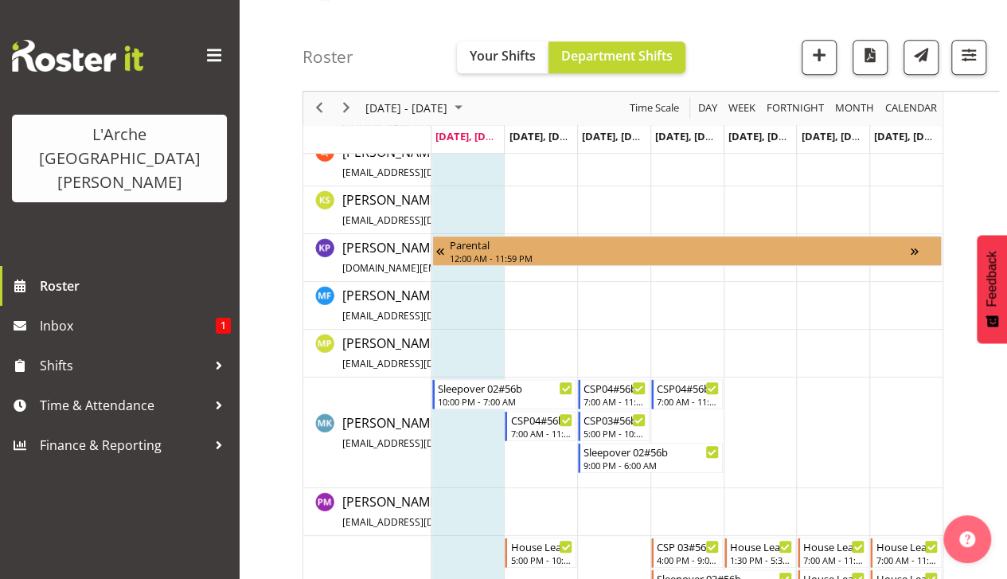
click at [463, 419] on td "Timeline Week of September 22, 2025" at bounding box center [468, 432] width 73 height 111
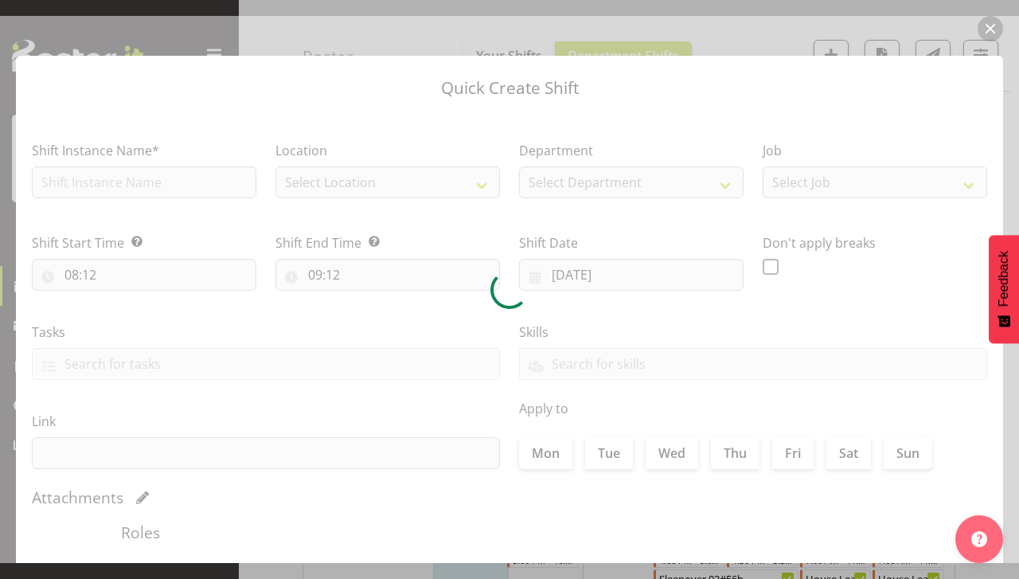
checkbox input "true"
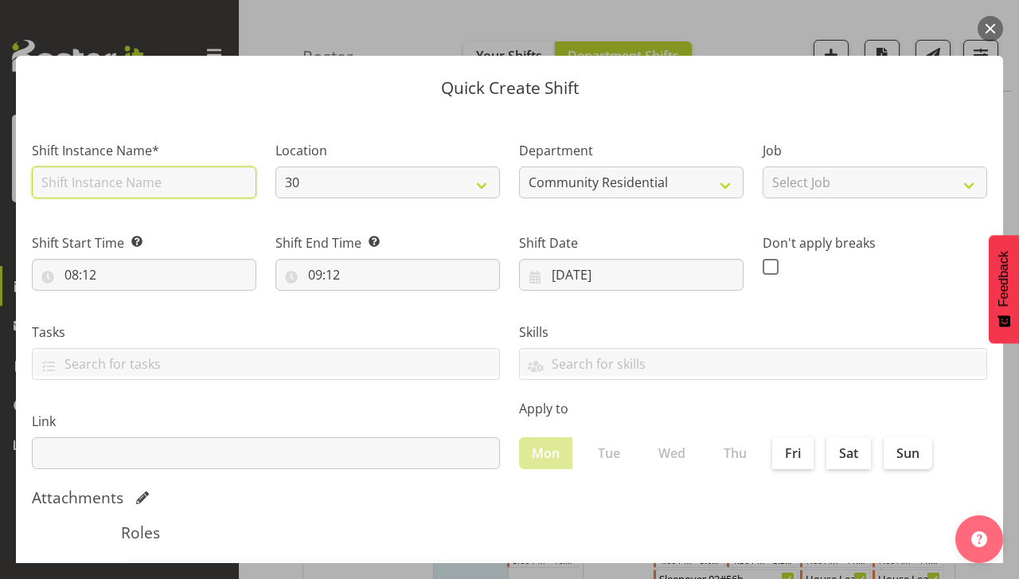
click at [127, 186] on input "text" at bounding box center [144, 182] width 225 height 32
type input "CSP04#56B"
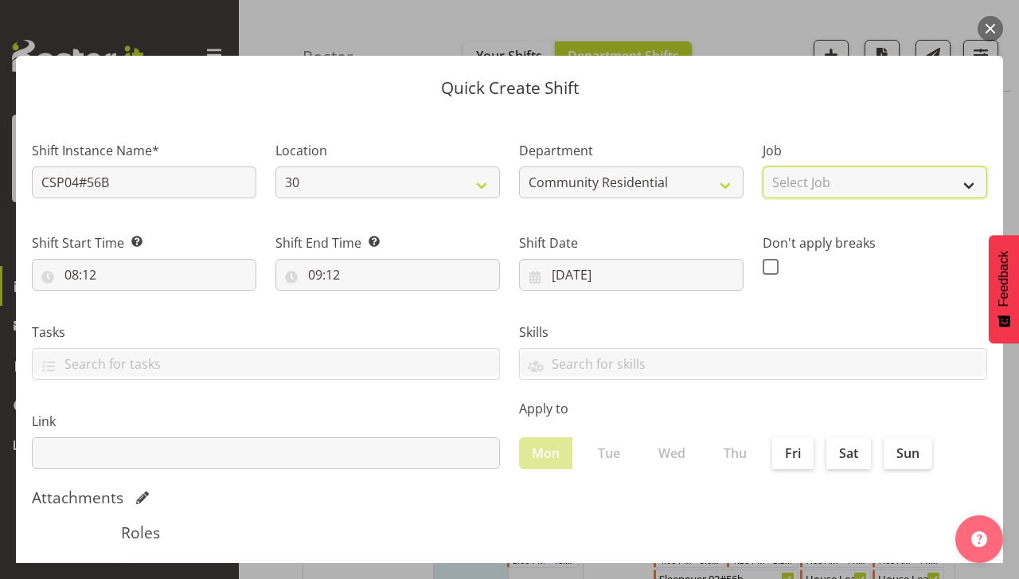
click at [970, 178] on select "Select Job Accounts Admin Art Coordinator Community Leader Community Support Pe…" at bounding box center [875, 182] width 225 height 32
select select "2"
click at [763, 166] on select "Select Job Accounts Admin Art Coordinator Community Leader Community Support Pe…" at bounding box center [875, 182] width 225 height 32
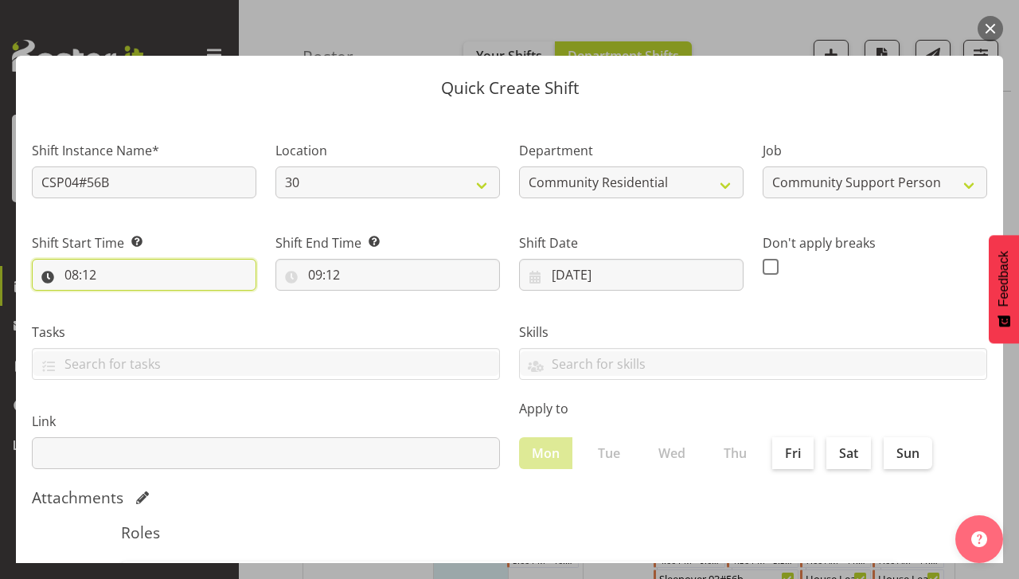
click at [82, 275] on input "08:12" at bounding box center [144, 275] width 225 height 32
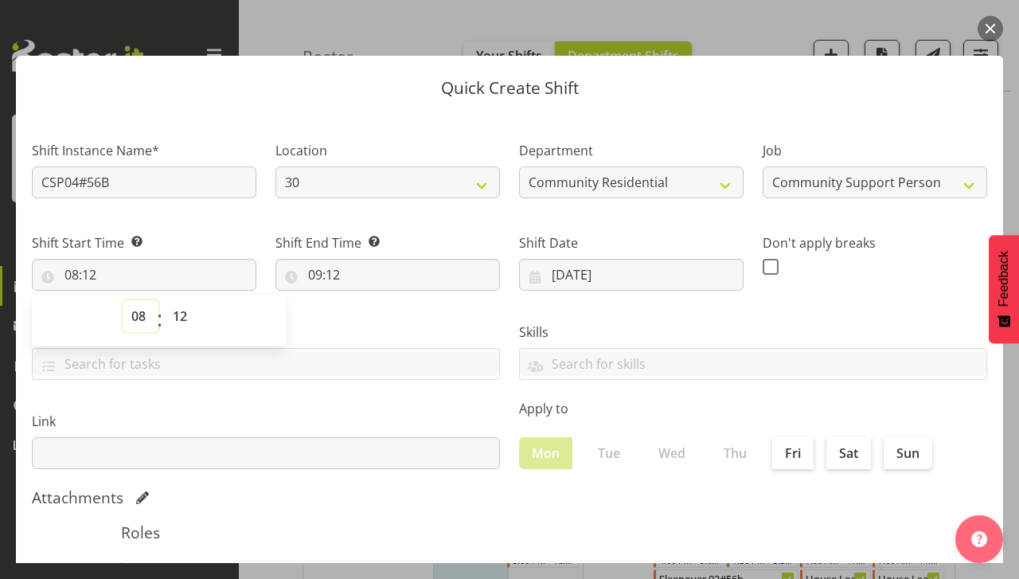
click at [139, 321] on select "00 01 02 03 04 05 06 07 08 09 10 11 12 13 14 15 16 17 18 19 20 21 22 23" at bounding box center [141, 316] width 36 height 32
select select "7"
click at [123, 300] on select "00 01 02 03 04 05 06 07 08 09 10 11 12 13 14 15 16 17 18 19 20 21 22 23" at bounding box center [141, 316] width 36 height 32
type input "07:12"
click at [183, 311] on select "00 01 02 03 04 05 06 07 08 09 10 11 12 13 14 15 16 17 18 19 20 21 22 23 24 25 2…" at bounding box center [182, 316] width 36 height 32
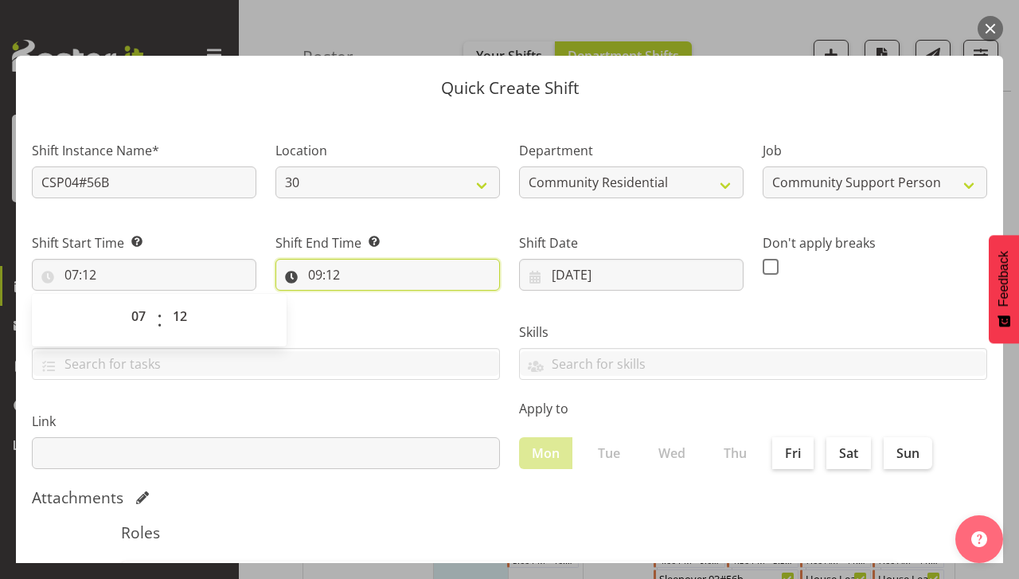
click at [338, 267] on input "09:12" at bounding box center [388, 275] width 225 height 32
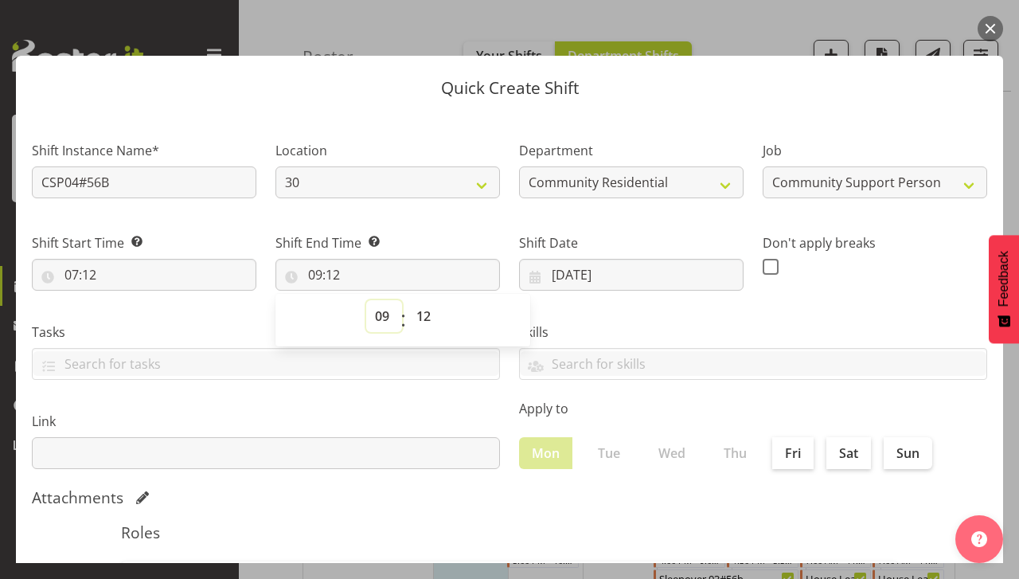
click at [383, 317] on select "00 01 02 03 04 05 06 07 08 09 10 11 12 13 14 15 16 17 18 19 20 21 22 23" at bounding box center [384, 316] width 36 height 32
click at [87, 275] on input "07:12" at bounding box center [144, 275] width 225 height 32
click at [178, 309] on select "00 01 02 03 04 05 06 07 08 09 10 11 12 13 14 15 16 17 18 19 20 21 22 23 24 25 2…" at bounding box center [182, 316] width 36 height 32
select select "0"
click at [164, 300] on select "00 01 02 03 04 05 06 07 08 09 10 11 12 13 14 15 16 17 18 19 20 21 22 23 24 25 2…" at bounding box center [182, 316] width 36 height 32
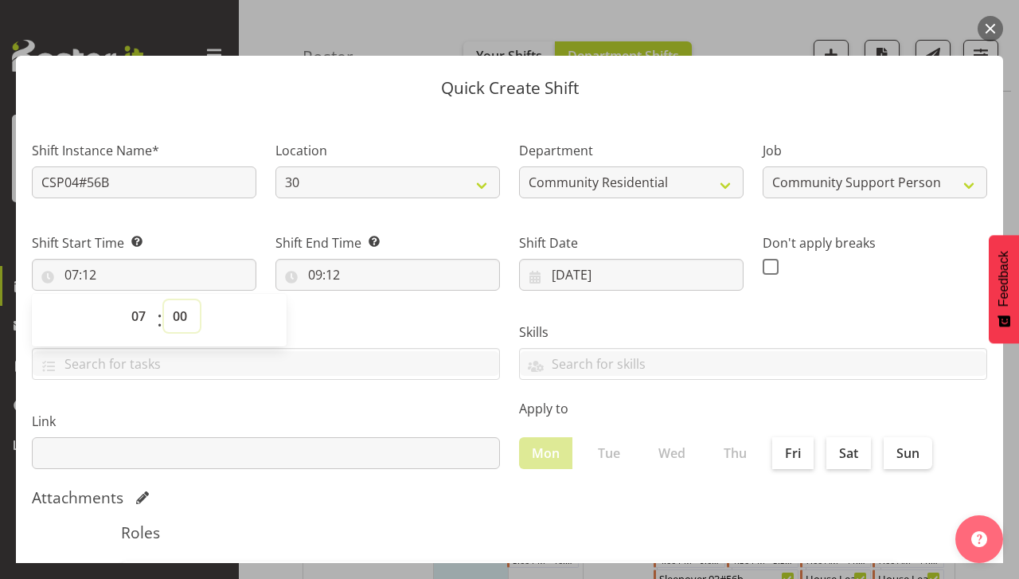
type input "07:00"
click at [323, 273] on input "09:12" at bounding box center [388, 275] width 225 height 32
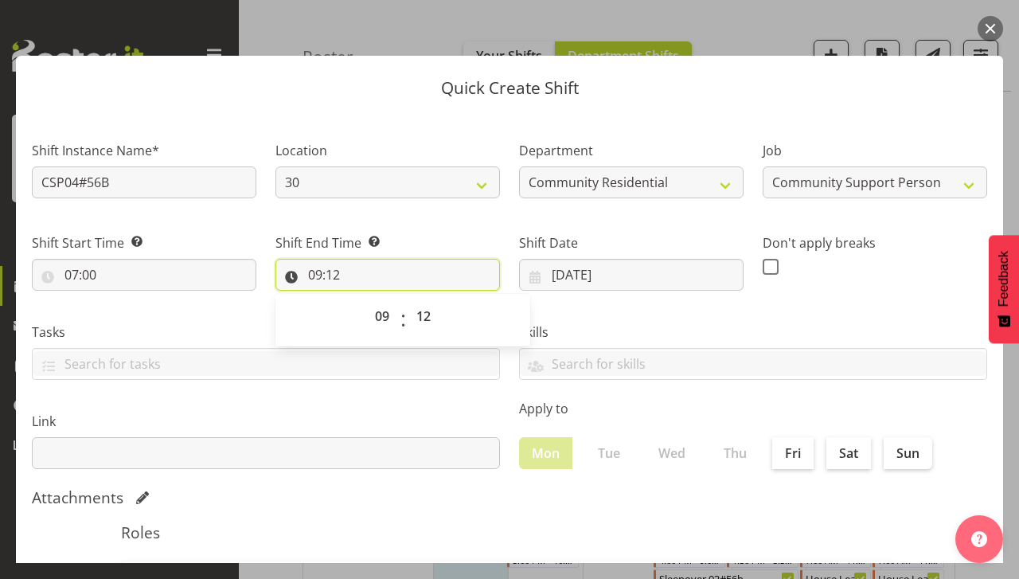
click at [307, 278] on input "09:12" at bounding box center [388, 275] width 225 height 32
click at [313, 259] on input "09:12" at bounding box center [388, 275] width 225 height 32
drag, startPoint x: 313, startPoint y: 259, endPoint x: 306, endPoint y: 276, distance: 18.2
click at [306, 276] on input "09:12" at bounding box center [388, 275] width 225 height 32
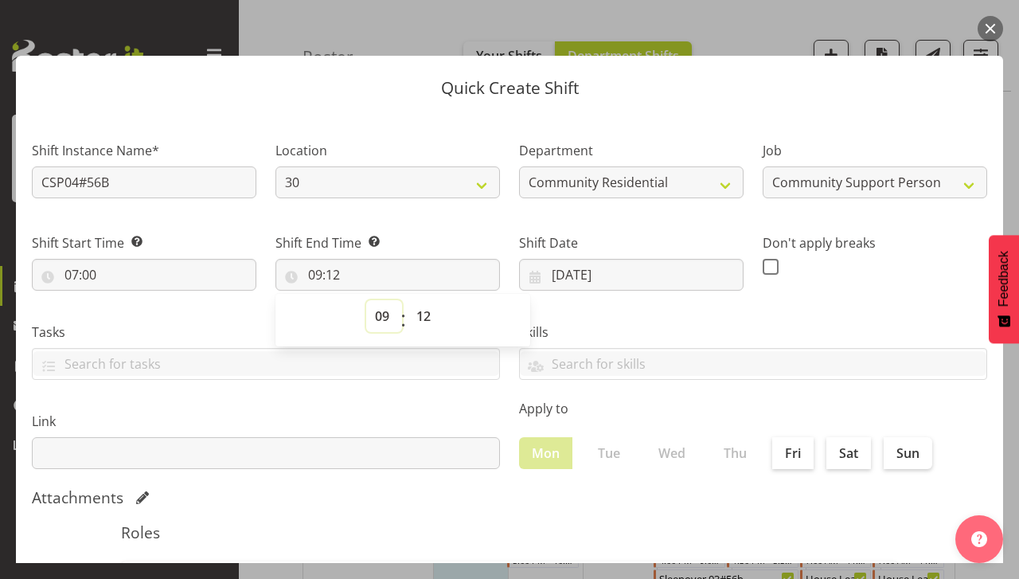
click at [376, 308] on select "00 01 02 03 04 05 06 07 08 09 10 11 12 13 14 15 16 17 18 19 20 21 22 23" at bounding box center [384, 316] width 36 height 32
select select "11"
click at [366, 300] on select "00 01 02 03 04 05 06 07 08 09 10 11 12 13 14 15 16 17 18 19 20 21 22 23" at bounding box center [384, 316] width 36 height 32
type input "11:12"
click at [423, 308] on select "00 01 02 03 04 05 06 07 08 09 10 11 12 13 14 15 16 17 18 19 20 21 22 23 24 25 2…" at bounding box center [426, 316] width 36 height 32
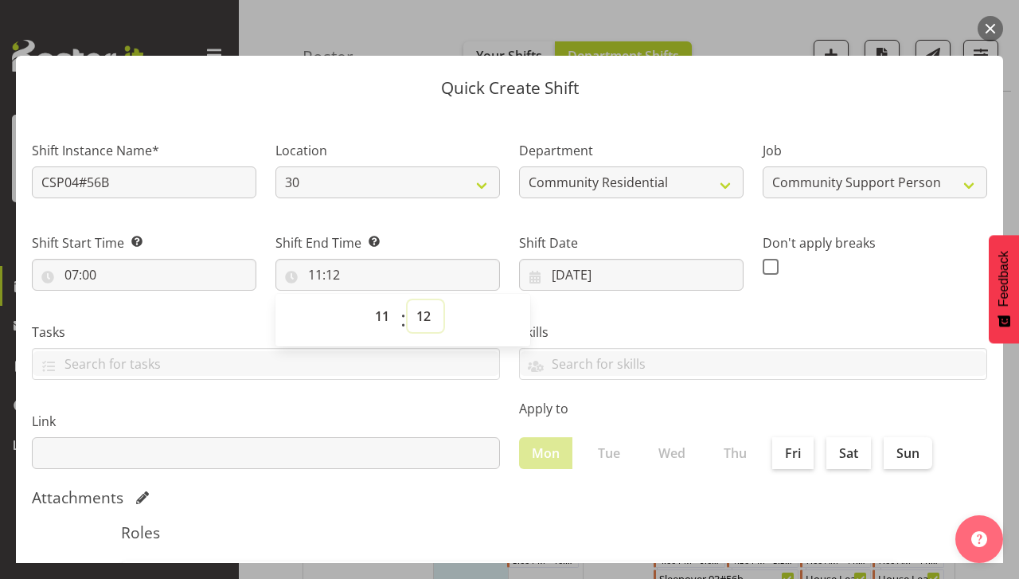
select select "0"
click at [408, 300] on select "00 01 02 03 04 05 06 07 08 09 10 11 12 13 14 15 16 17 18 19 20 21 22 23 24 25 2…" at bounding box center [426, 316] width 36 height 32
type input "11:00"
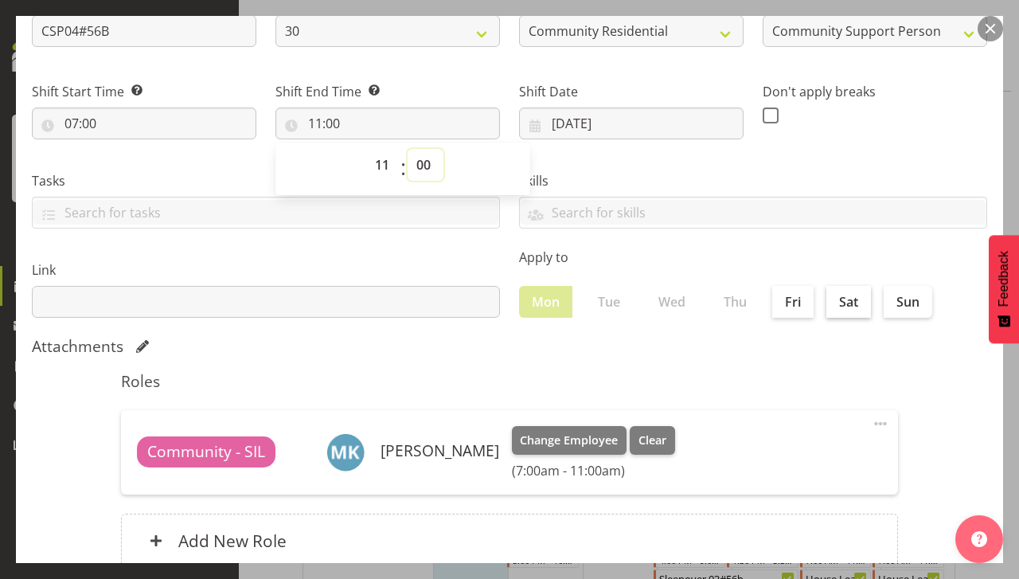
scroll to position [264, 0]
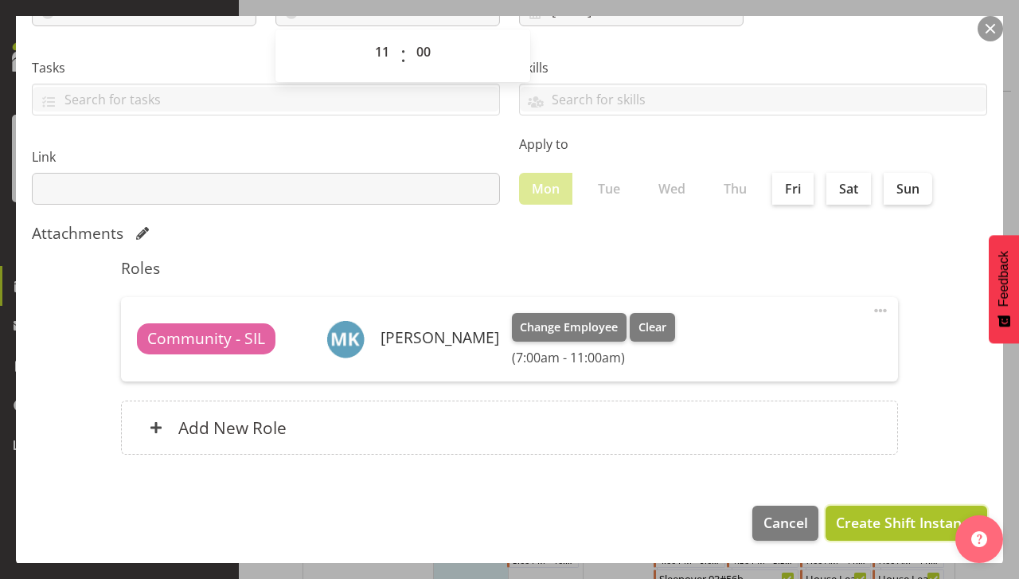
click at [893, 518] on span "Create Shift Instance" at bounding box center [906, 522] width 141 height 21
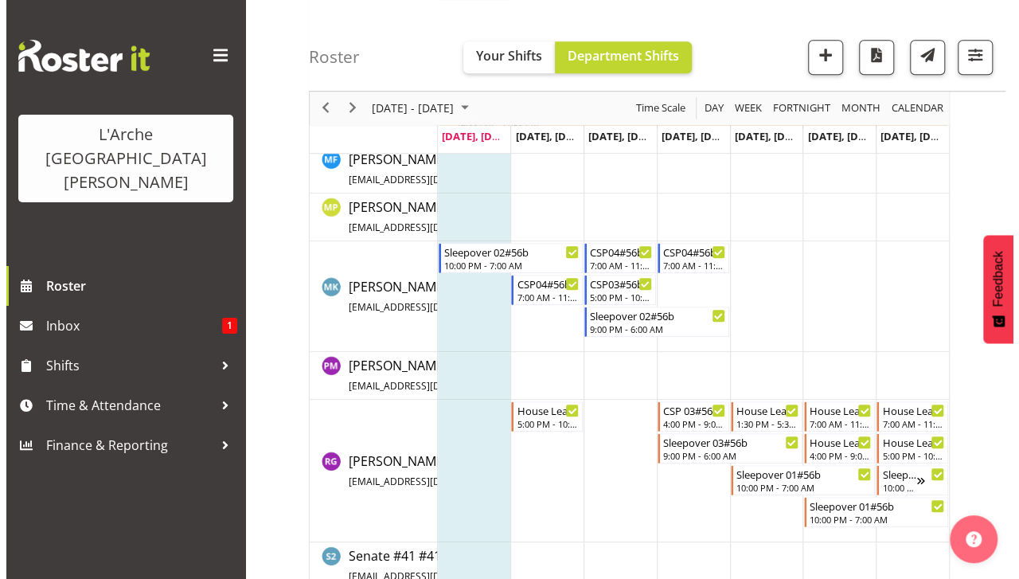
scroll to position [608, 0]
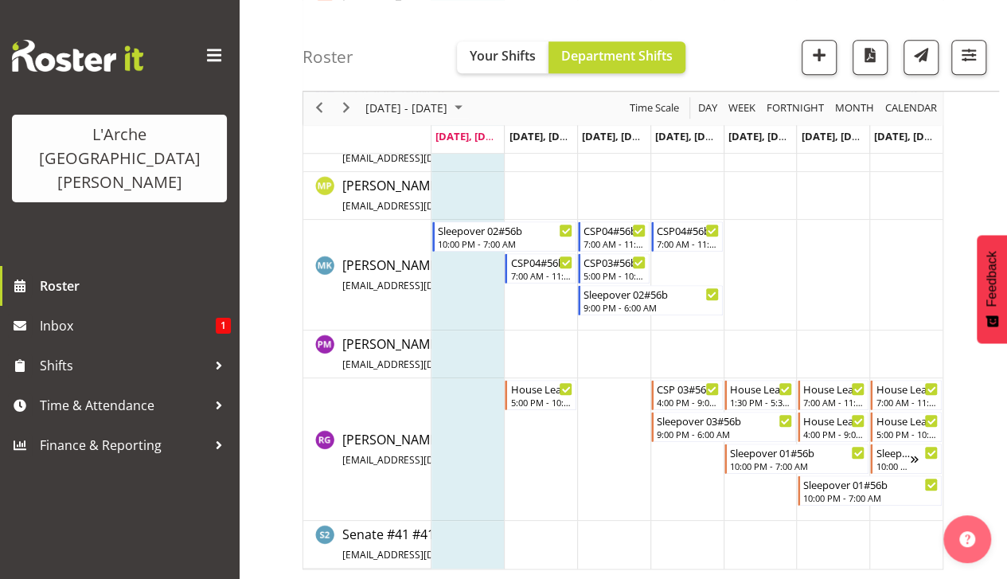
click at [452, 270] on td "Timeline Week of September 22, 2025" at bounding box center [468, 275] width 73 height 111
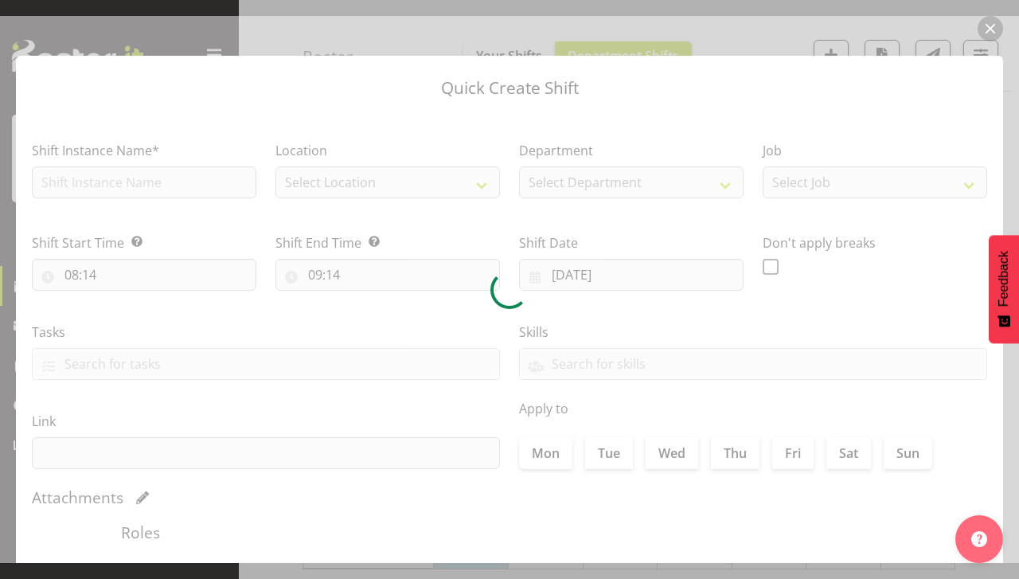
checkbox input "true"
